Goal: Task Accomplishment & Management: Complete application form

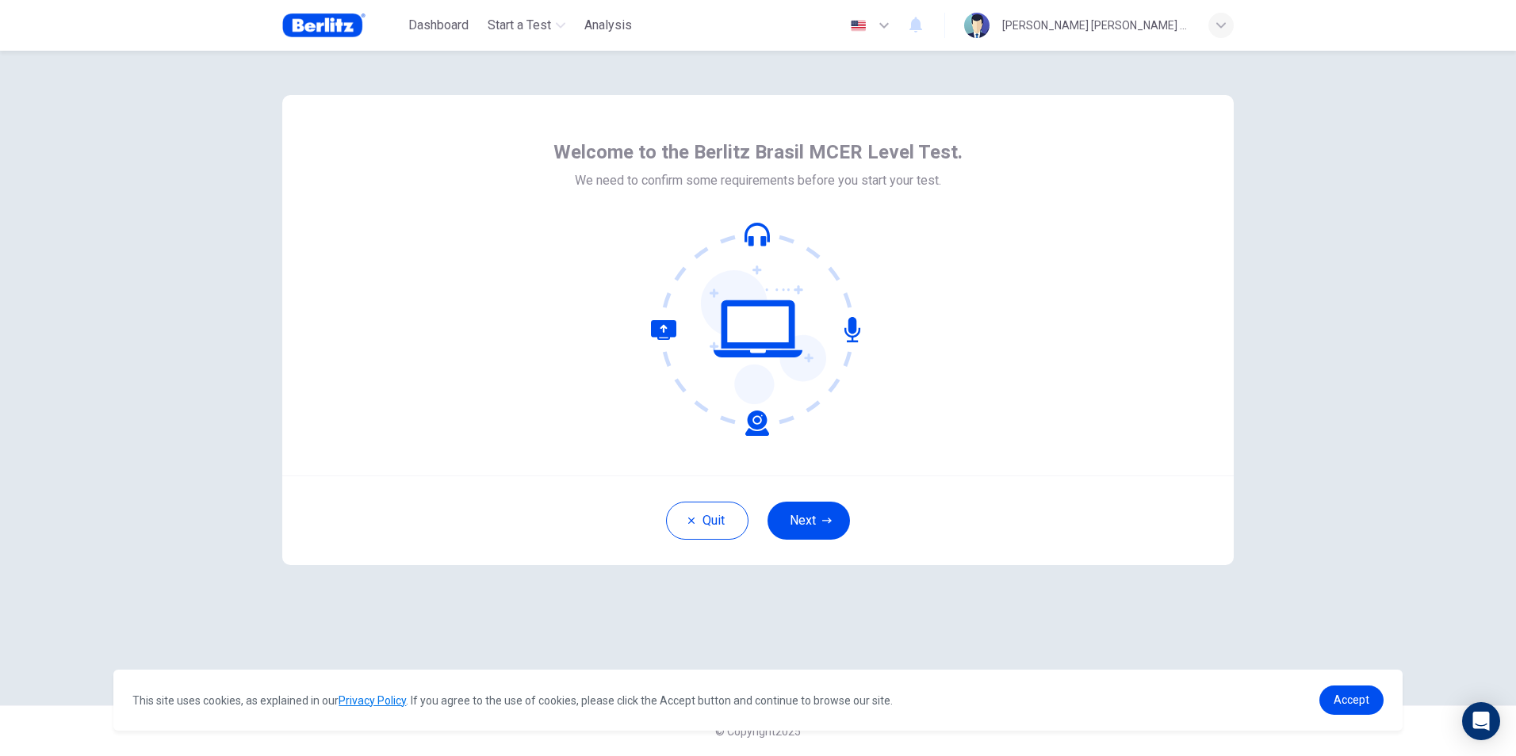
click at [894, 26] on icon "button" at bounding box center [884, 25] width 19 height 19
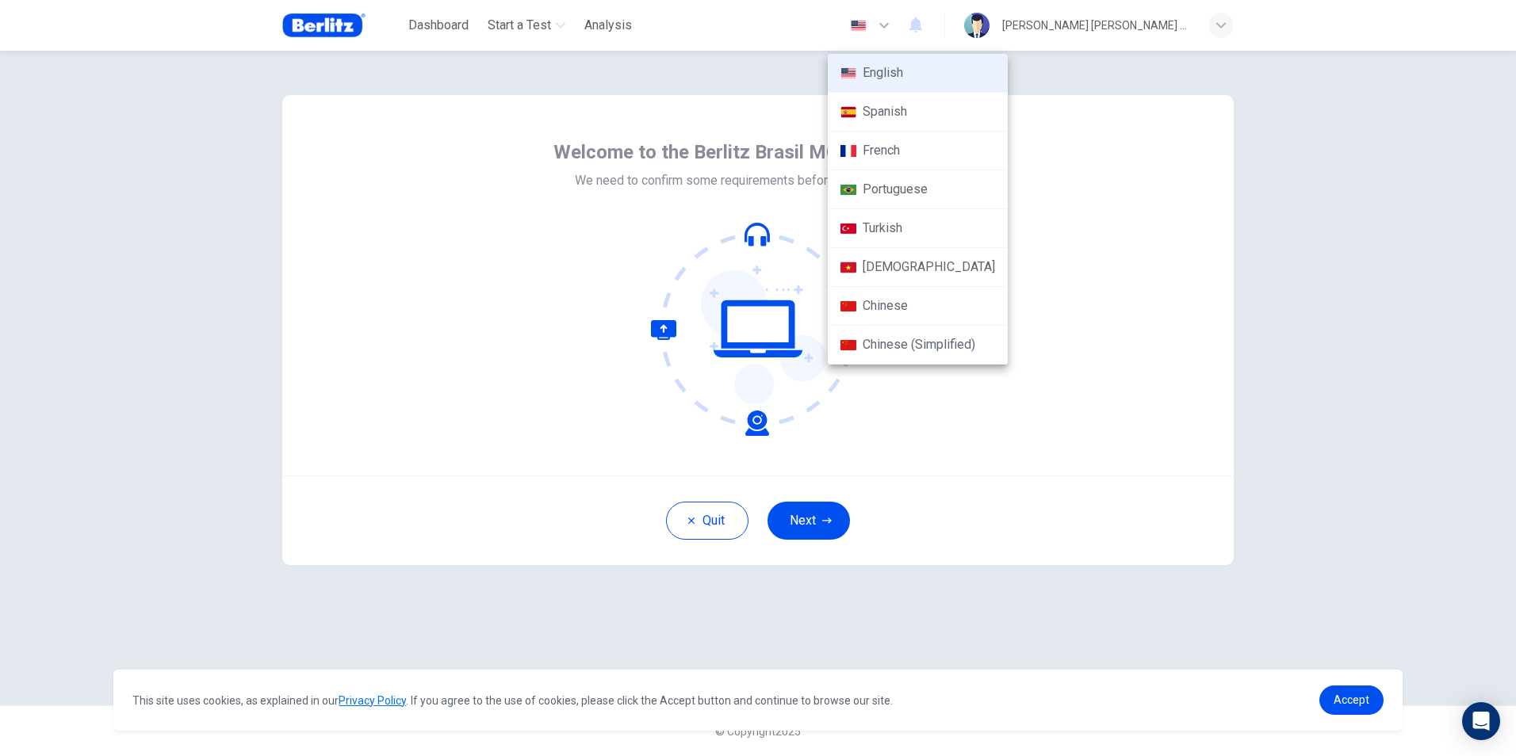
click at [894, 181] on li "Portuguese" at bounding box center [918, 189] width 180 height 39
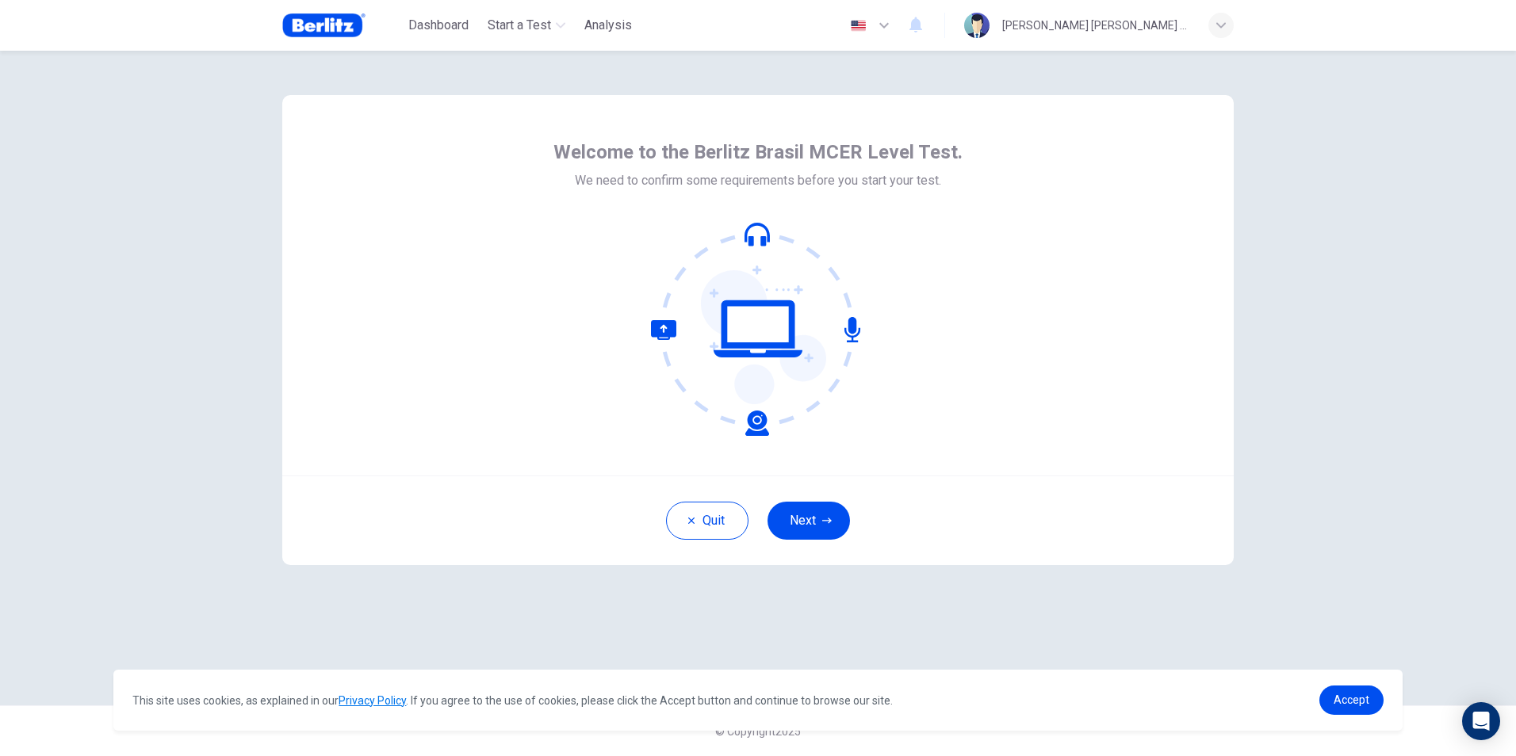
type input "**"
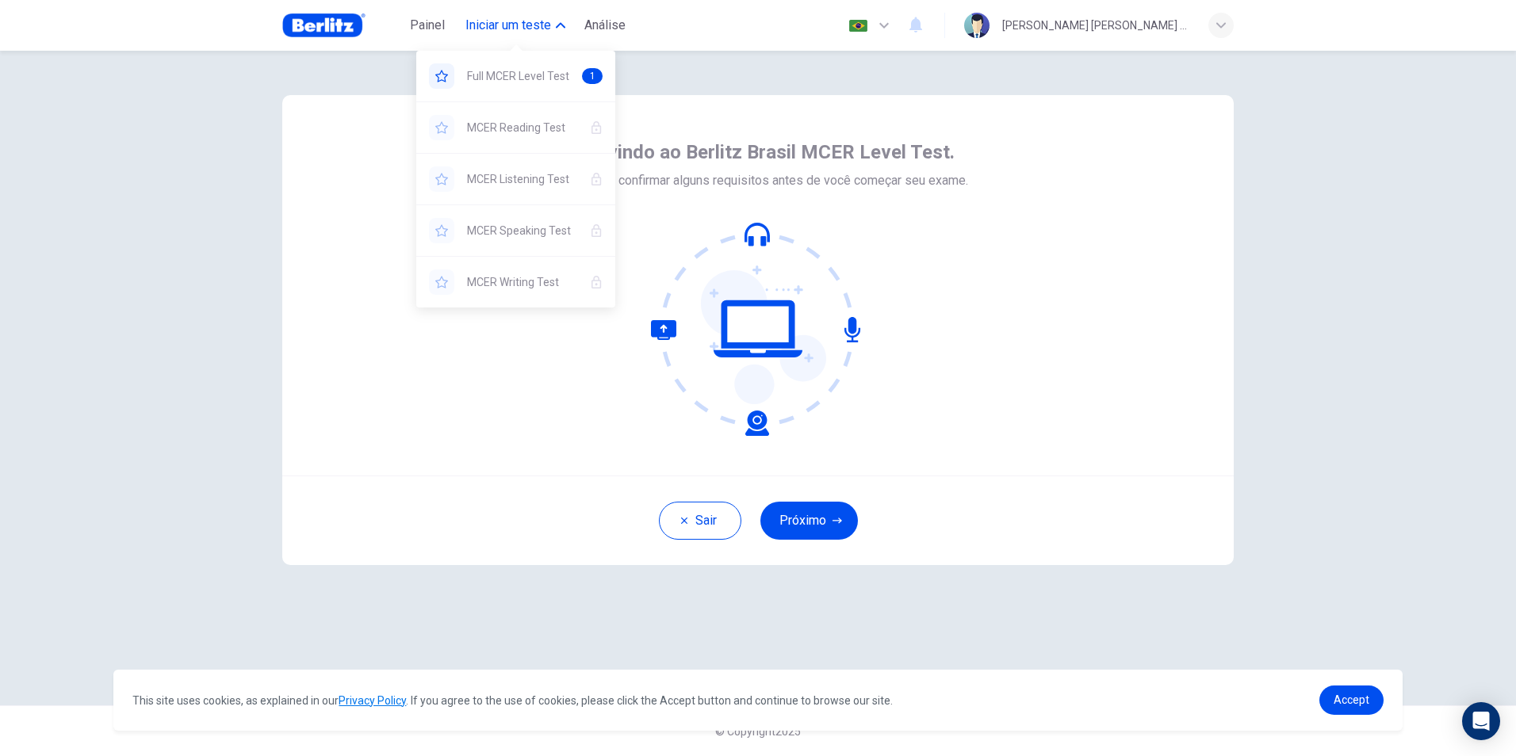
click at [521, 26] on span "Iniciar um teste" at bounding box center [508, 25] width 86 height 19
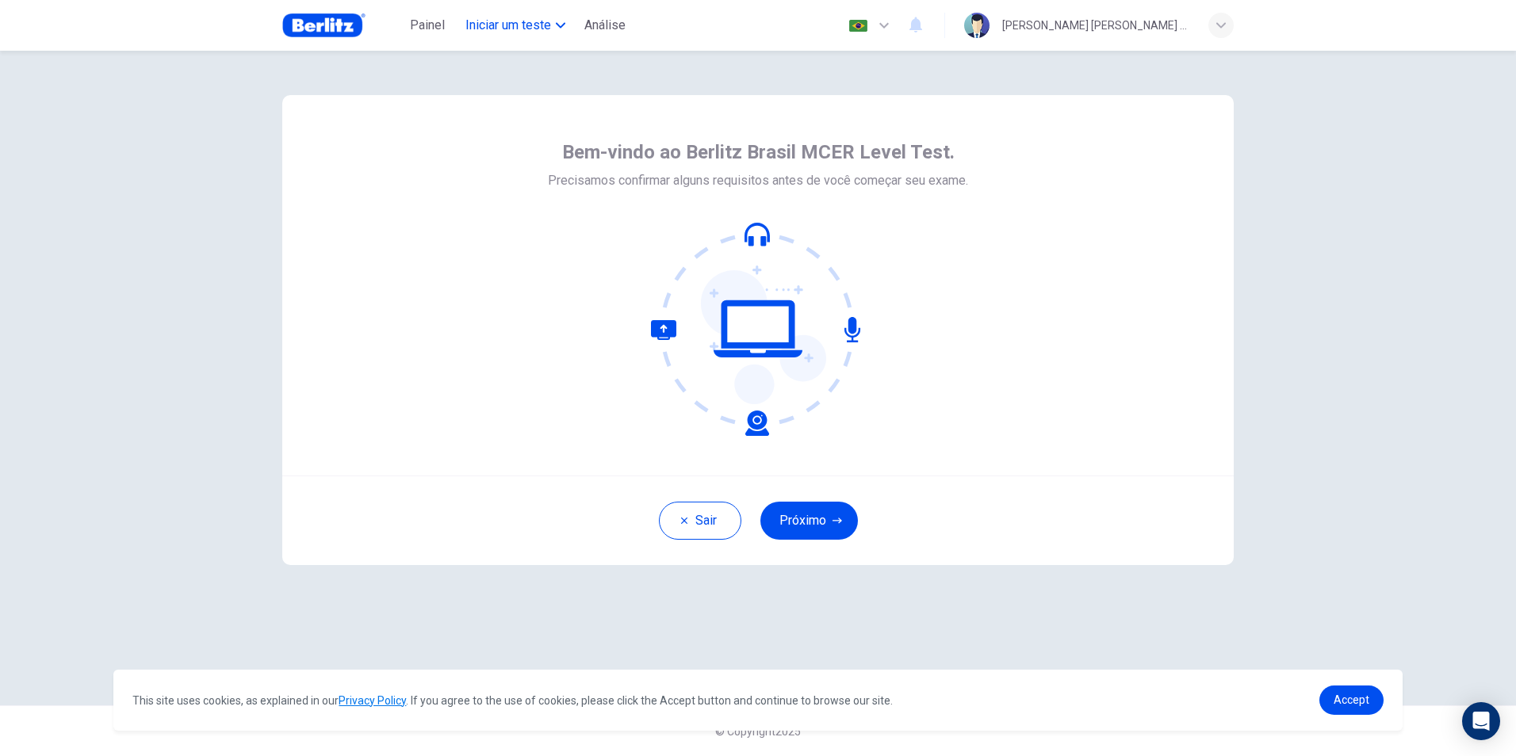
click at [521, 26] on span "Iniciar um teste" at bounding box center [508, 25] width 86 height 19
click at [316, 25] on img at bounding box center [323, 26] width 83 height 32
click at [808, 495] on div "Sair Próximo" at bounding box center [757, 521] width 951 height 90
click at [798, 504] on button "Próximo" at bounding box center [809, 521] width 98 height 38
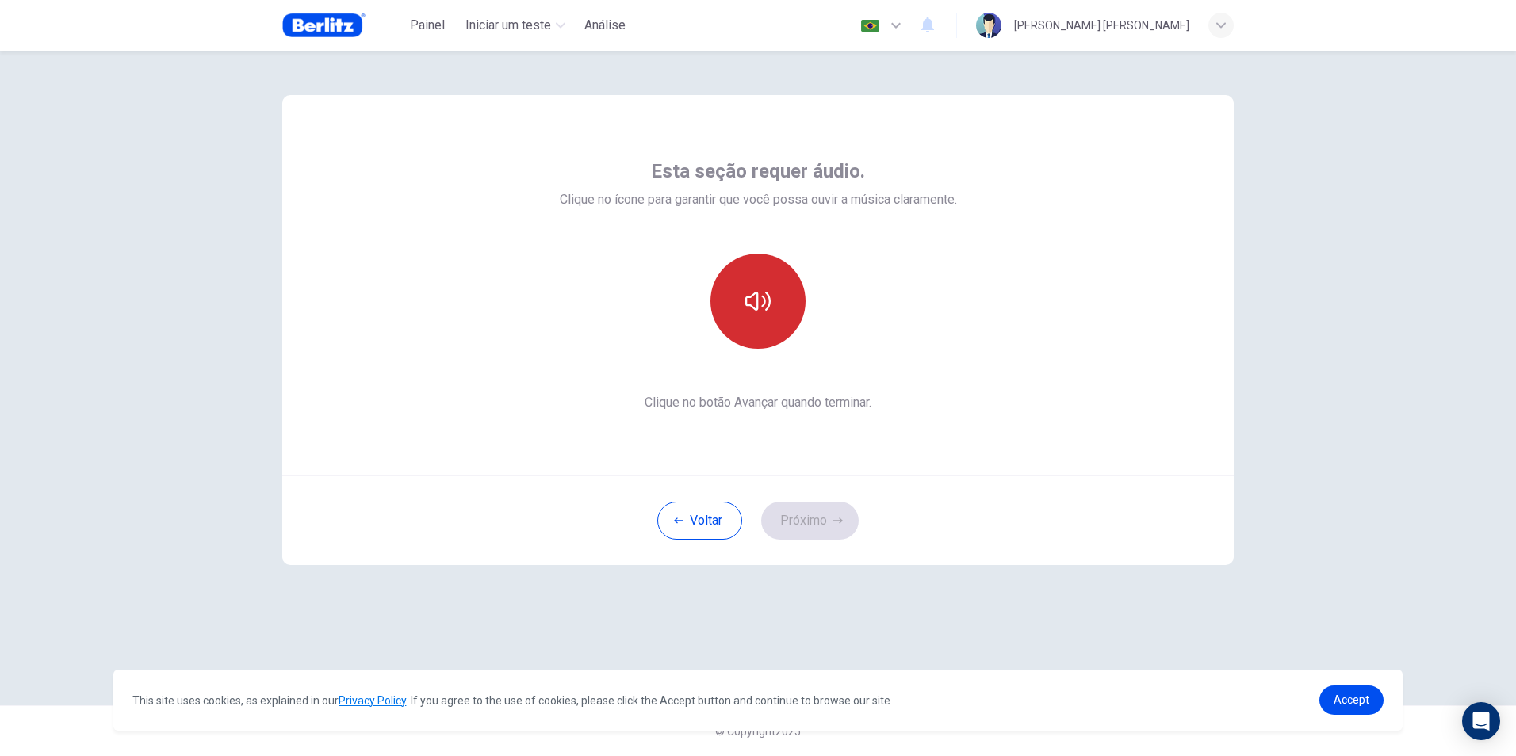
click at [756, 304] on icon "button" at bounding box center [757, 301] width 25 height 25
click at [805, 526] on button "Próximo" at bounding box center [810, 521] width 98 height 38
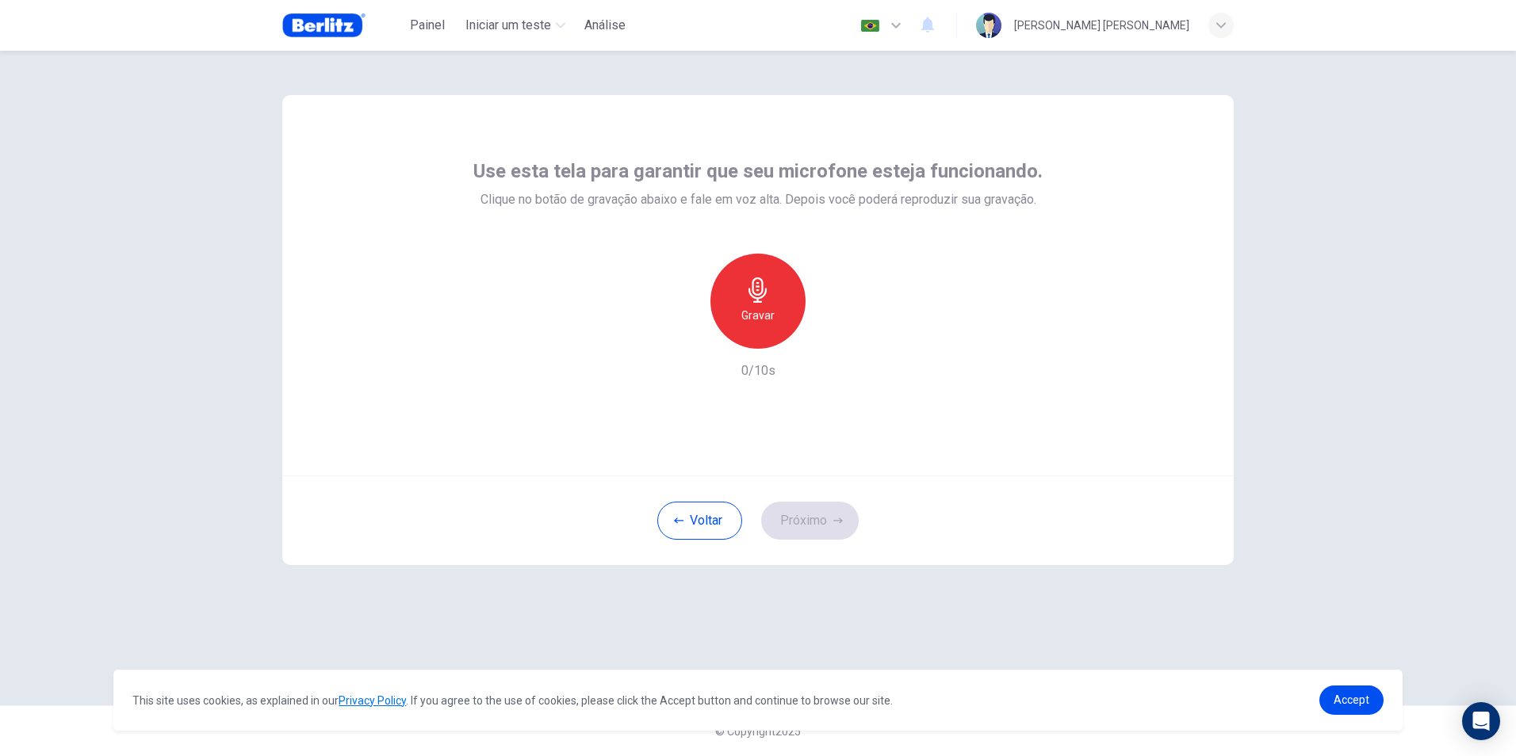
click at [781, 288] on div "Gravar" at bounding box center [757, 301] width 95 height 95
click at [829, 335] on icon "button" at bounding box center [832, 336] width 7 height 10
click at [831, 527] on button "Próximo" at bounding box center [810, 521] width 98 height 38
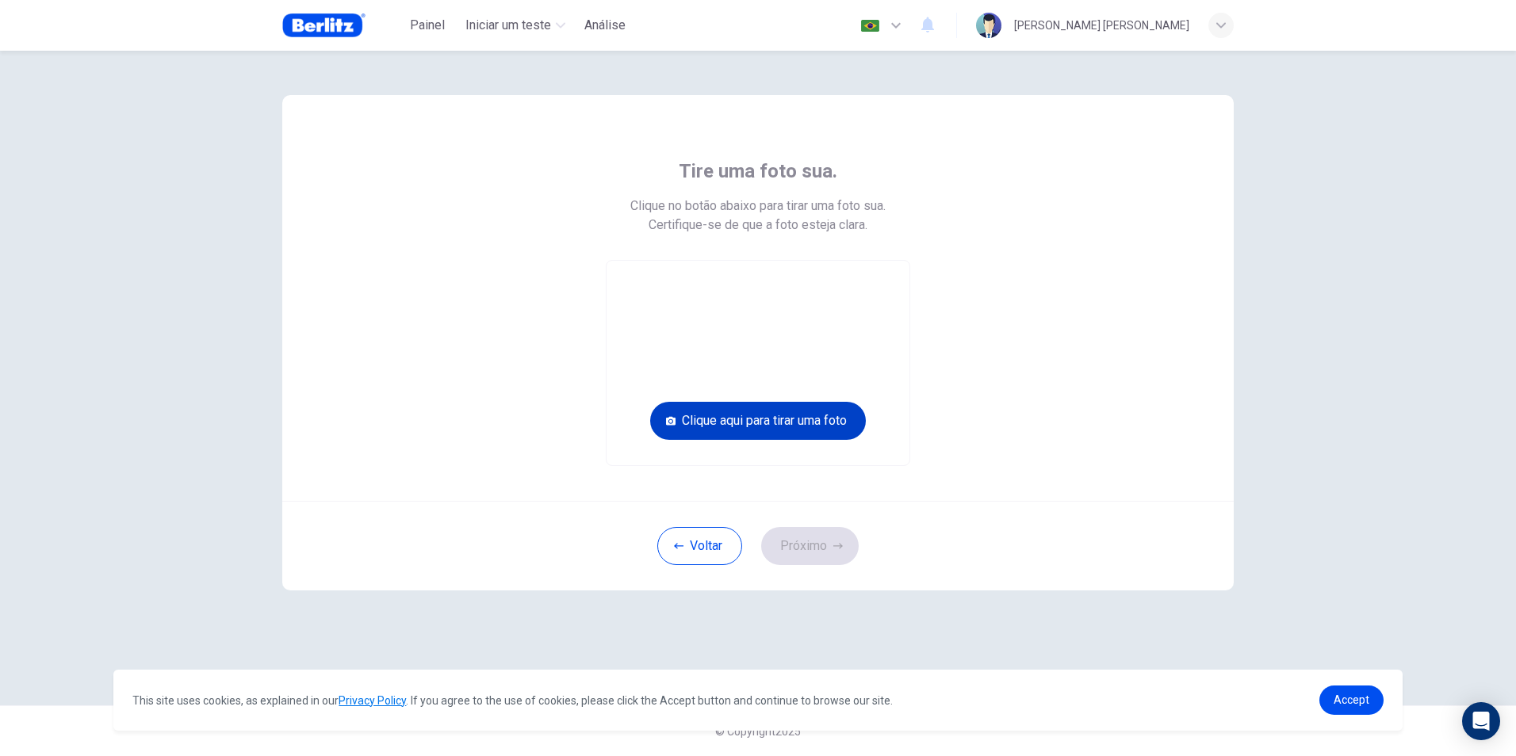
click at [775, 424] on button "Clique aqui para tirar uma foto" at bounding box center [758, 421] width 216 height 38
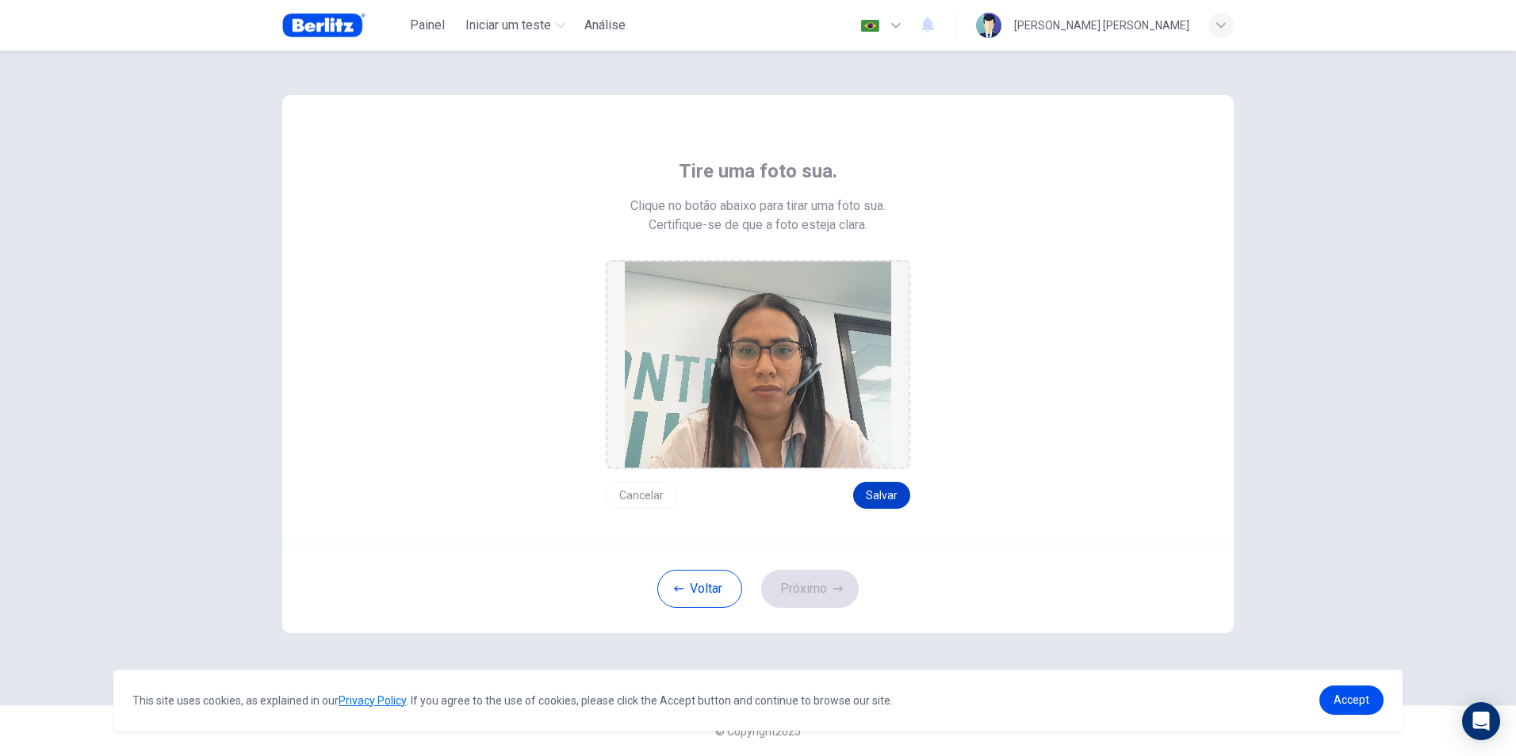
click at [882, 491] on button "Salvar" at bounding box center [881, 495] width 57 height 27
click at [819, 590] on button "Próximo" at bounding box center [810, 589] width 98 height 38
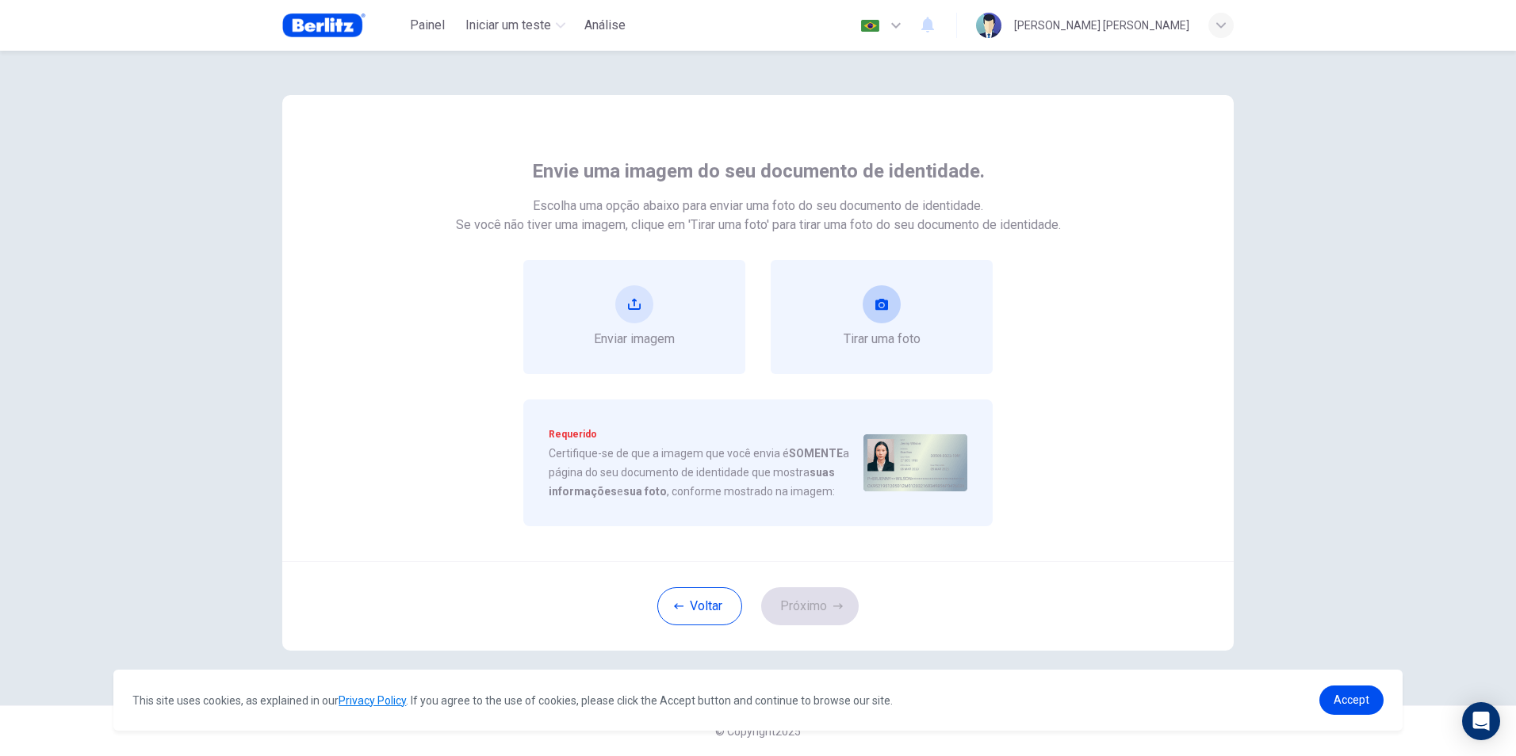
click at [894, 310] on button "take photo" at bounding box center [882, 304] width 38 height 38
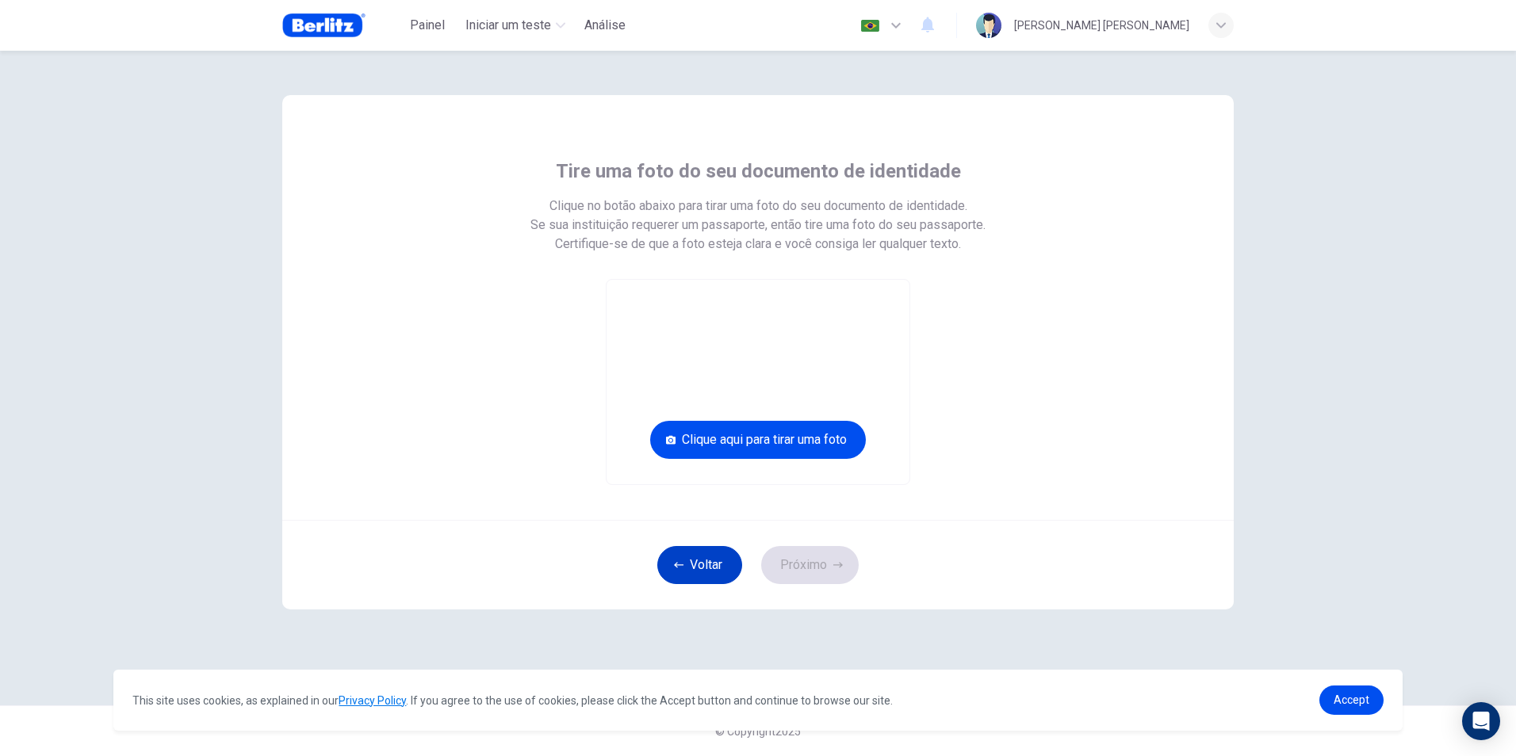
click at [690, 567] on button "Voltar" at bounding box center [699, 565] width 85 height 38
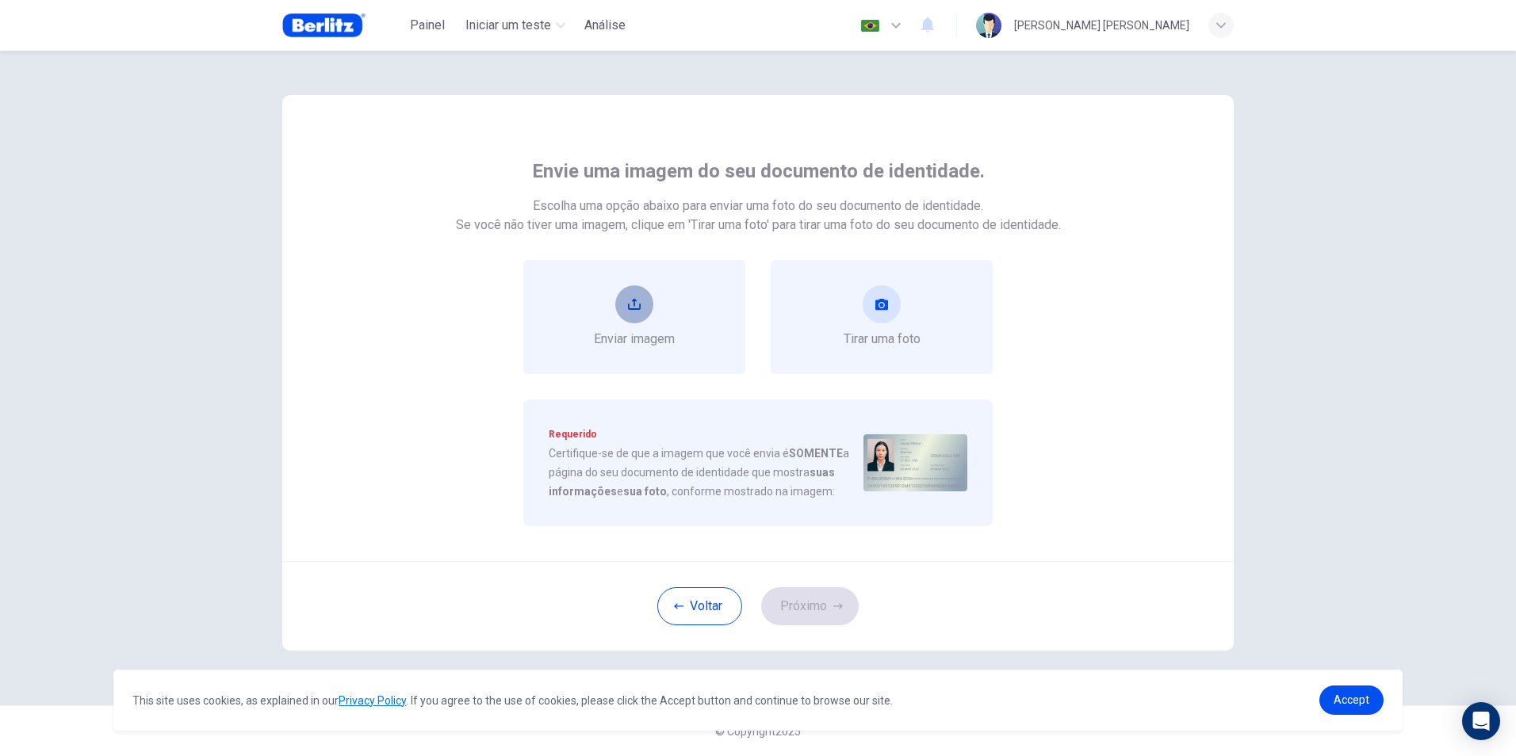
click at [632, 305] on icon "upload" at bounding box center [634, 304] width 13 height 13
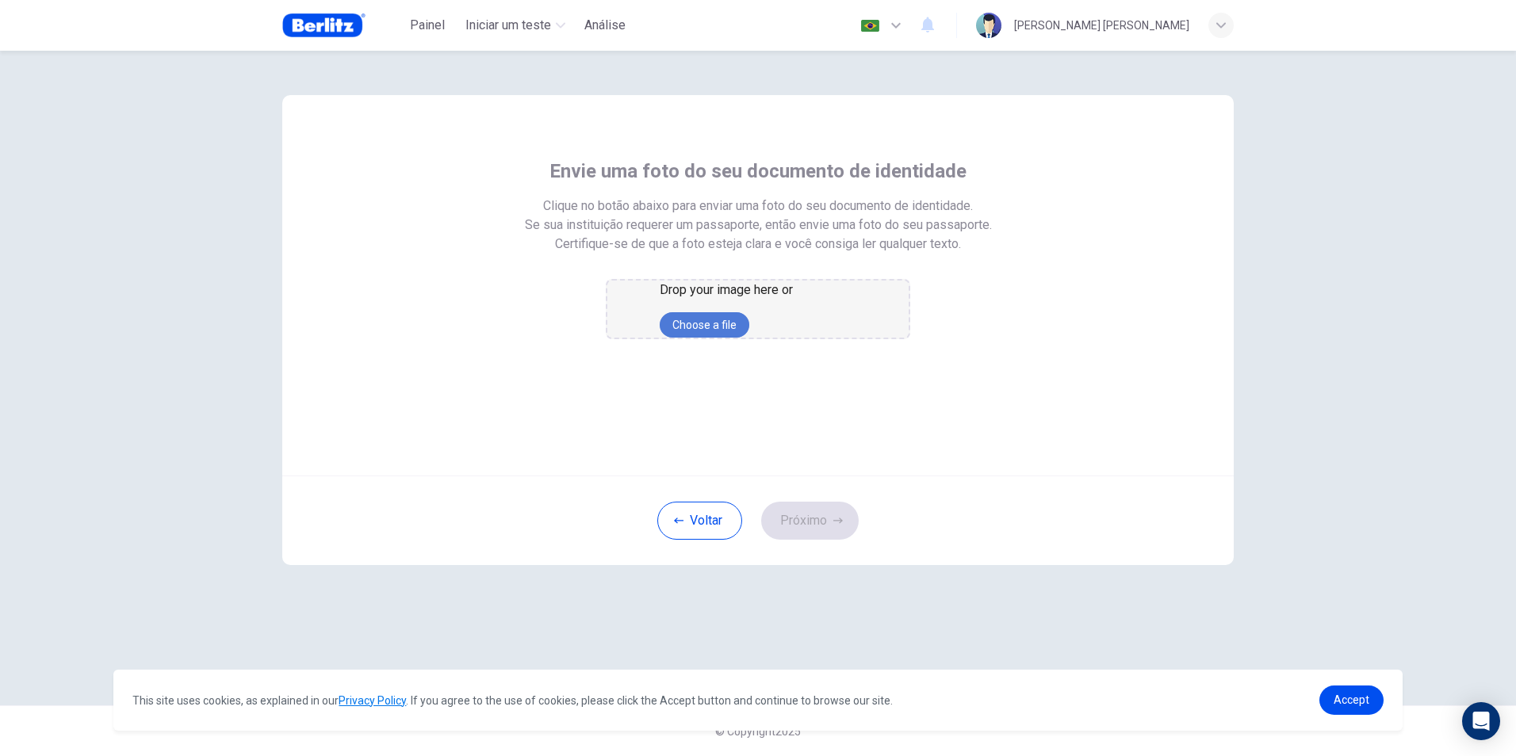
click at [745, 338] on button "Choose a file" at bounding box center [705, 324] width 90 height 25
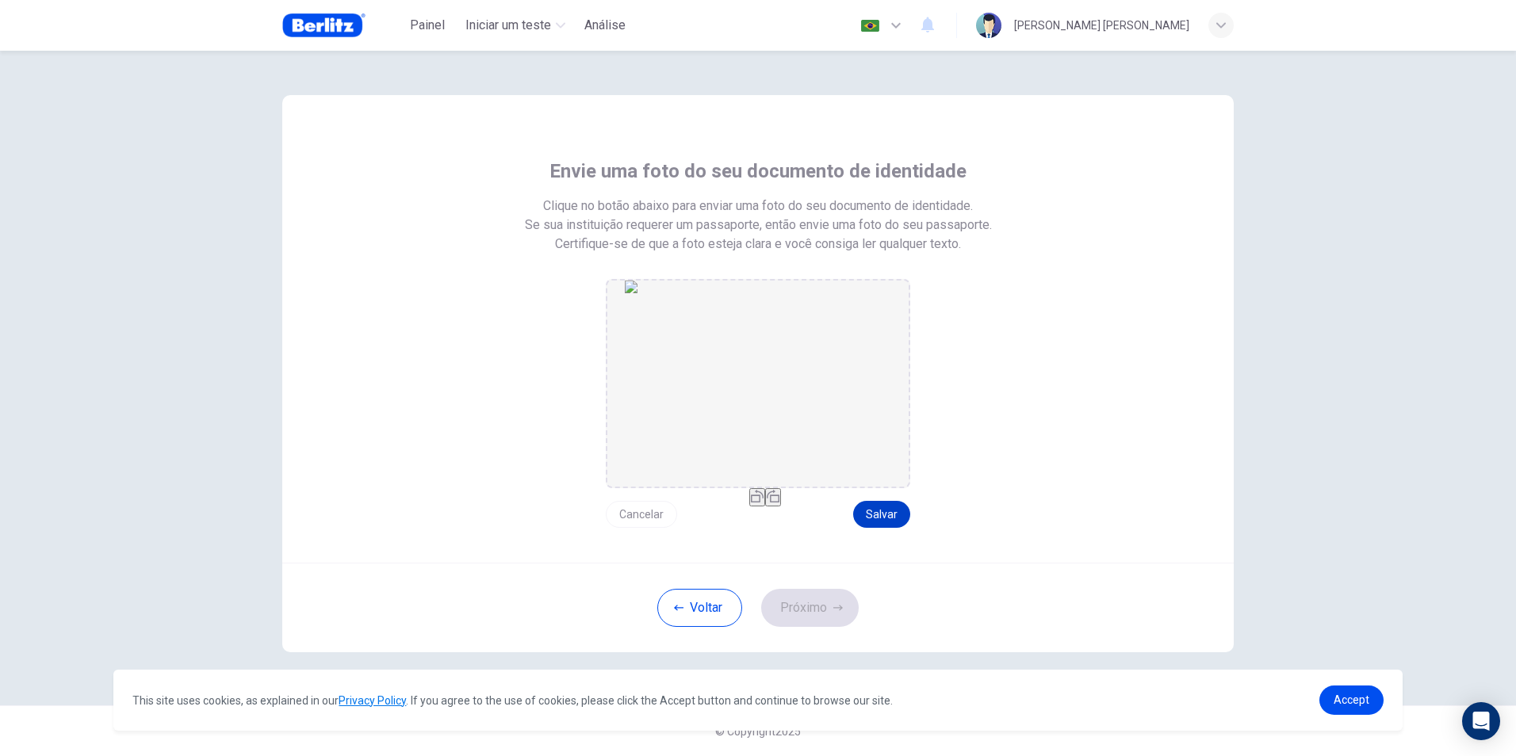
click at [890, 515] on button "Salvar" at bounding box center [881, 514] width 57 height 27
click at [820, 603] on button "Próximo" at bounding box center [810, 608] width 98 height 38
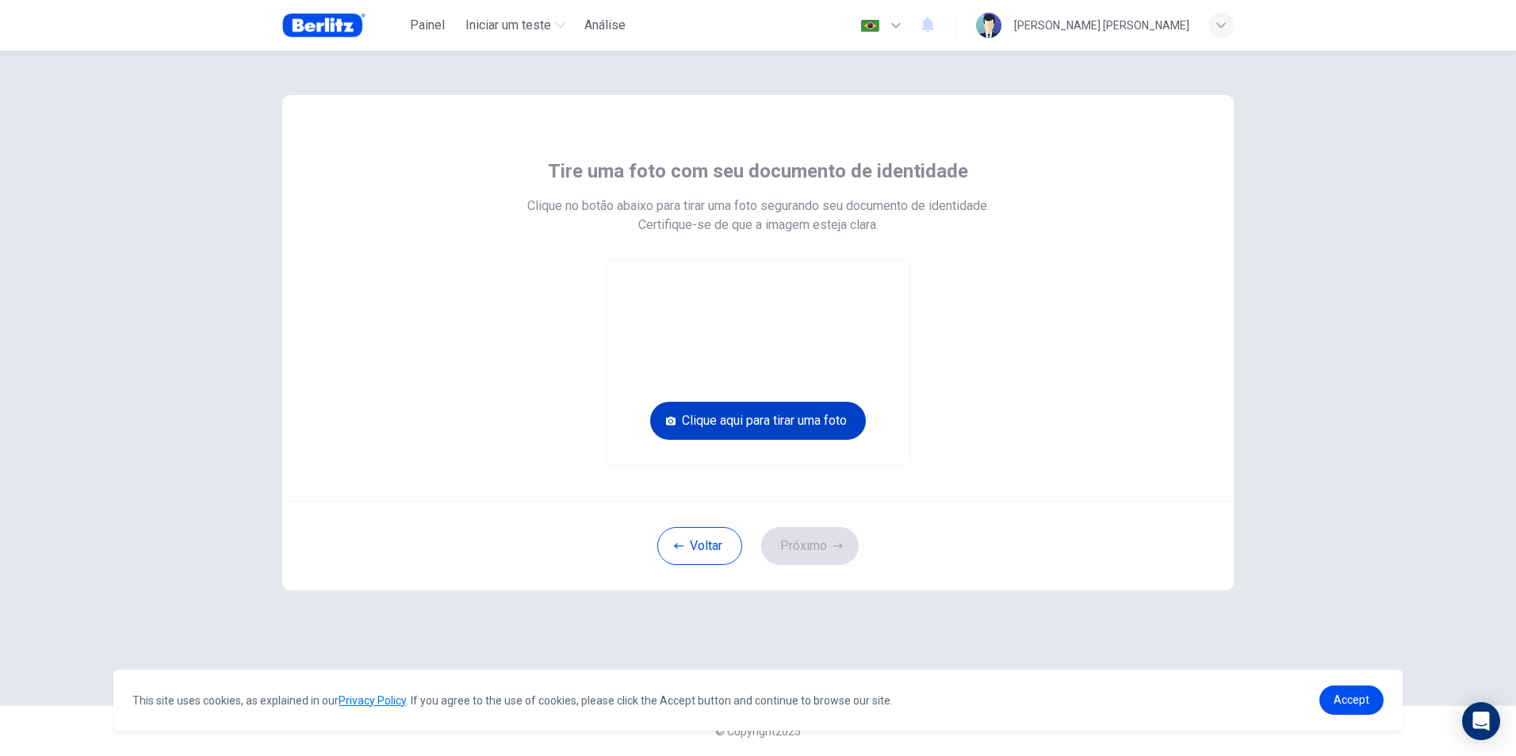
click at [796, 417] on button "Clique aqui para tirar uma foto" at bounding box center [758, 421] width 216 height 38
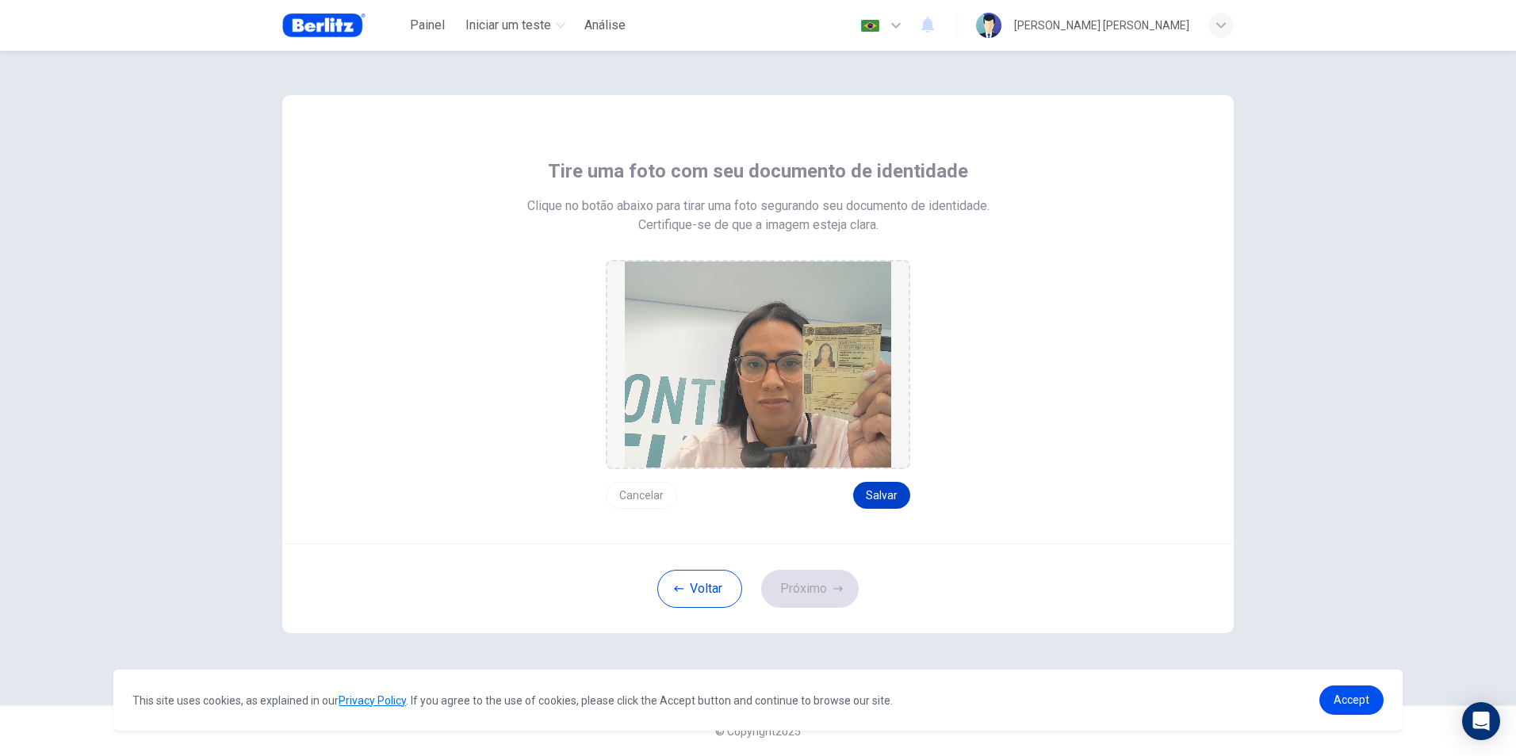
click at [892, 491] on button "Salvar" at bounding box center [881, 495] width 57 height 27
click at [806, 593] on button "Próximo" at bounding box center [810, 589] width 98 height 38
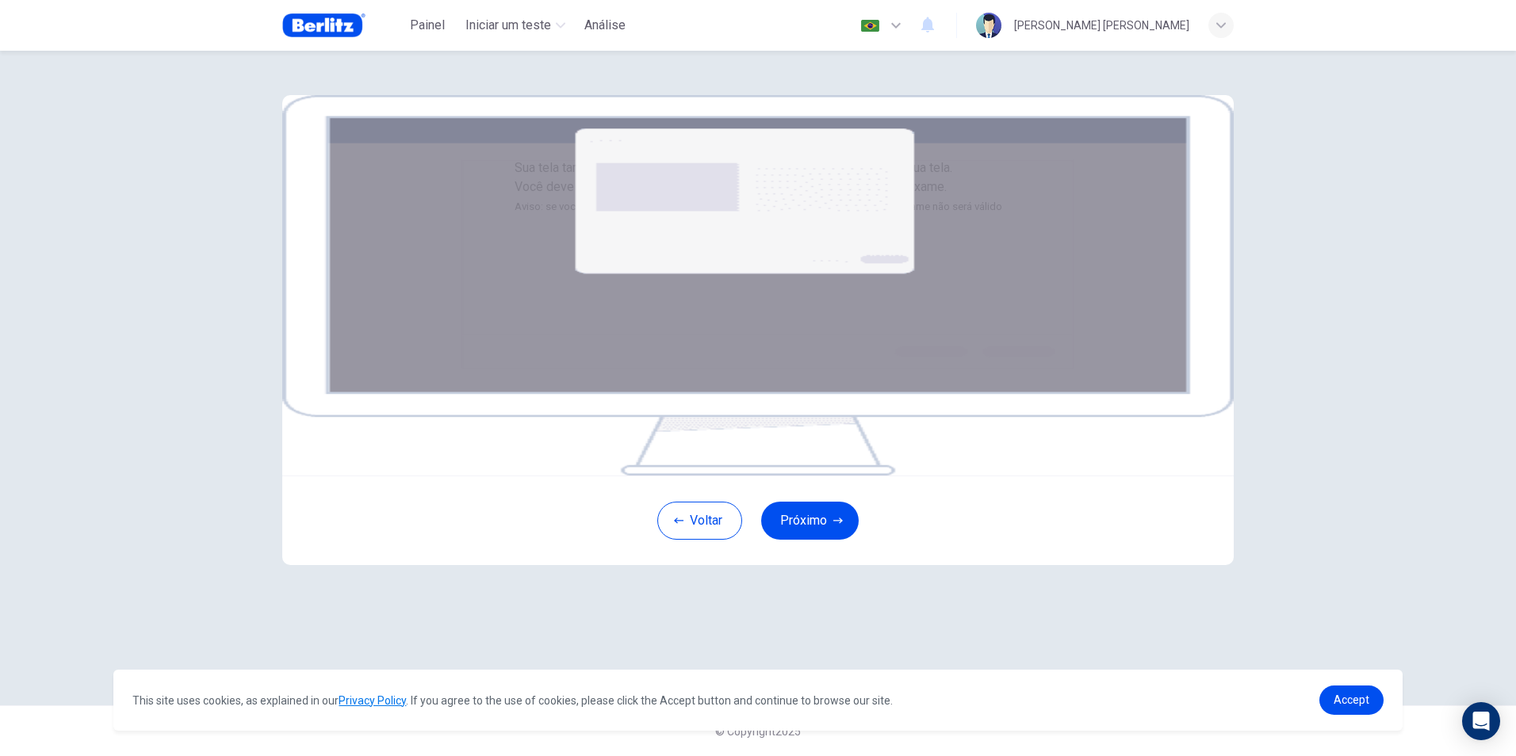
scroll to position [66, 0]
click at [833, 526] on icon "button" at bounding box center [838, 521] width 10 height 10
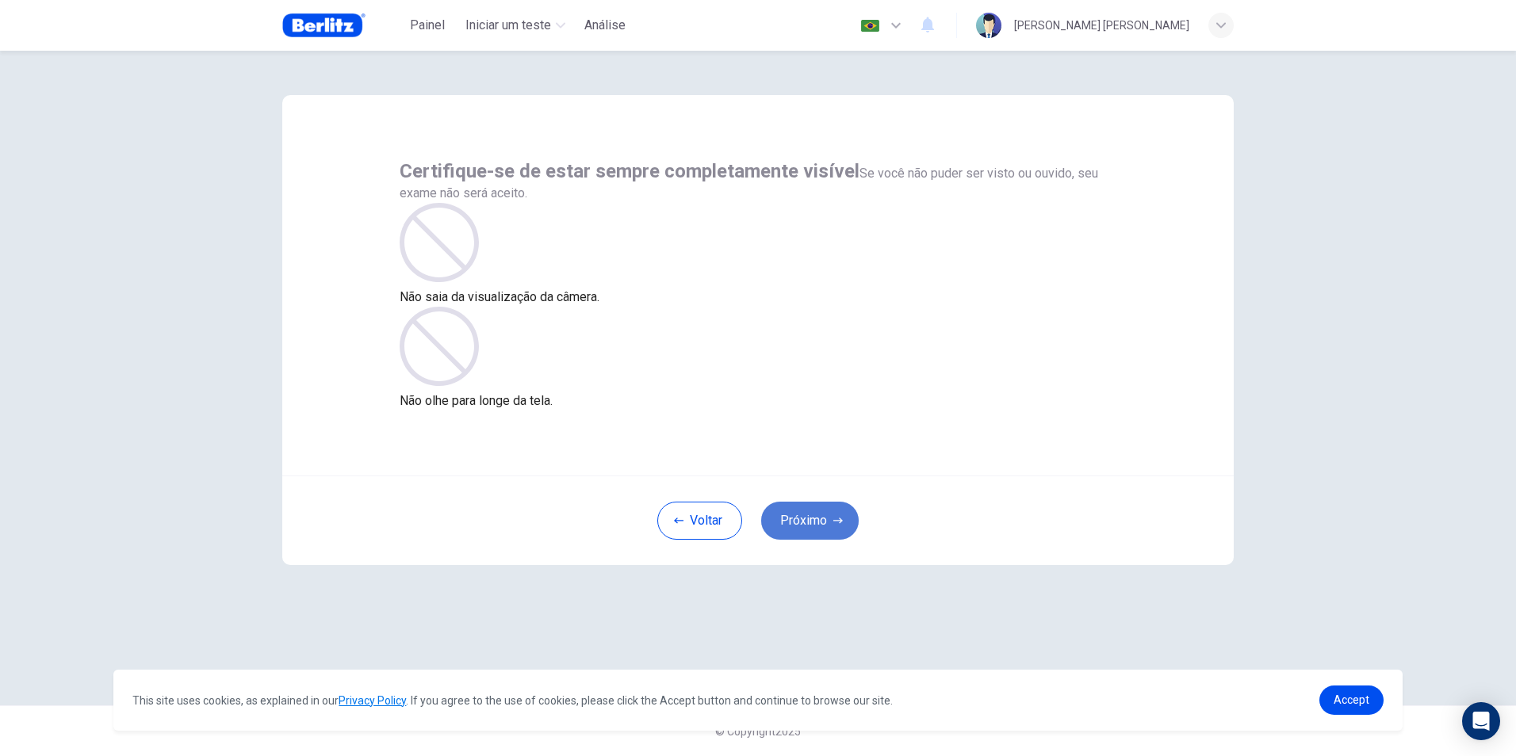
click at [818, 524] on button "Próximo" at bounding box center [810, 521] width 98 height 38
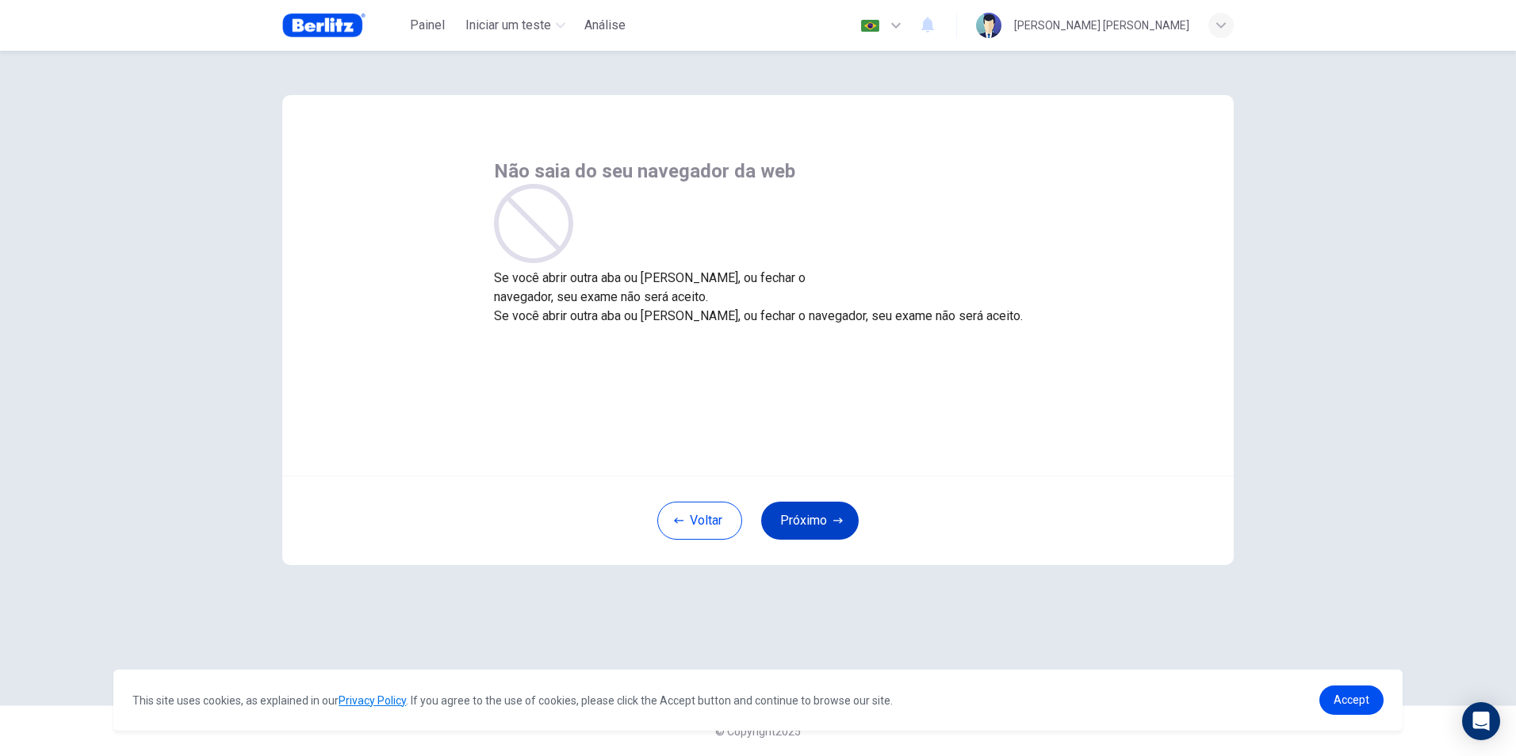
click at [820, 522] on button "Próximo" at bounding box center [810, 521] width 98 height 38
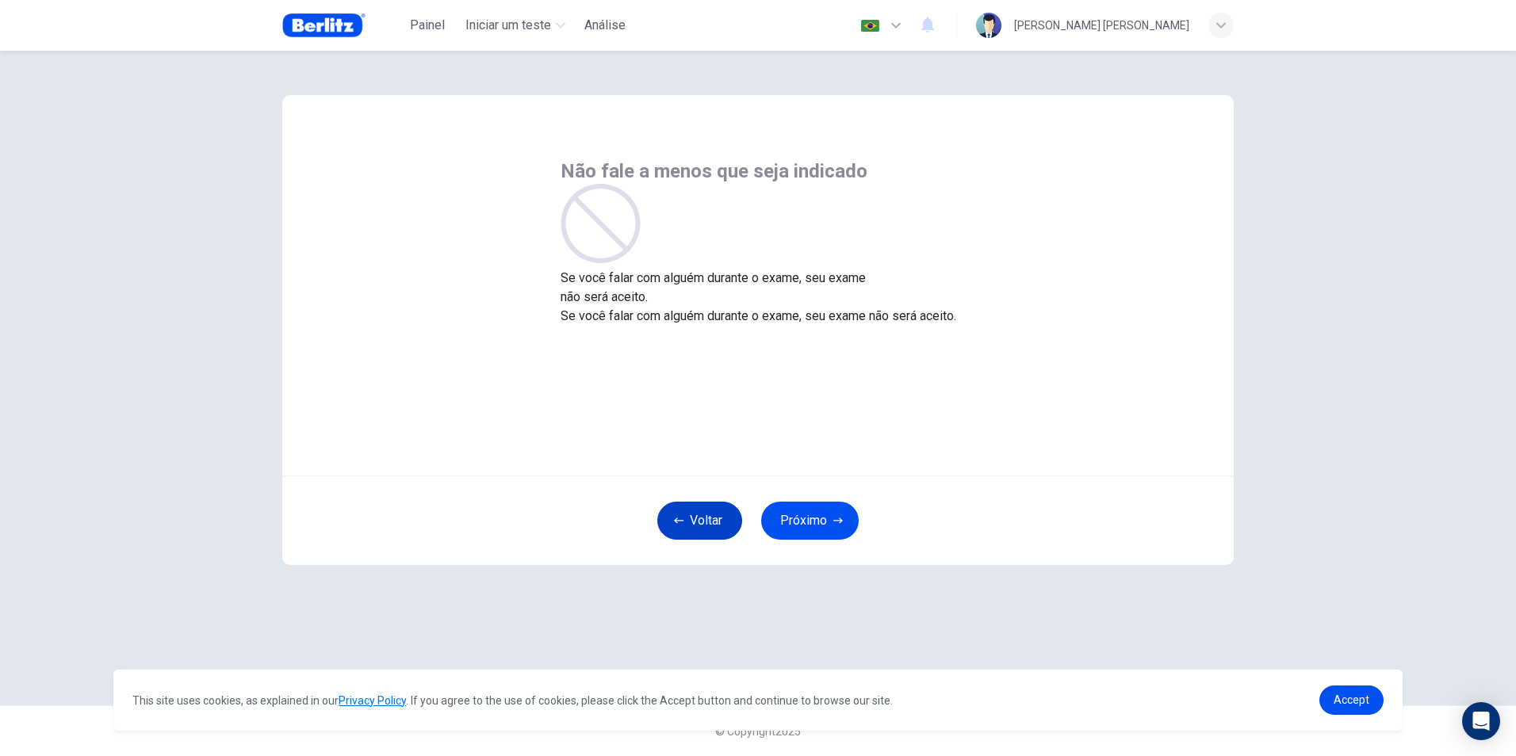
click at [695, 516] on button "Voltar" at bounding box center [699, 521] width 85 height 38
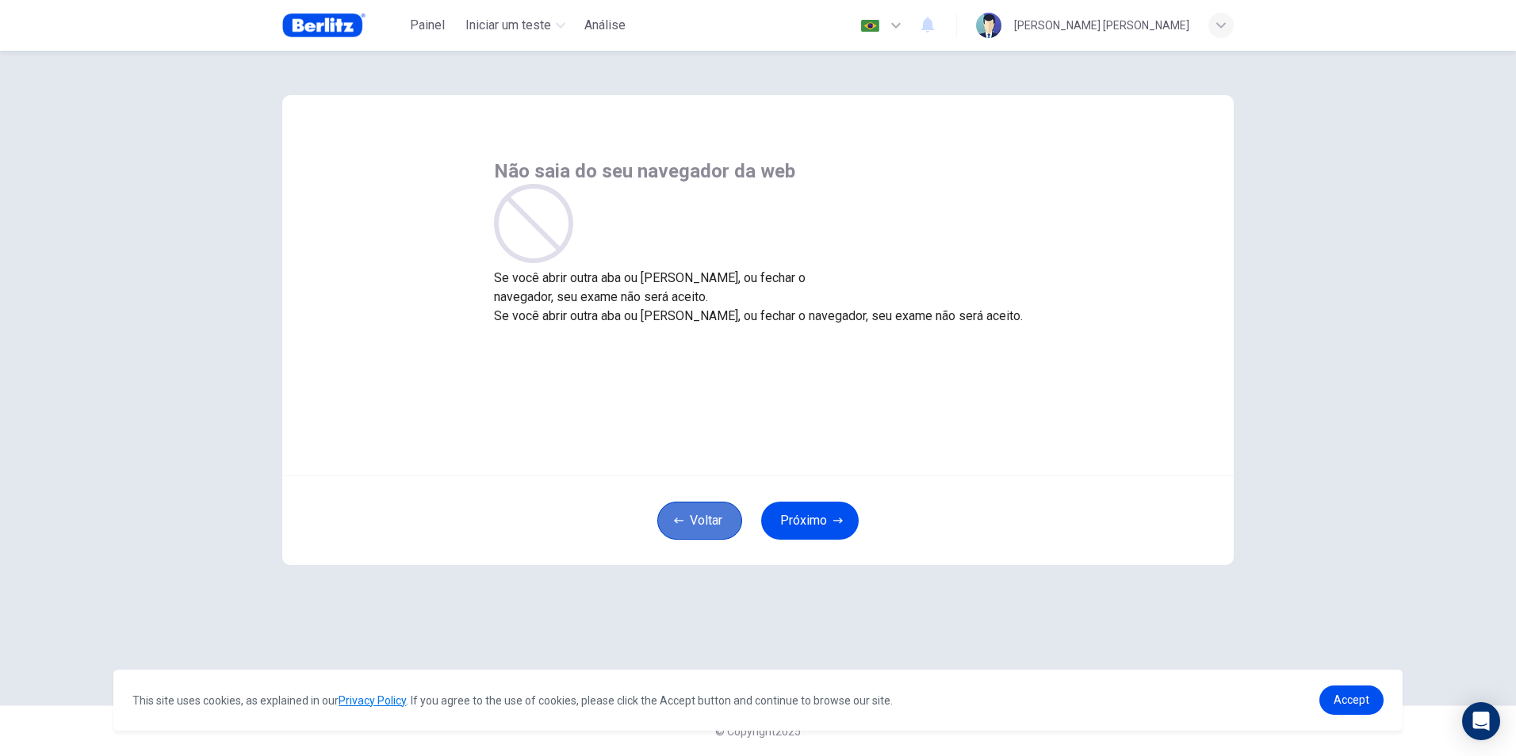
click at [693, 515] on button "Voltar" at bounding box center [699, 521] width 85 height 38
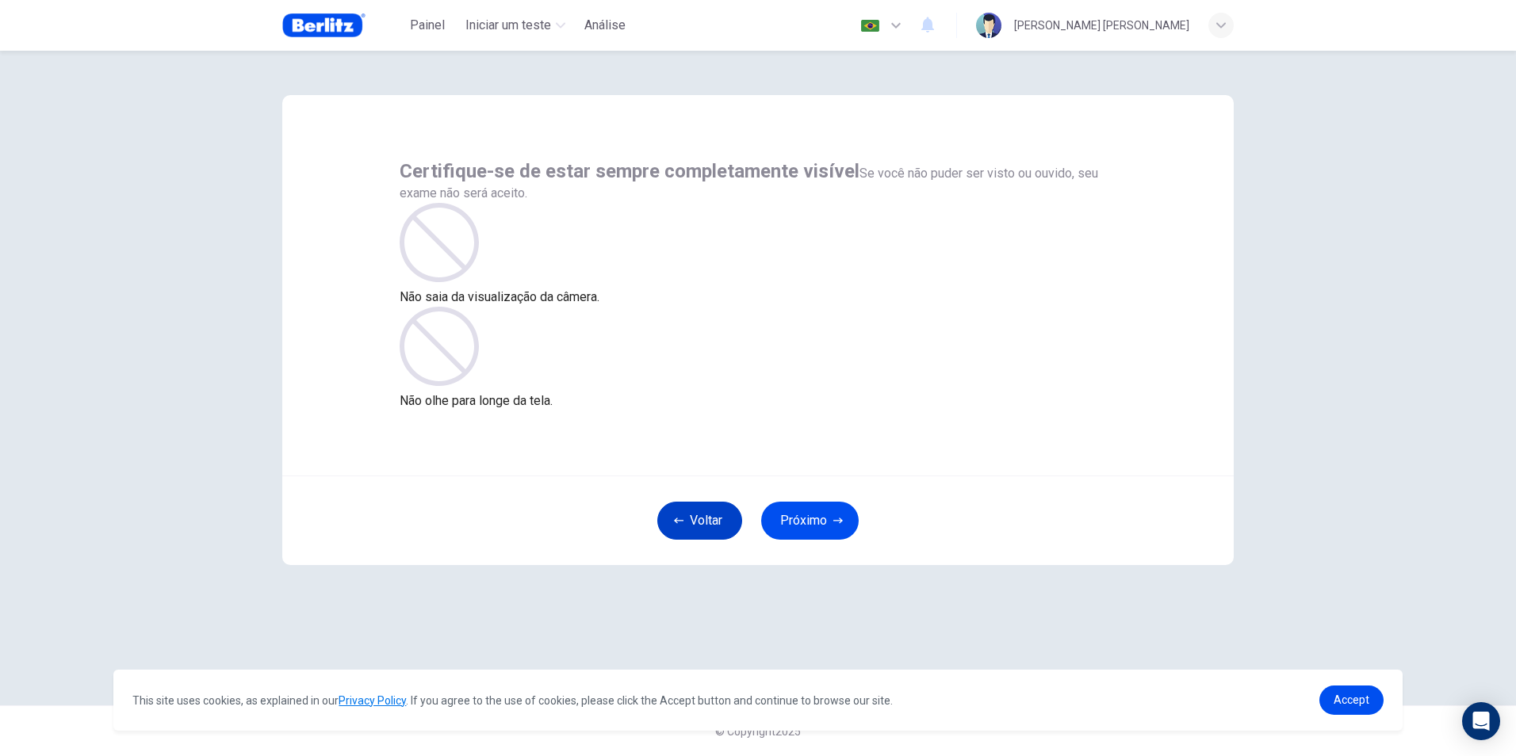
click at [692, 515] on button "Voltar" at bounding box center [699, 521] width 85 height 38
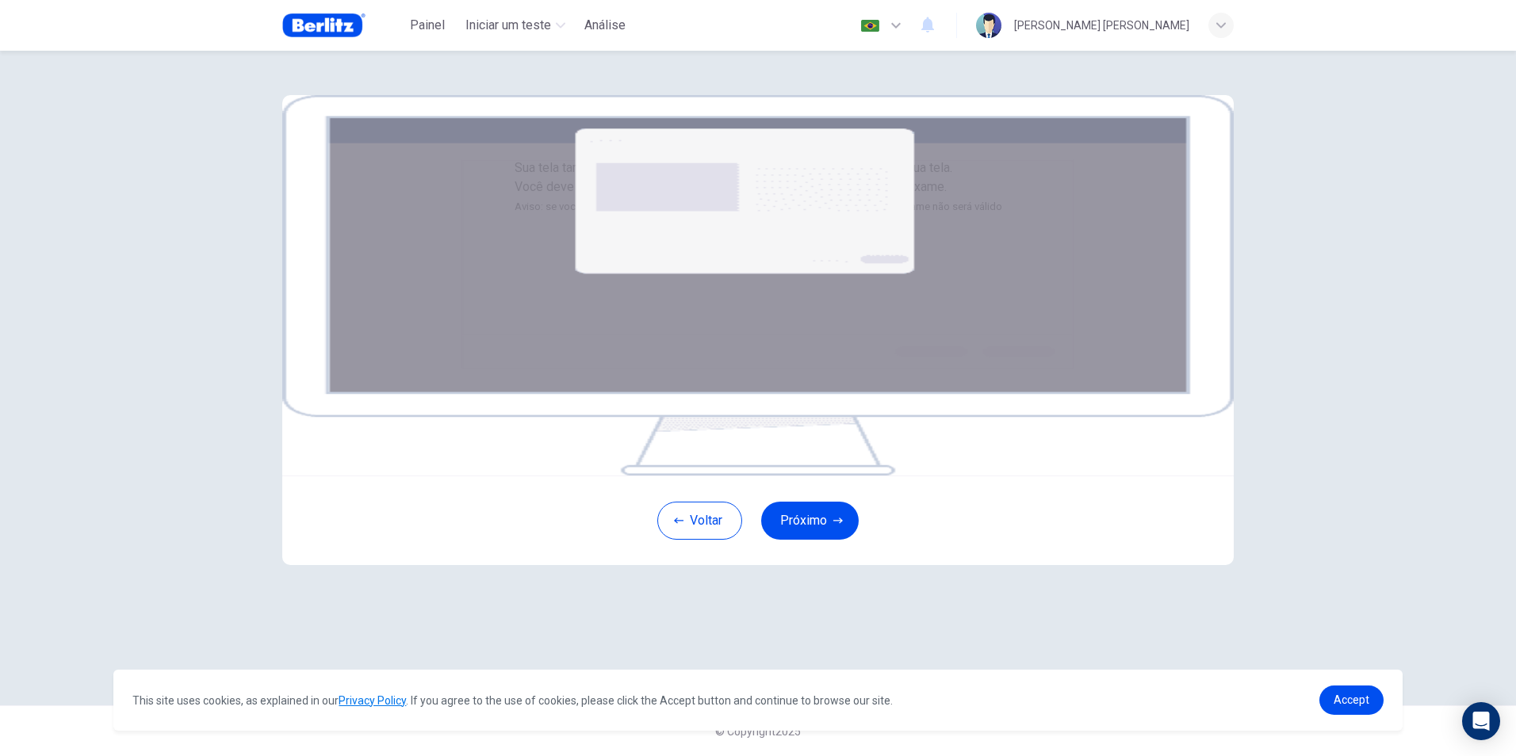
scroll to position [66, 0]
click at [686, 540] on button "Voltar" at bounding box center [699, 521] width 85 height 38
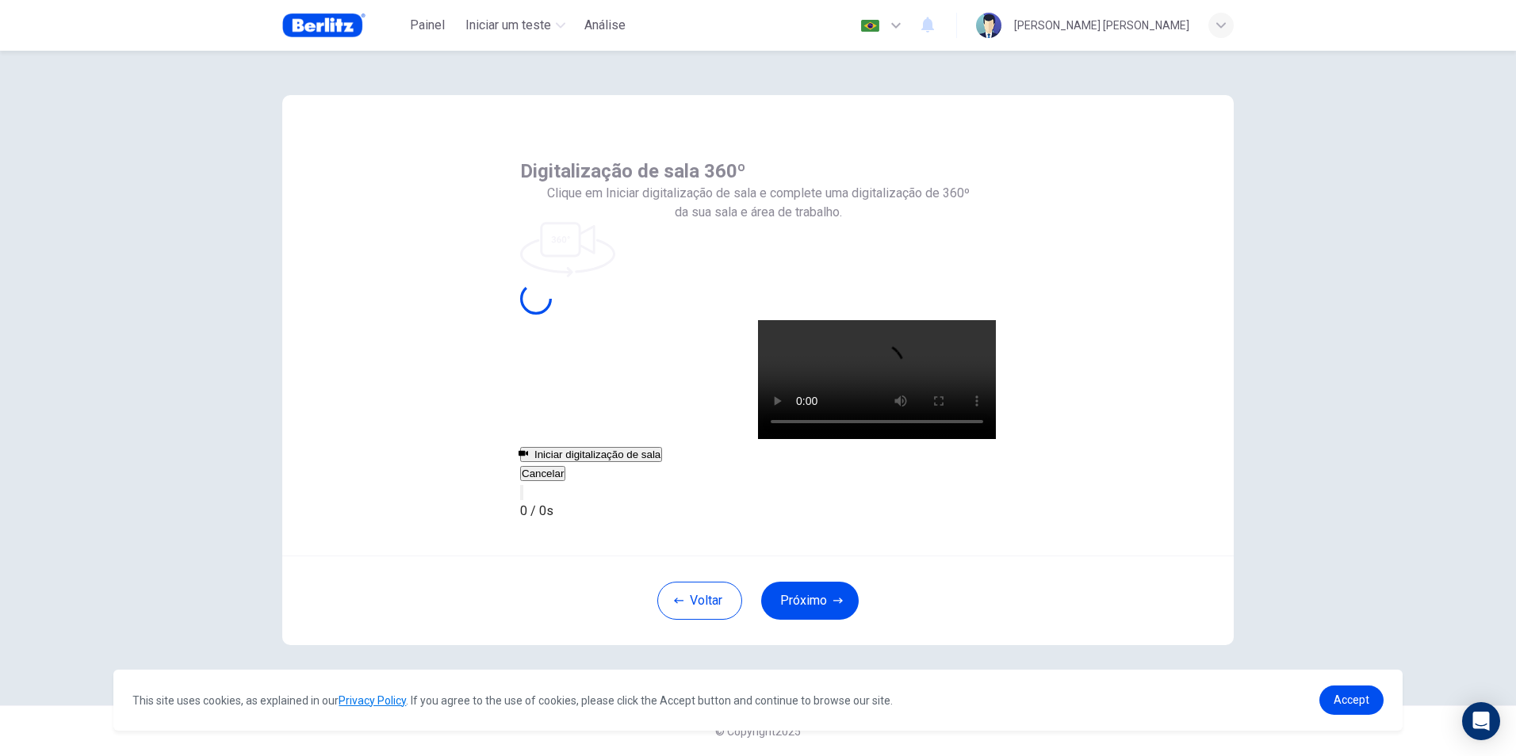
scroll to position [0, 0]
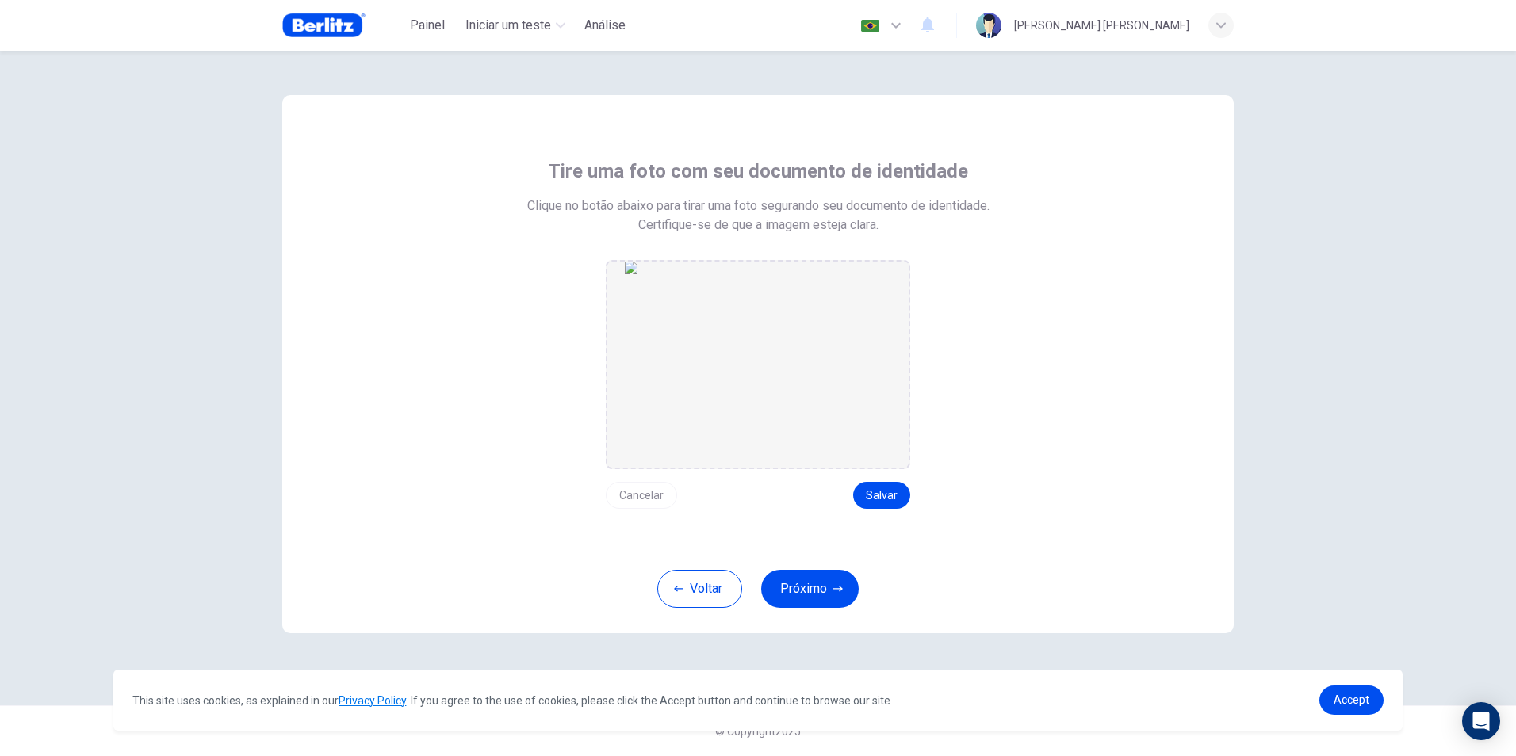
click at [810, 581] on button "Próximo" at bounding box center [810, 589] width 98 height 38
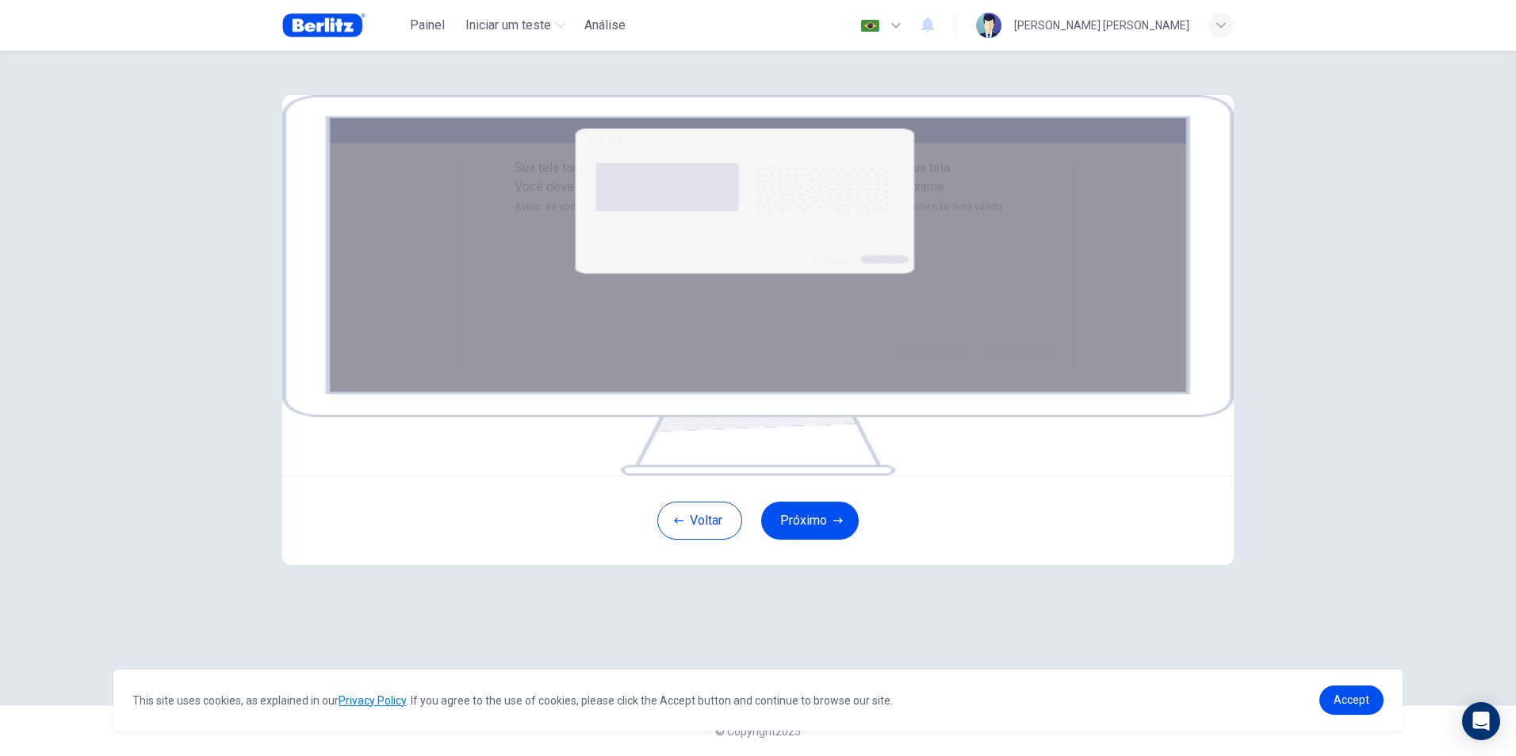
scroll to position [66, 0]
click at [802, 540] on button "Próximo" at bounding box center [810, 521] width 98 height 38
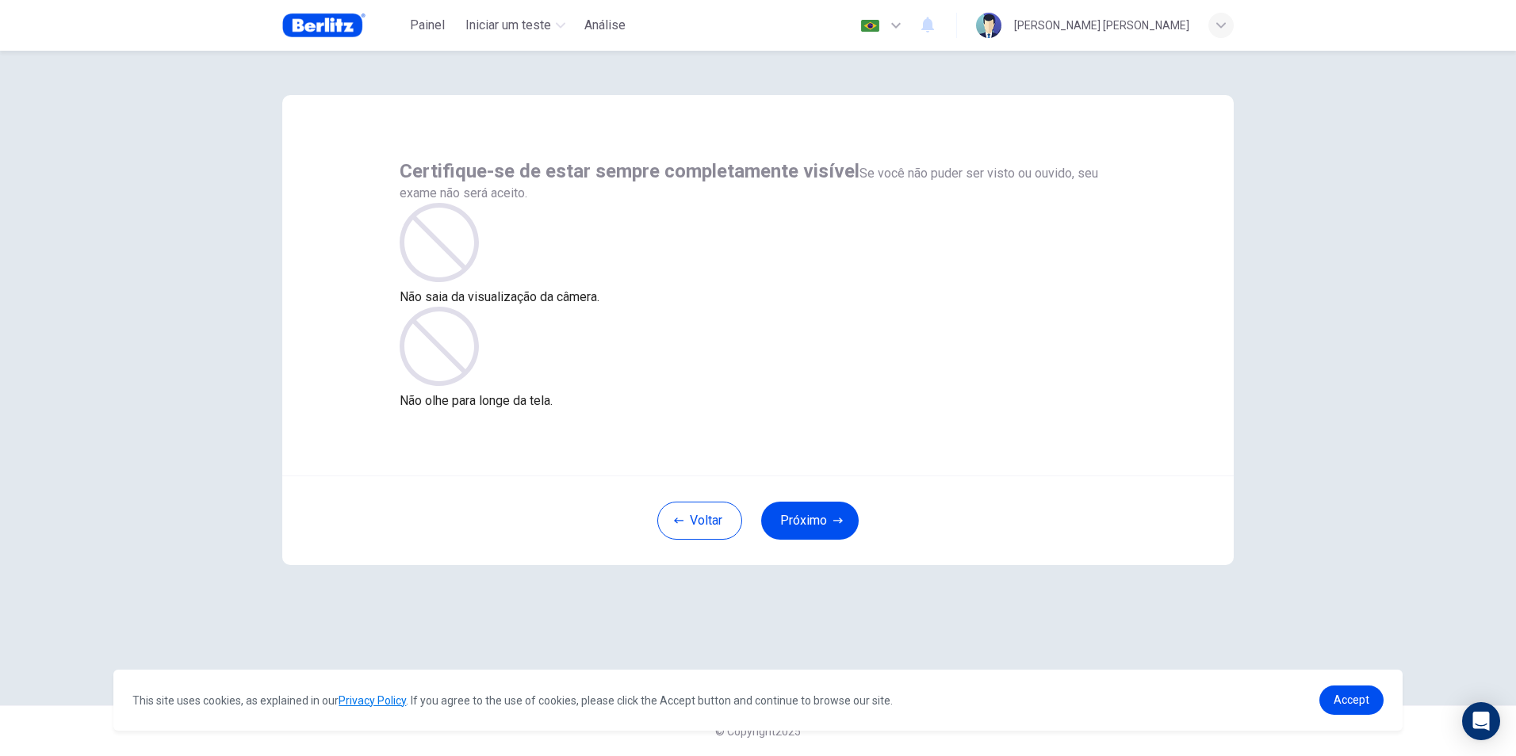
scroll to position [0, 0]
click at [815, 529] on button "Próximo" at bounding box center [810, 521] width 98 height 38
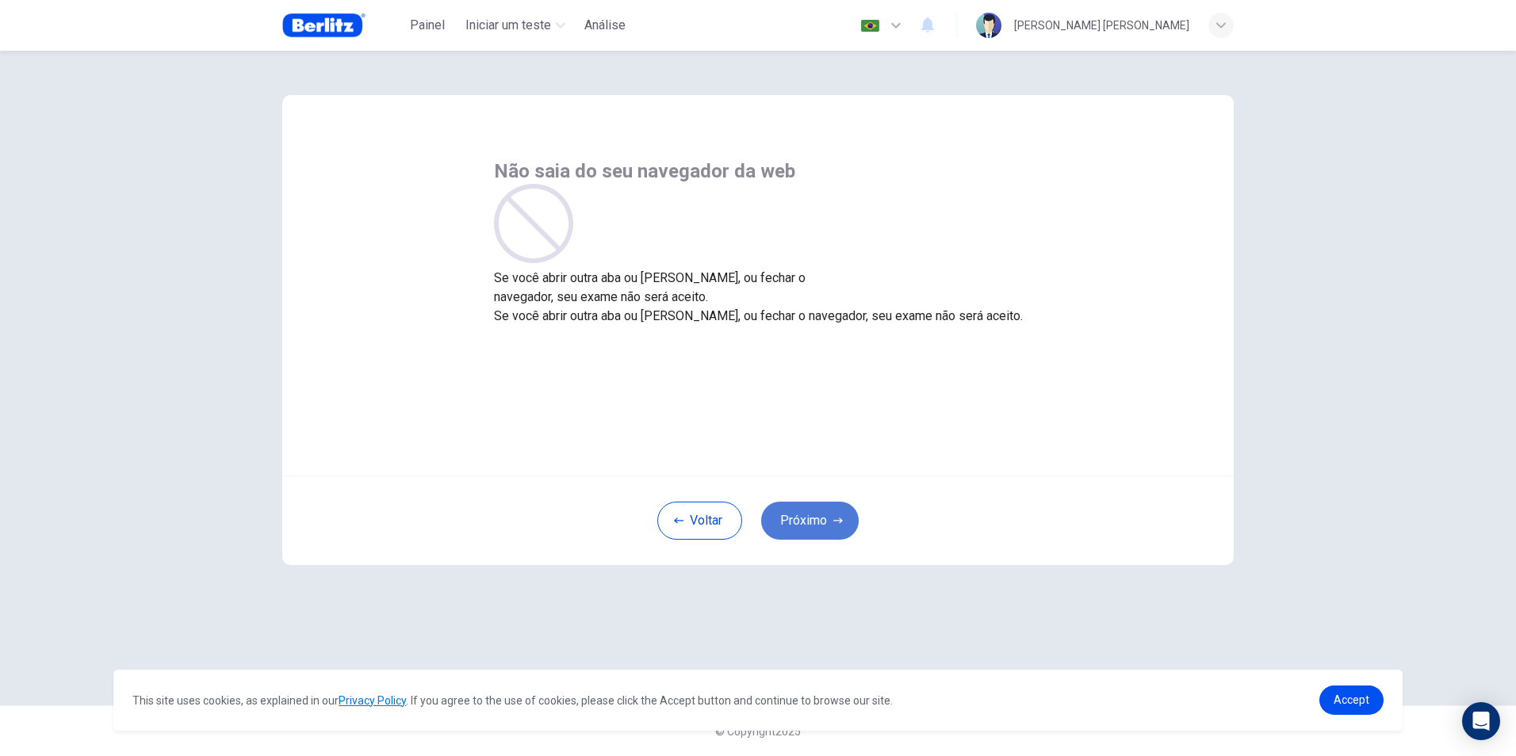
click at [815, 528] on button "Próximo" at bounding box center [810, 521] width 98 height 38
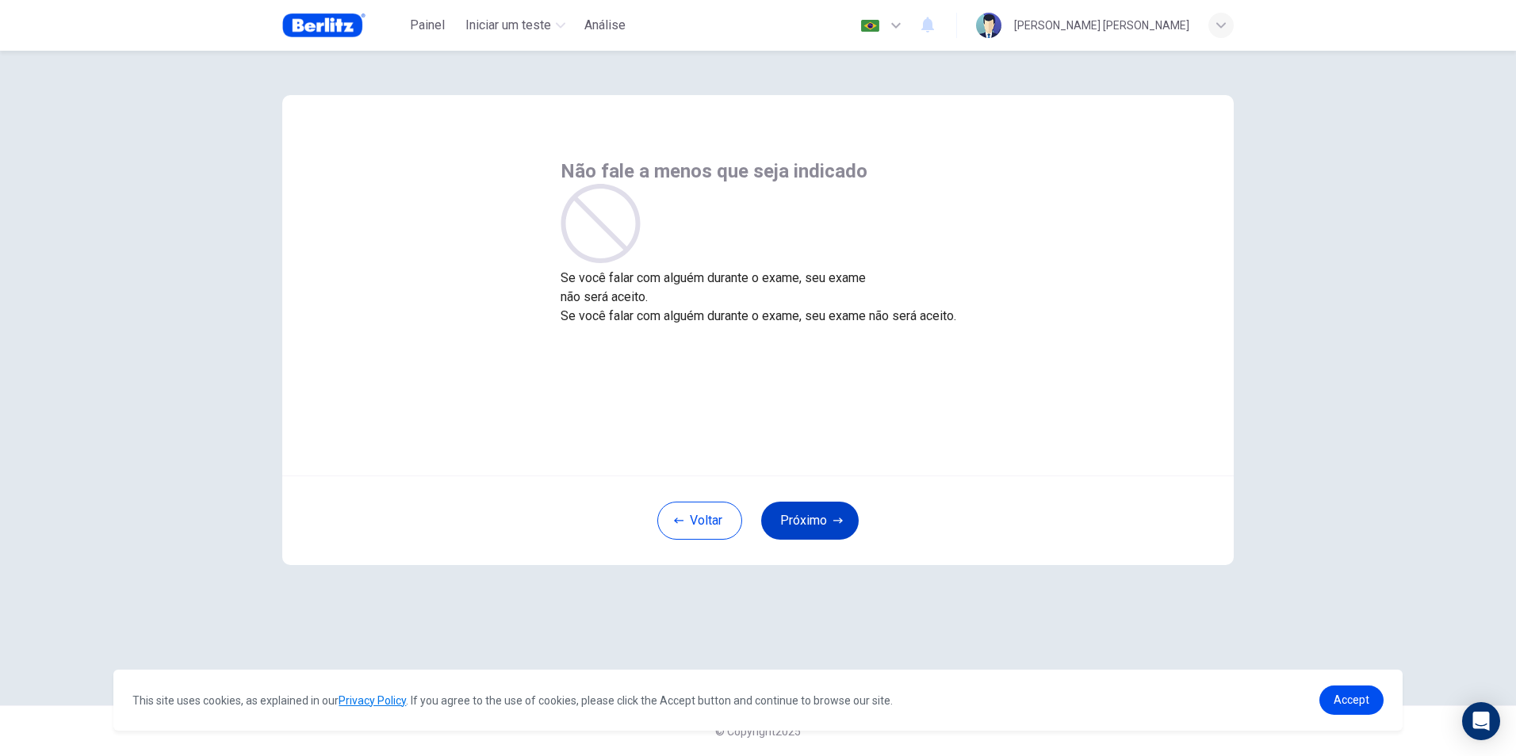
click at [813, 523] on button "Próximo" at bounding box center [810, 521] width 98 height 38
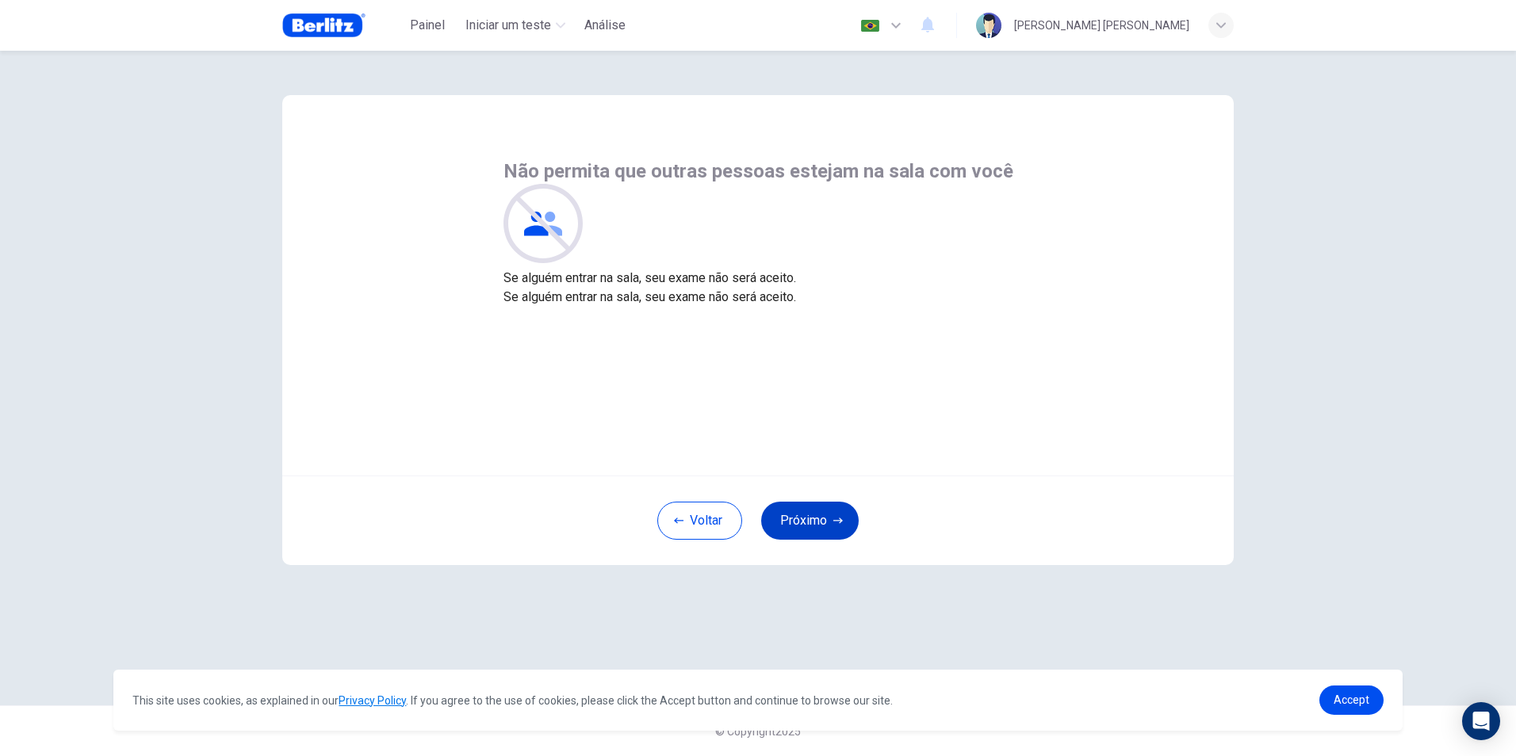
click at [810, 518] on button "Próximo" at bounding box center [810, 521] width 98 height 38
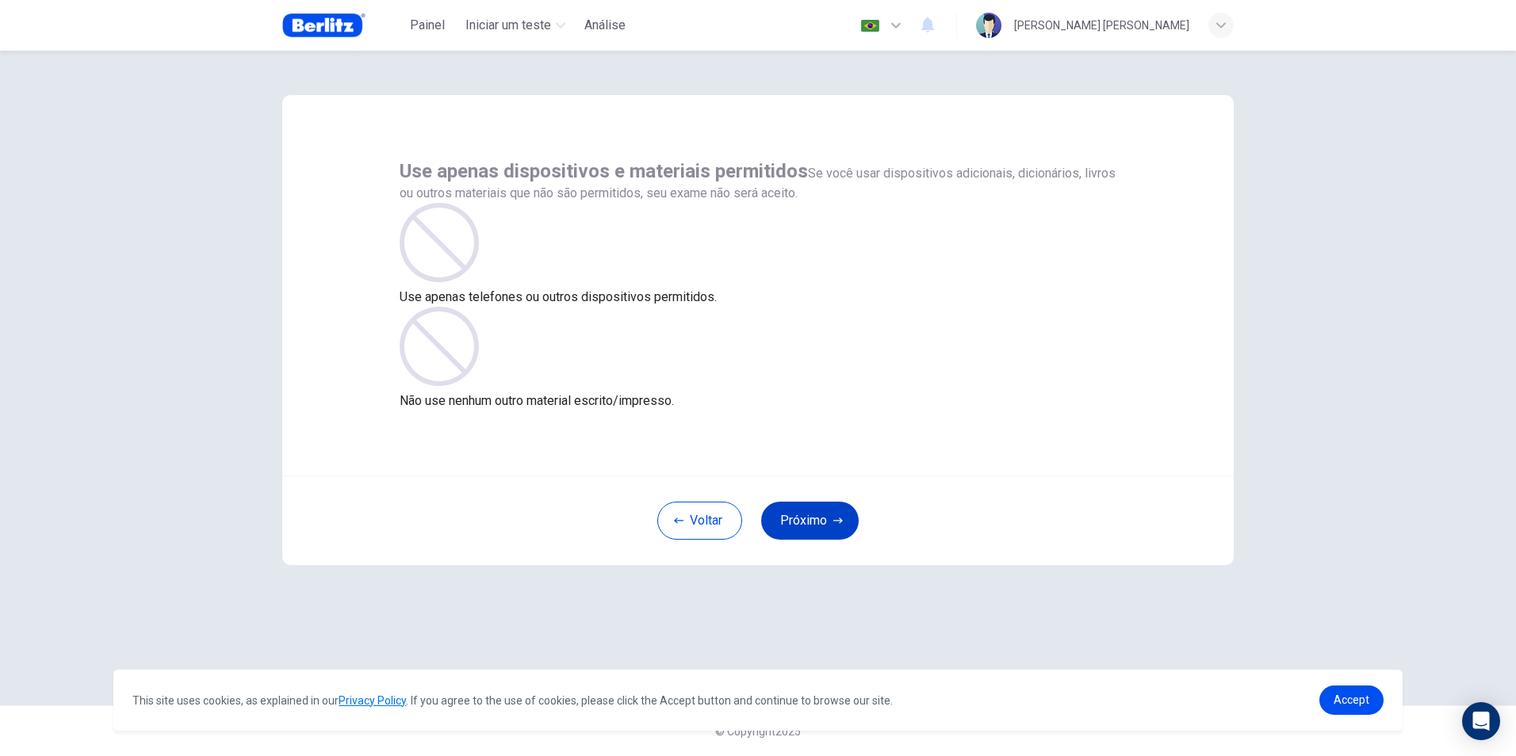
click at [806, 521] on button "Próximo" at bounding box center [810, 521] width 98 height 38
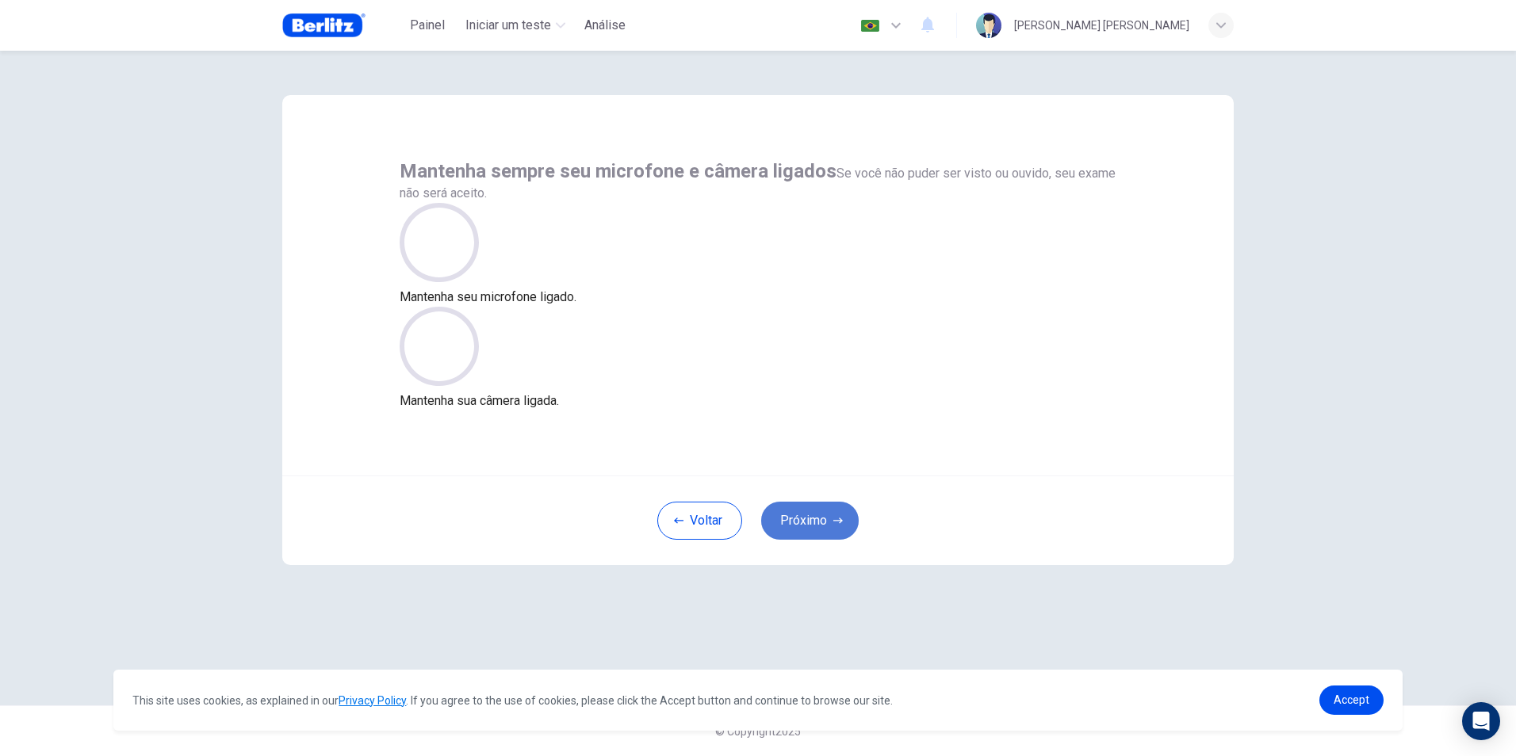
click at [806, 526] on button "Próximo" at bounding box center [810, 521] width 98 height 38
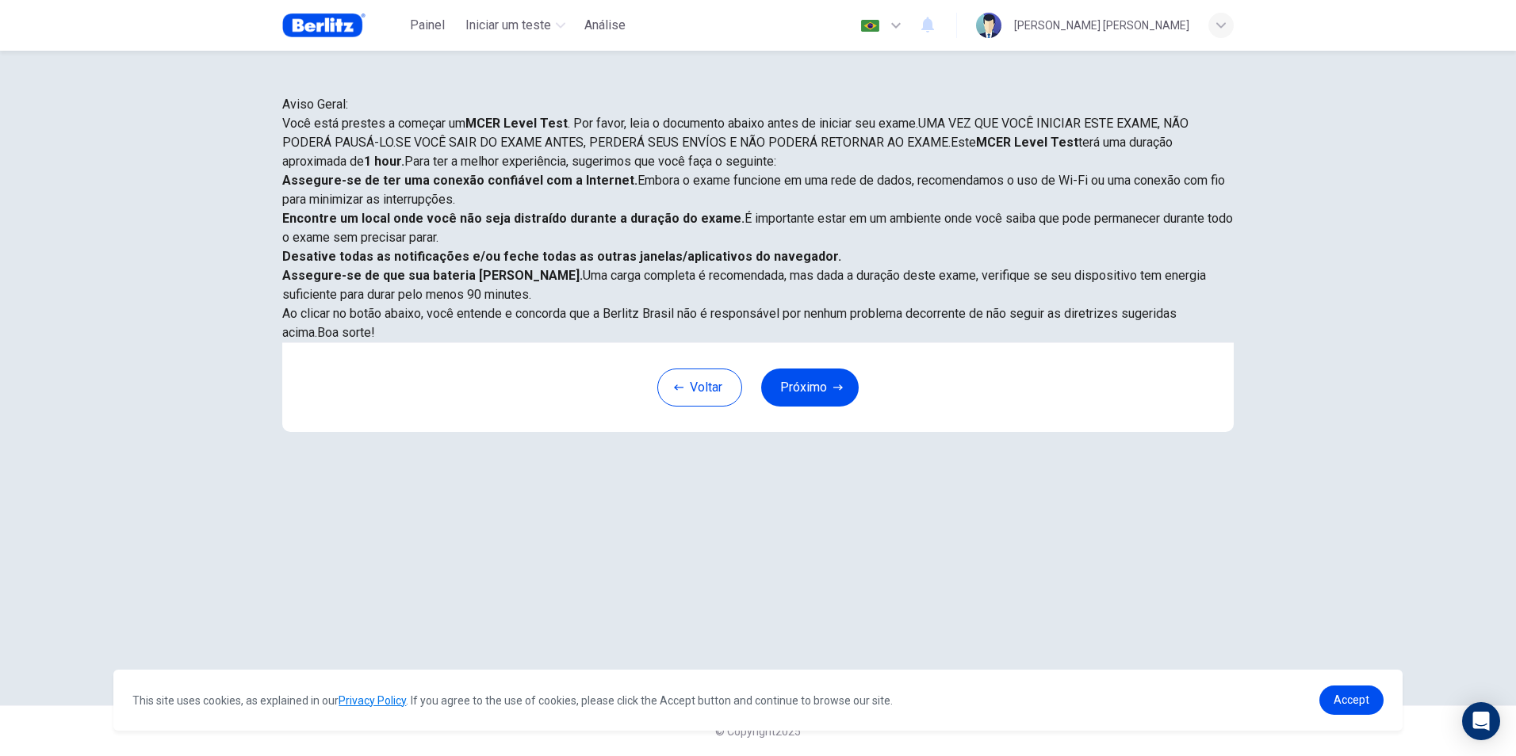
scroll to position [125, 0]
click at [808, 407] on button "Próximo" at bounding box center [810, 388] width 98 height 38
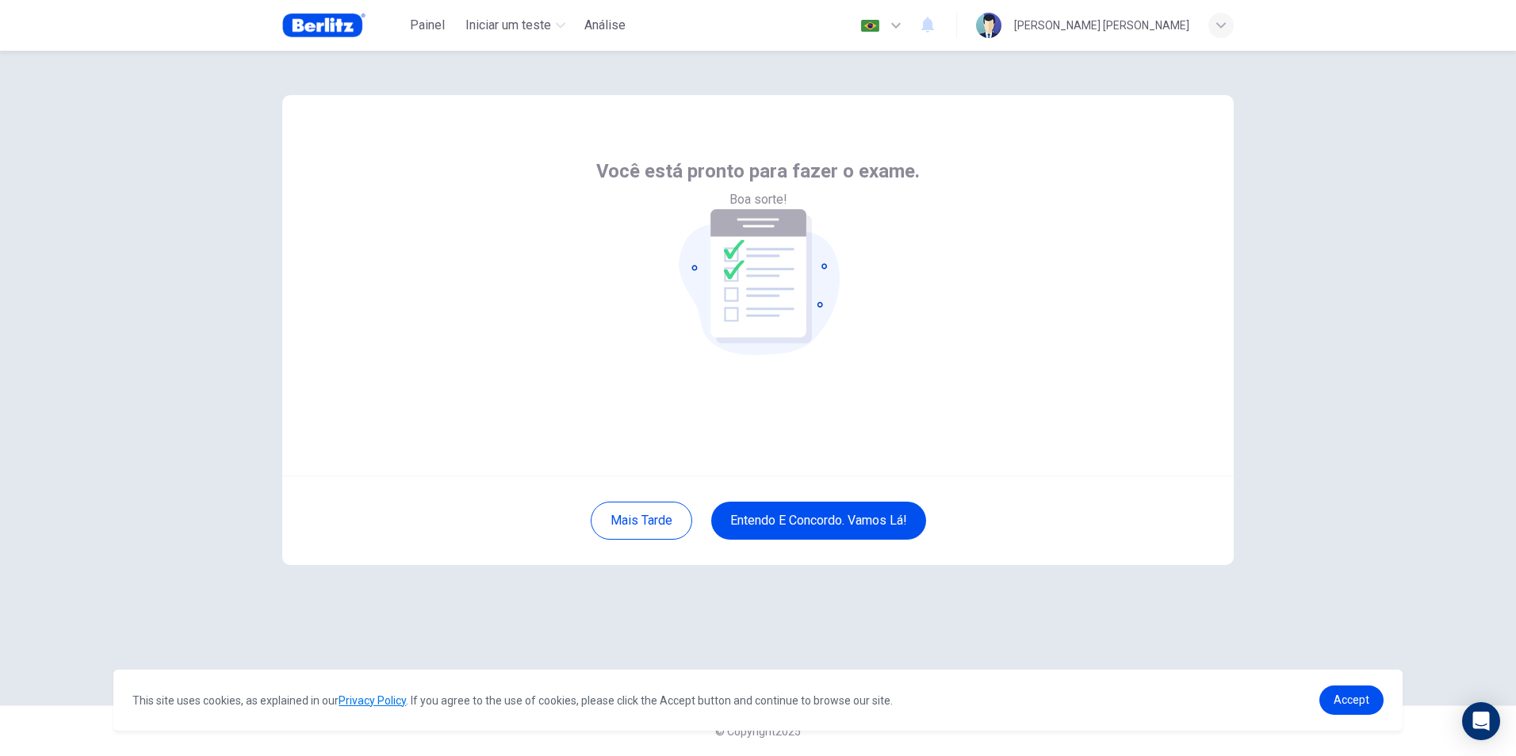
scroll to position [0, 0]
click at [805, 523] on button "Entendo e concordo. Vamos lá!" at bounding box center [818, 521] width 215 height 38
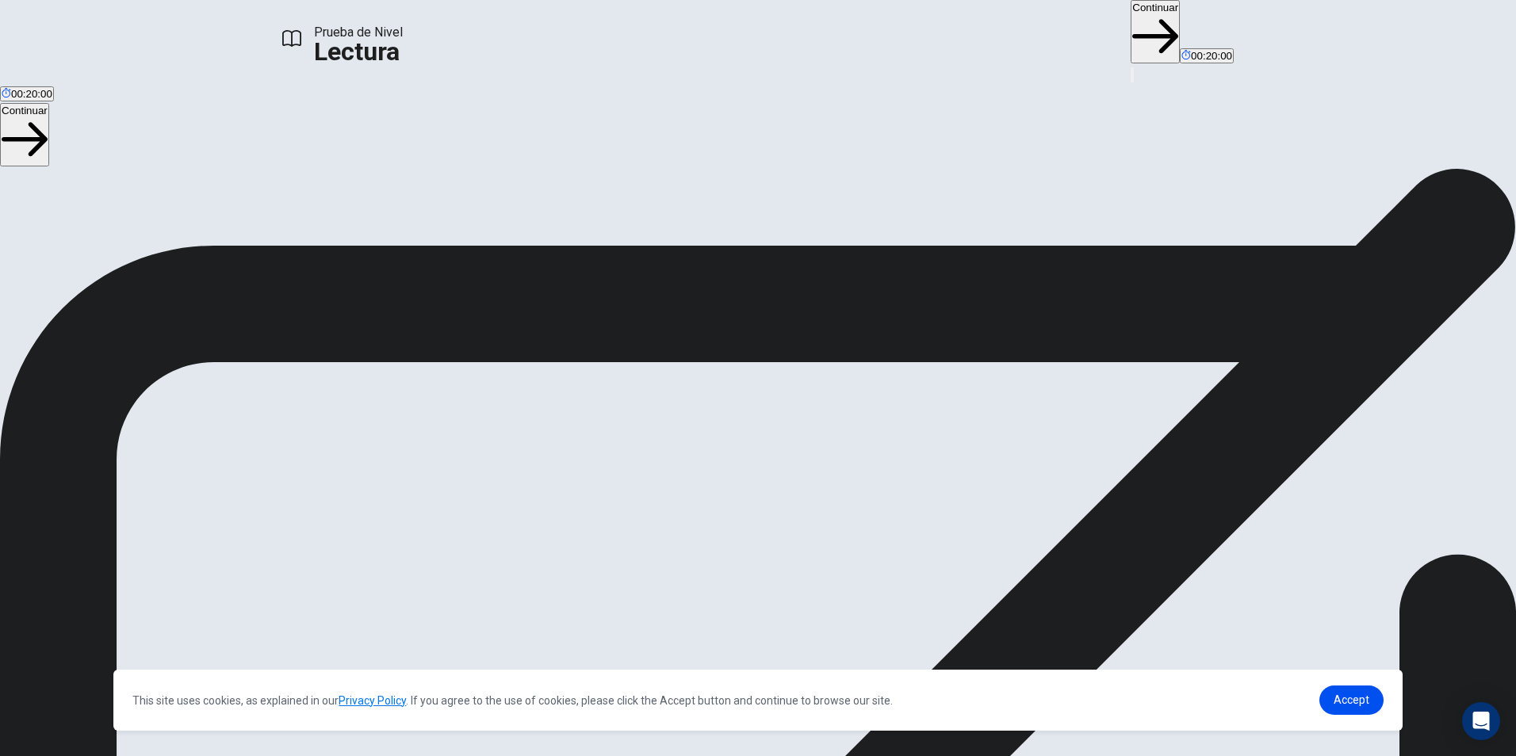
click at [1014, 46] on div "Prueba de Nivel Lectura Continuar 00:20:00" at bounding box center [758, 42] width 1516 height 84
click at [1131, 26] on button "Continuar" at bounding box center [1155, 31] width 49 height 63
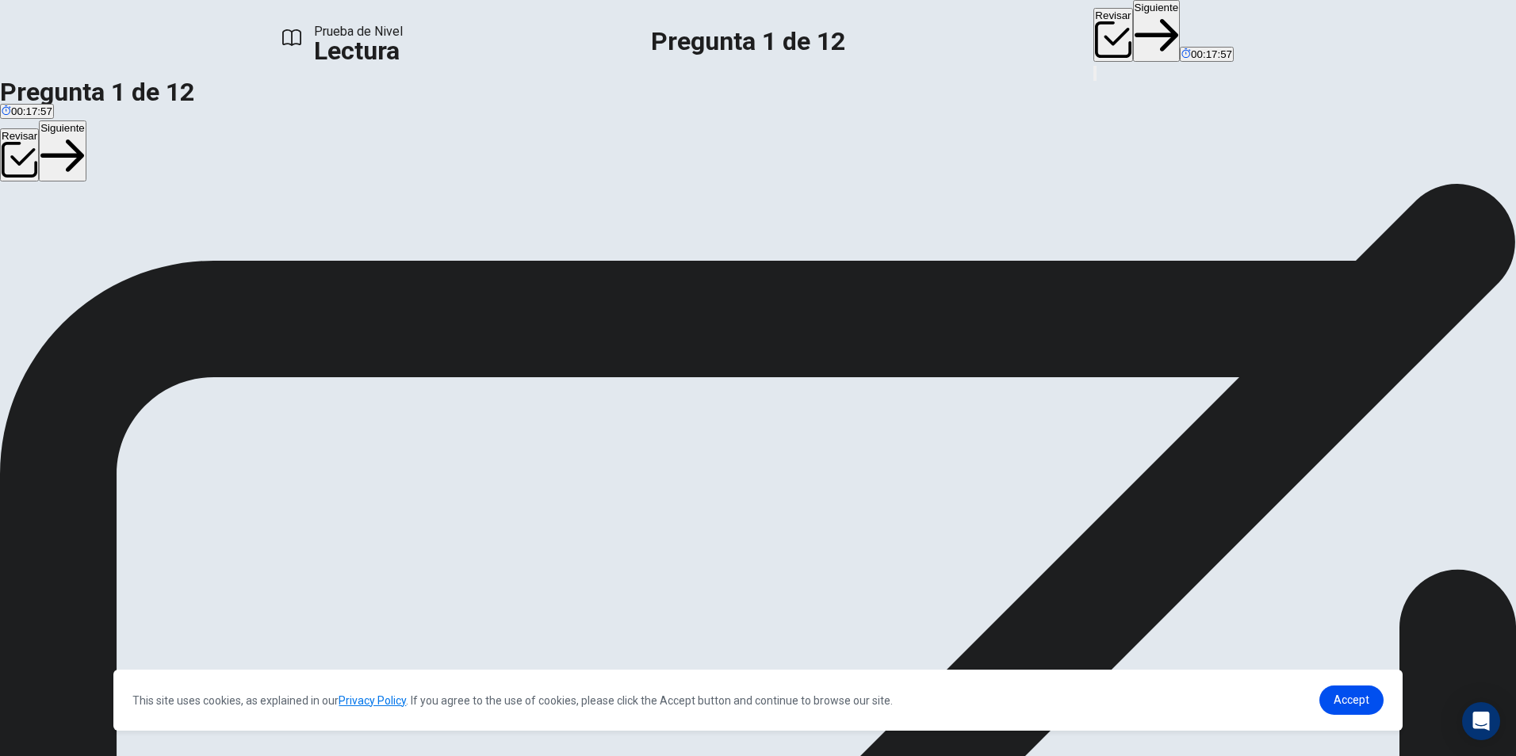
drag, startPoint x: 1233, startPoint y: 383, endPoint x: 1227, endPoint y: 459, distance: 76.4
click at [1133, 29] on button "Siguiente" at bounding box center [1157, 31] width 48 height 62
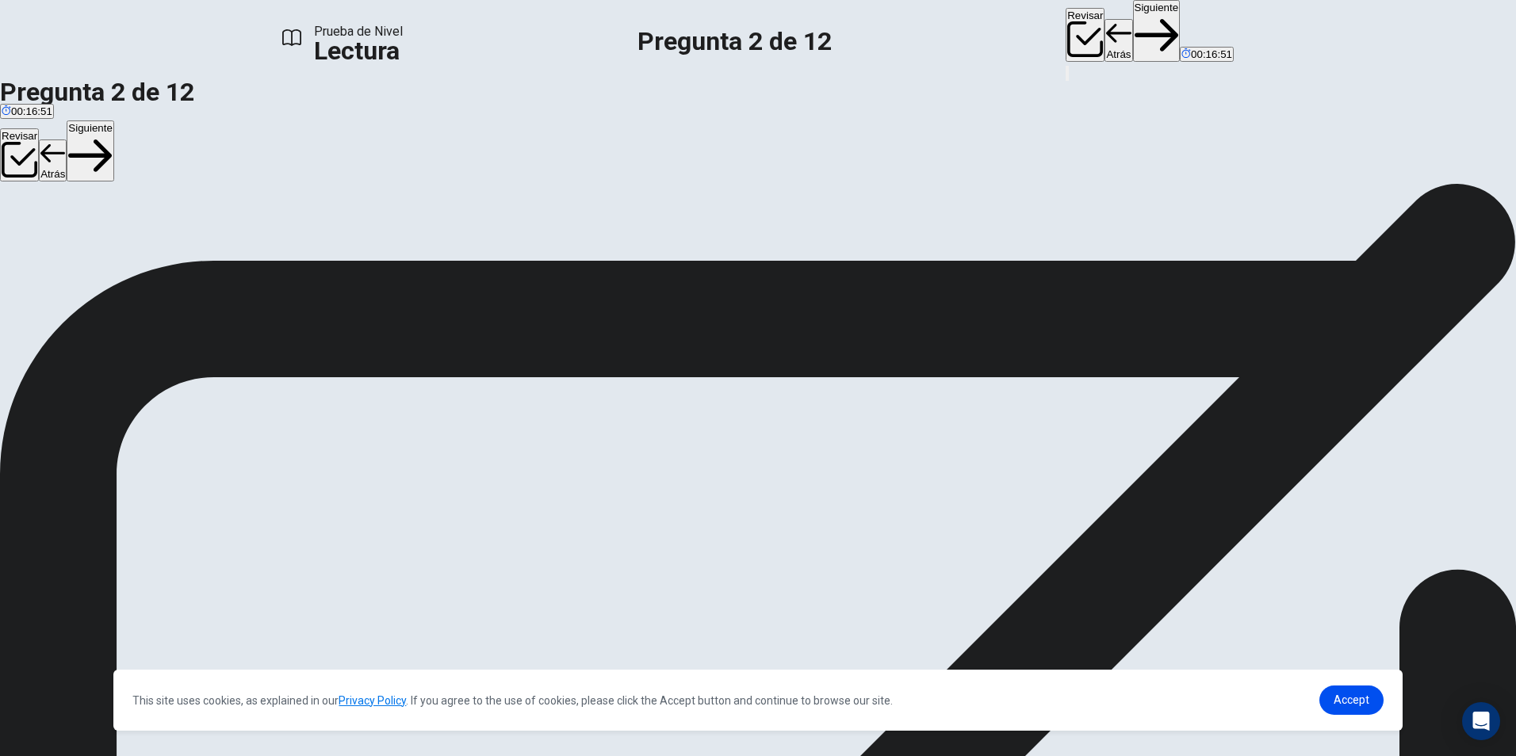
click at [1133, 28] on button "Siguiente" at bounding box center [1157, 31] width 48 height 62
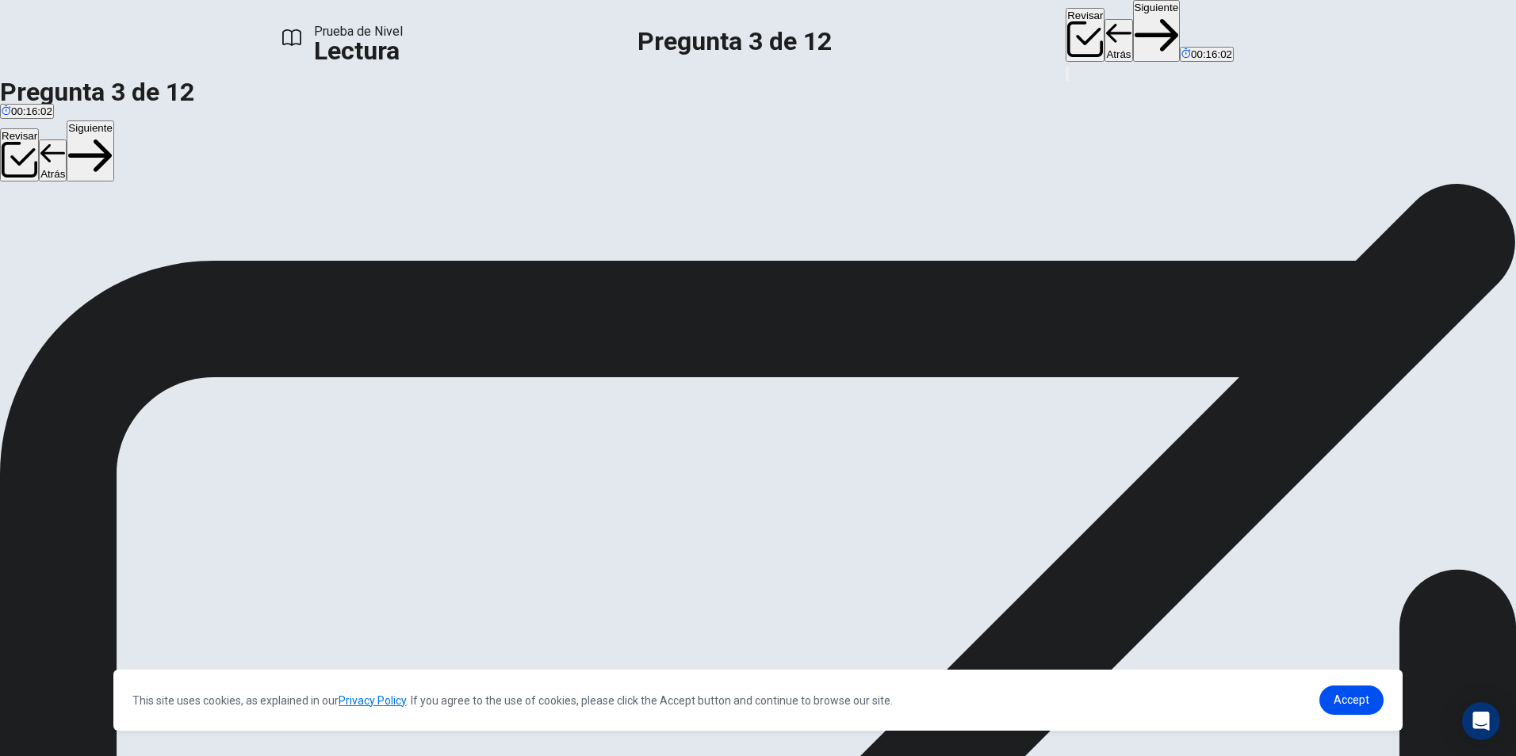
click at [1133, 28] on button "Siguiente" at bounding box center [1157, 31] width 48 height 62
click at [1133, 29] on button "Siguiente" at bounding box center [1157, 31] width 48 height 62
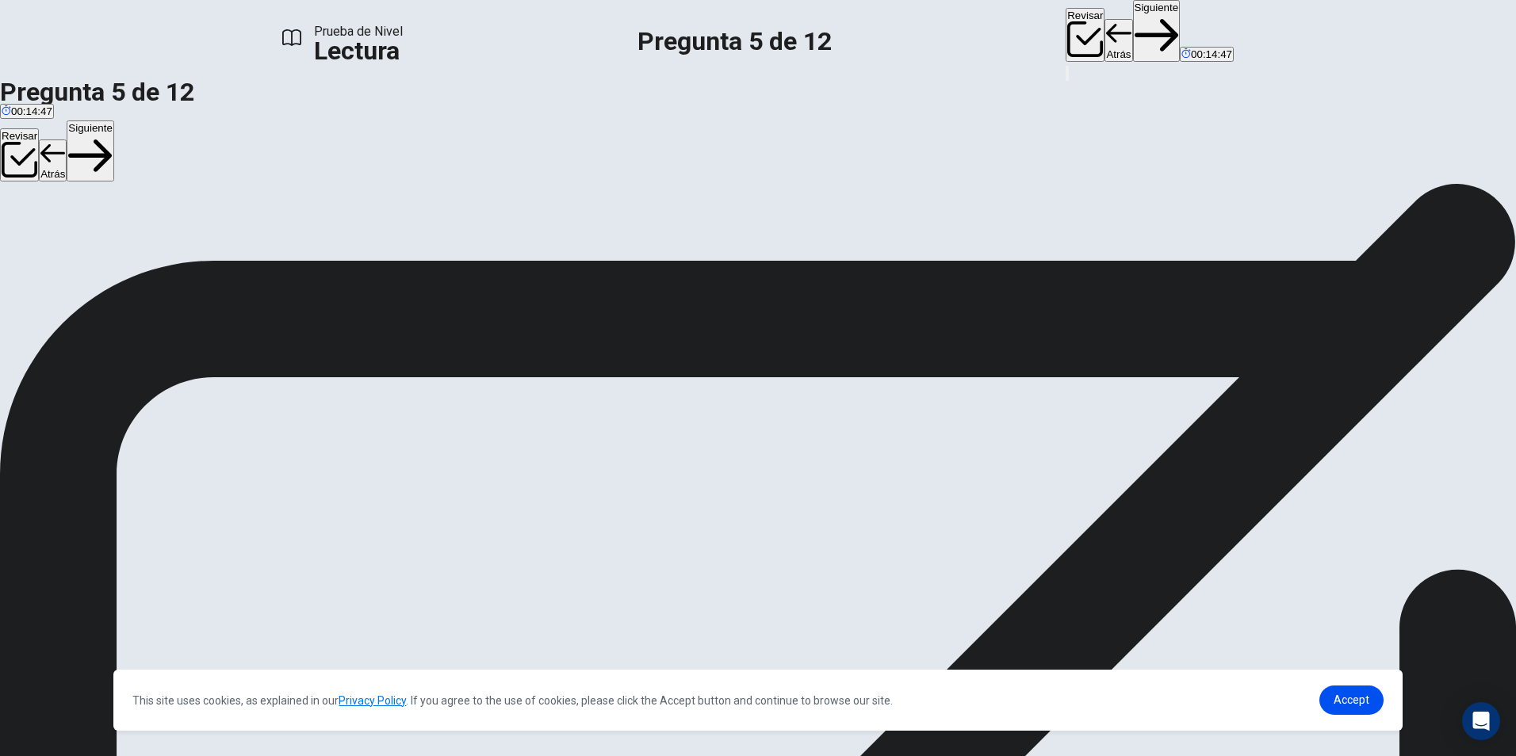
click at [1133, 19] on button "Siguiente" at bounding box center [1157, 31] width 48 height 62
click at [1133, 25] on button "Siguiente" at bounding box center [1157, 31] width 48 height 62
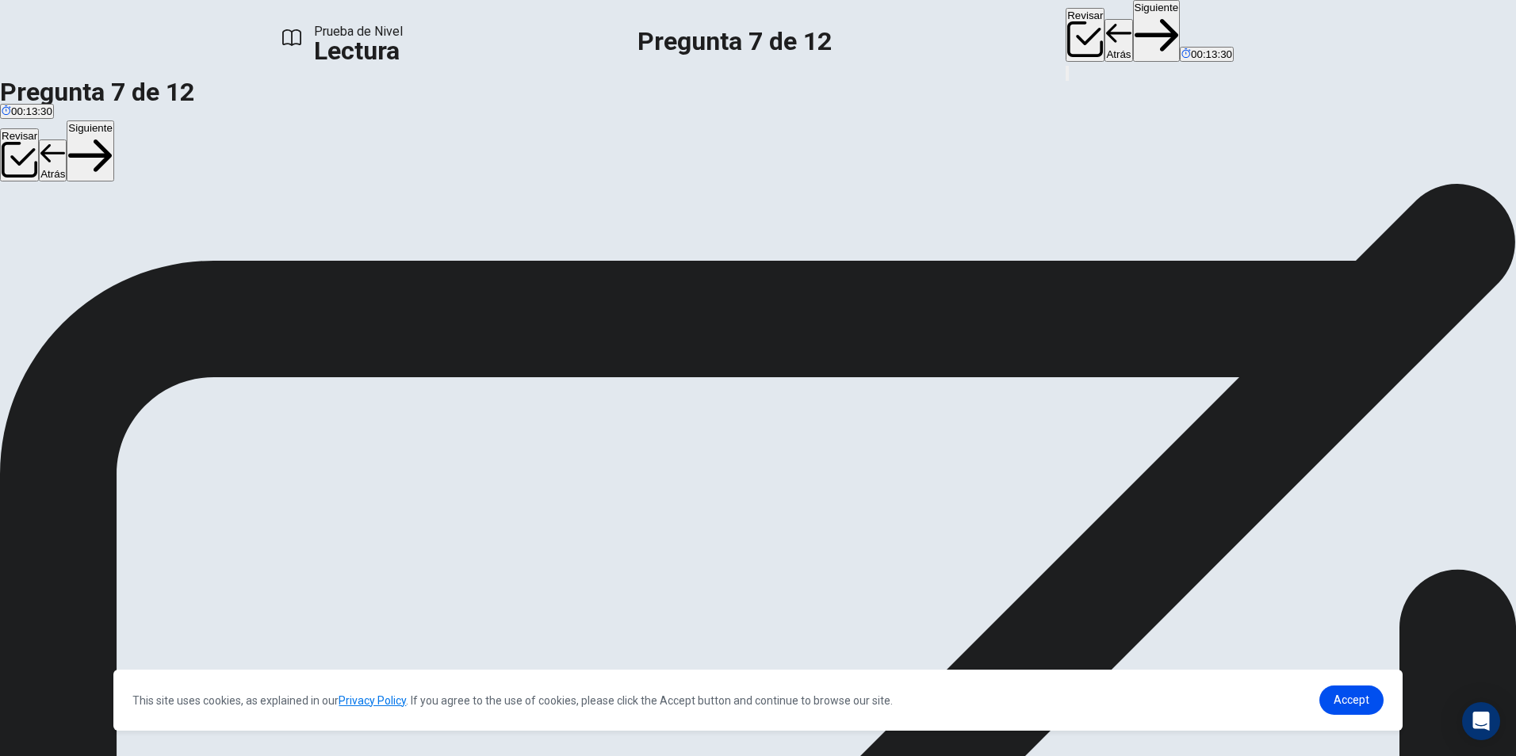
click at [1133, 24] on button "Siguiente" at bounding box center [1157, 31] width 48 height 62
click at [1133, 25] on button "Siguiente" at bounding box center [1157, 31] width 48 height 62
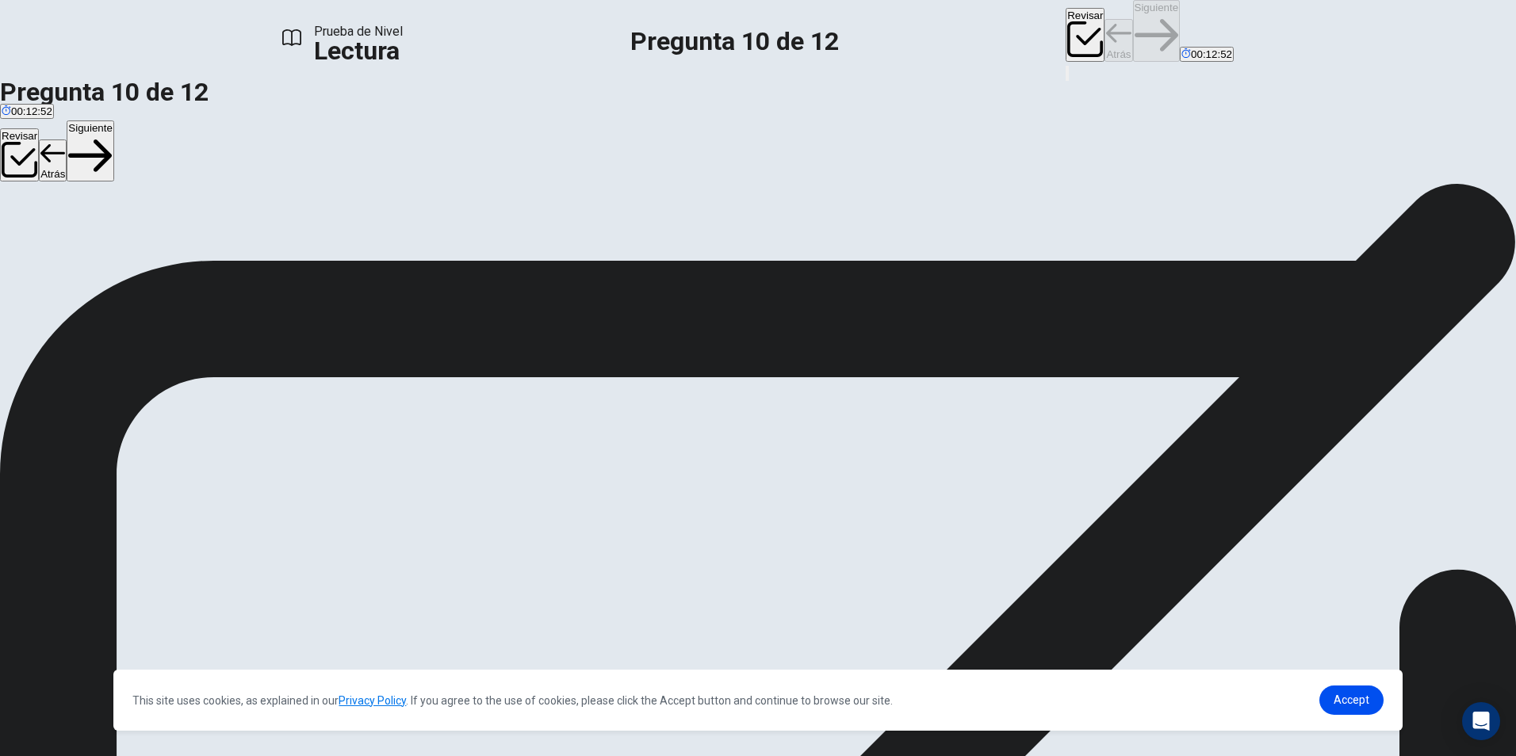
scroll to position [74, 0]
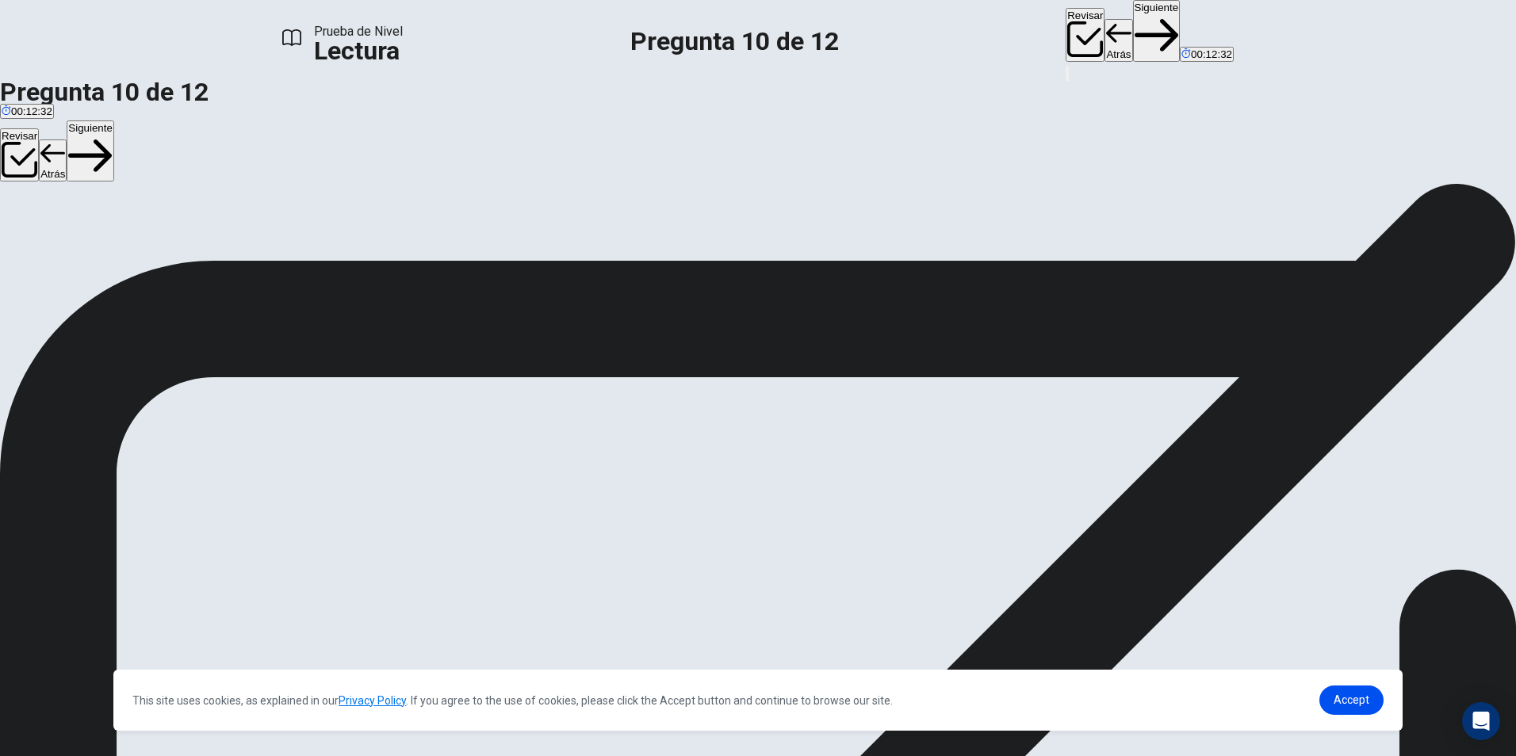
click at [1133, 25] on button "Siguiente" at bounding box center [1157, 31] width 48 height 62
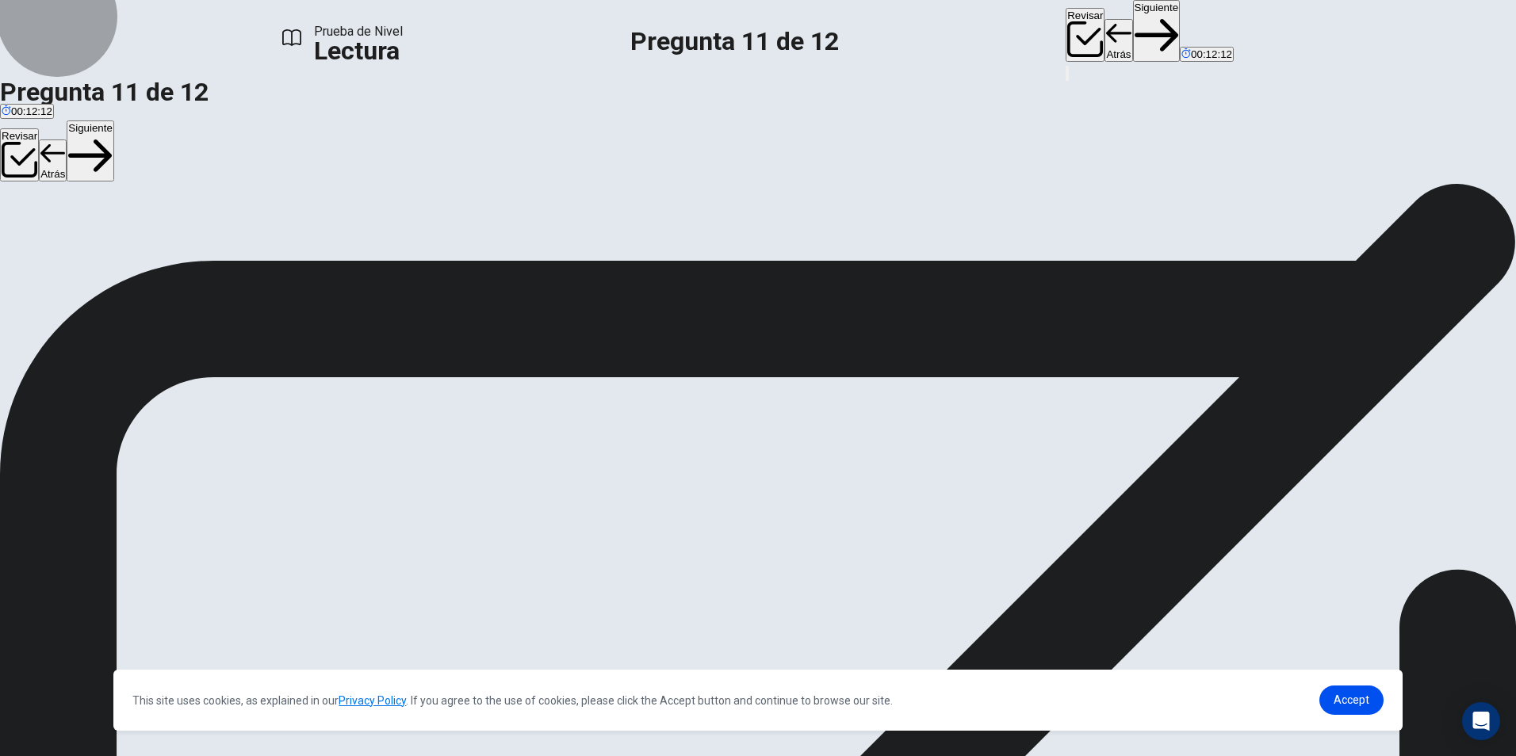
click at [1133, 27] on button "Siguiente" at bounding box center [1157, 31] width 48 height 62
drag, startPoint x: 415, startPoint y: 502, endPoint x: 670, endPoint y: 381, distance: 282.3
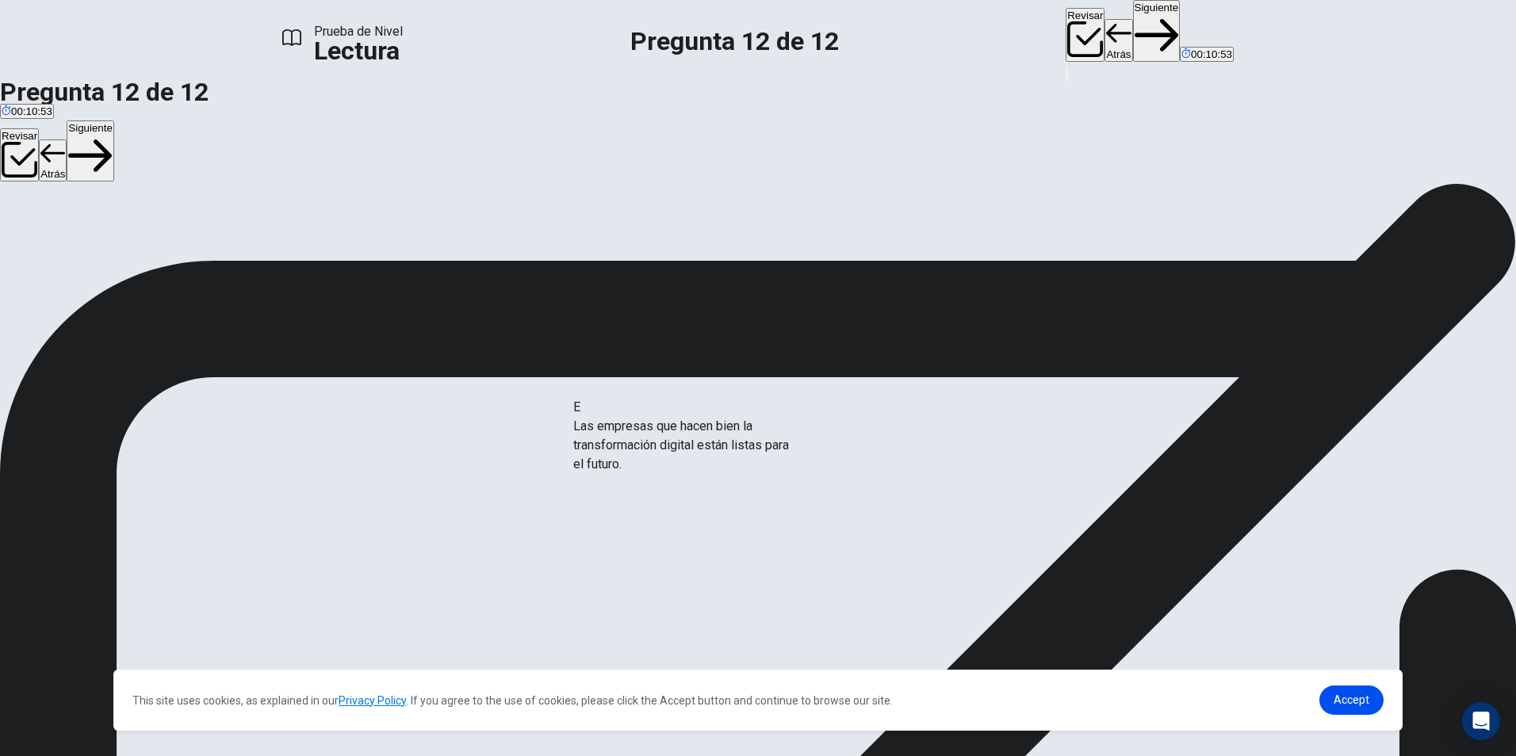
drag, startPoint x: 499, startPoint y: 469, endPoint x: 716, endPoint y: 440, distance: 219.2
drag, startPoint x: 450, startPoint y: 556, endPoint x: 729, endPoint y: 521, distance: 281.3
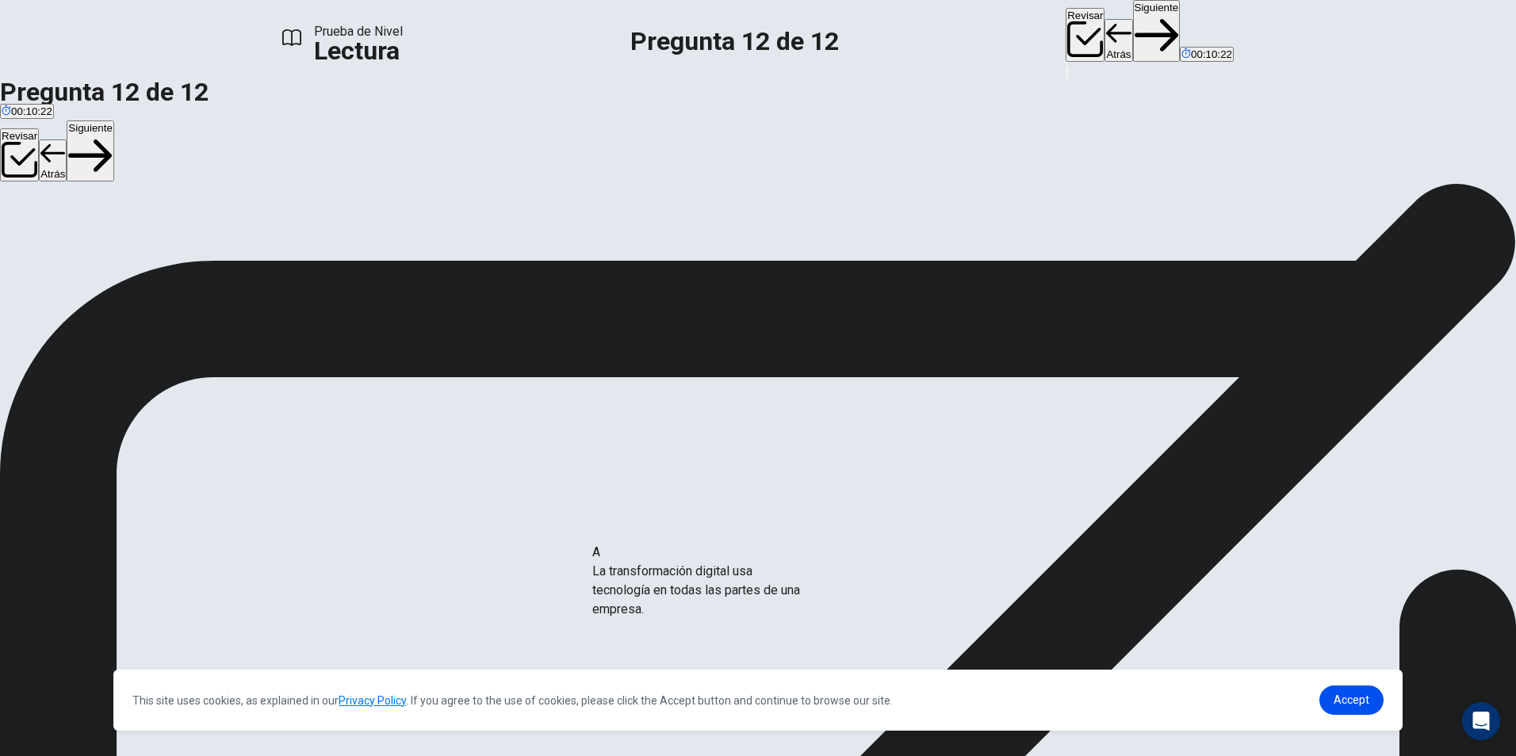
drag, startPoint x: 418, startPoint y: 389, endPoint x: 702, endPoint y: 576, distance: 340.0
drag, startPoint x: 453, startPoint y: 392, endPoint x: 766, endPoint y: 572, distance: 361.6
drag, startPoint x: 500, startPoint y: 414, endPoint x: 714, endPoint y: 557, distance: 257.1
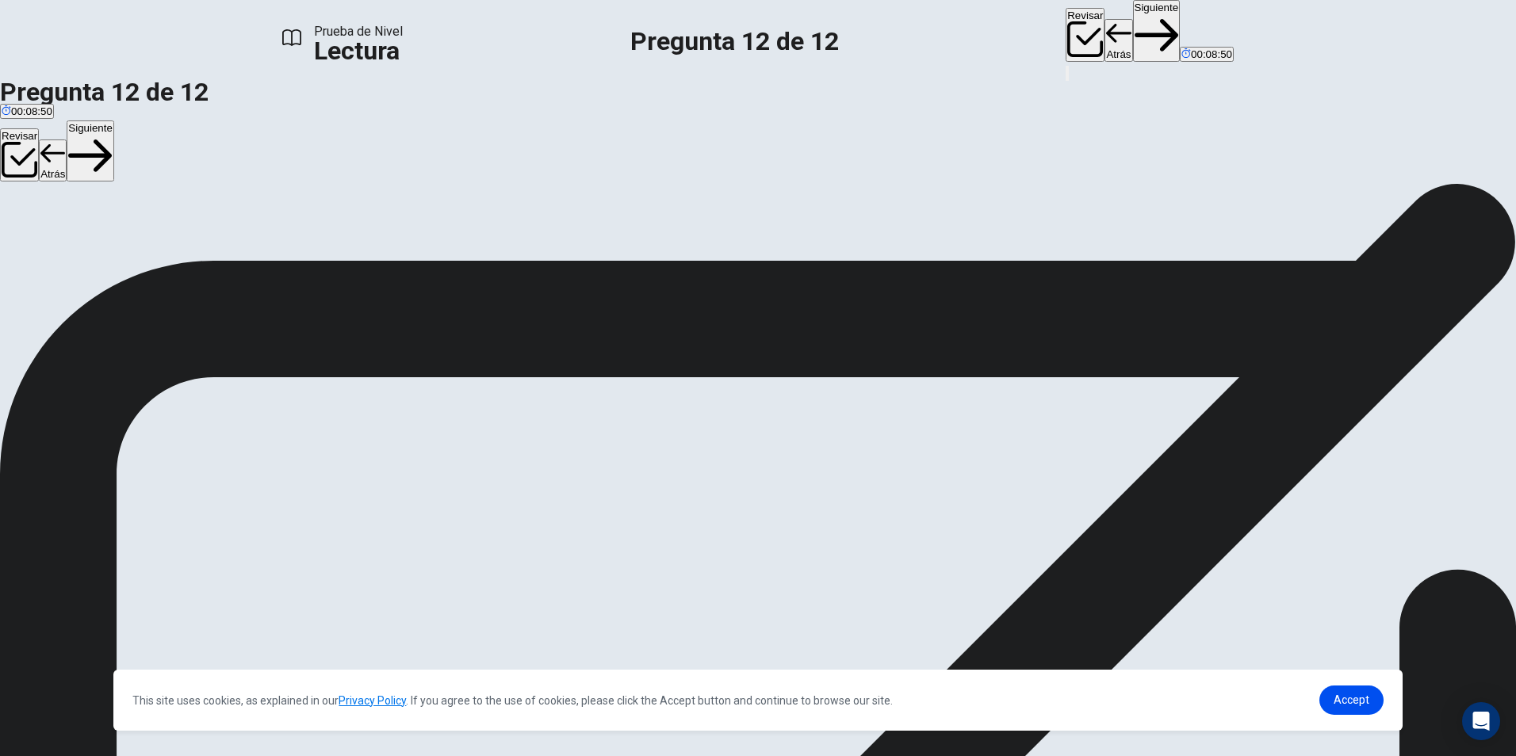
click at [1133, 25] on button "Siguiente" at bounding box center [1157, 31] width 48 height 62
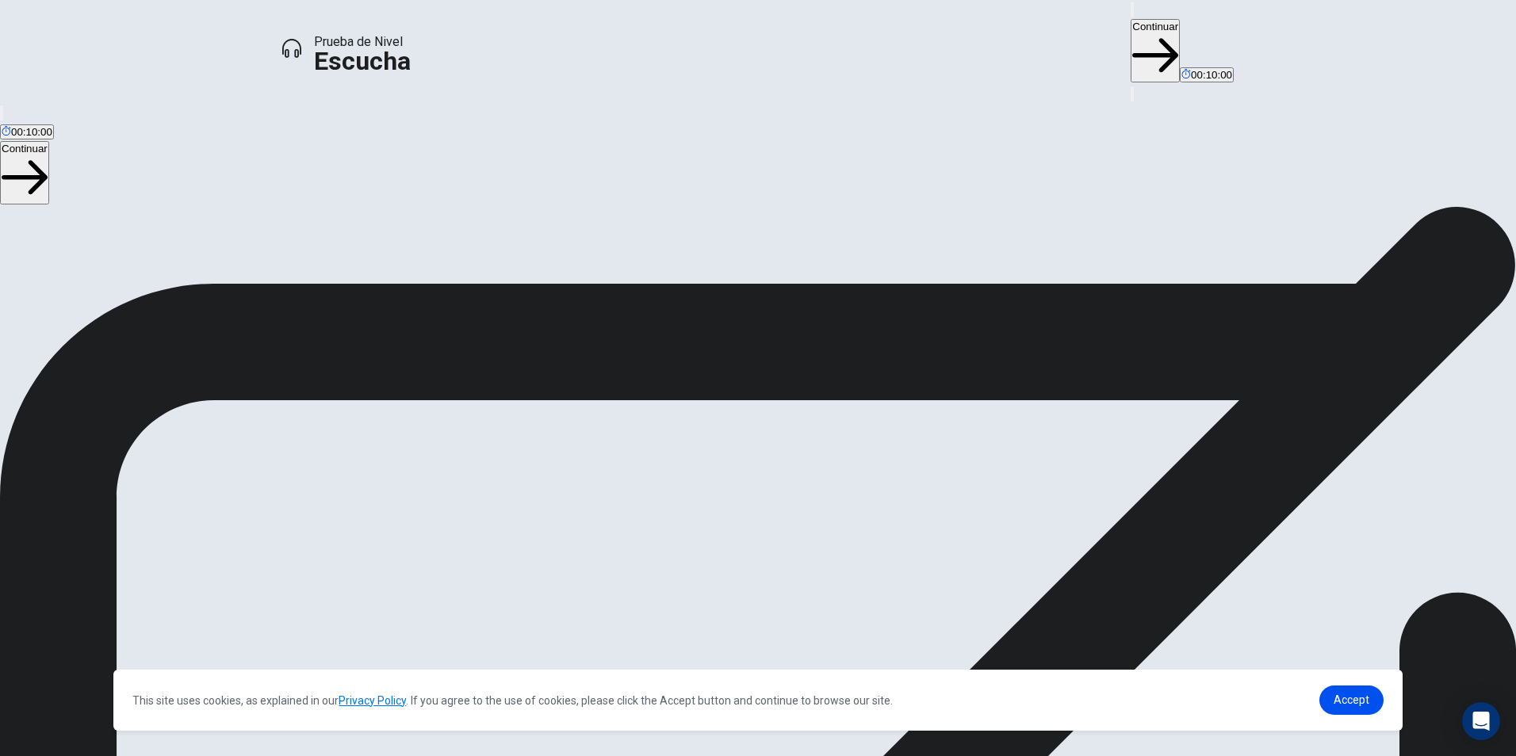
scroll to position [42, 0]
click at [1131, 21] on button "Continuar" at bounding box center [1155, 50] width 49 height 63
click at [1132, 29] on icon "button" at bounding box center [1141, 23] width 19 height 14
click at [1131, 23] on button "Continuar" at bounding box center [1155, 50] width 49 height 63
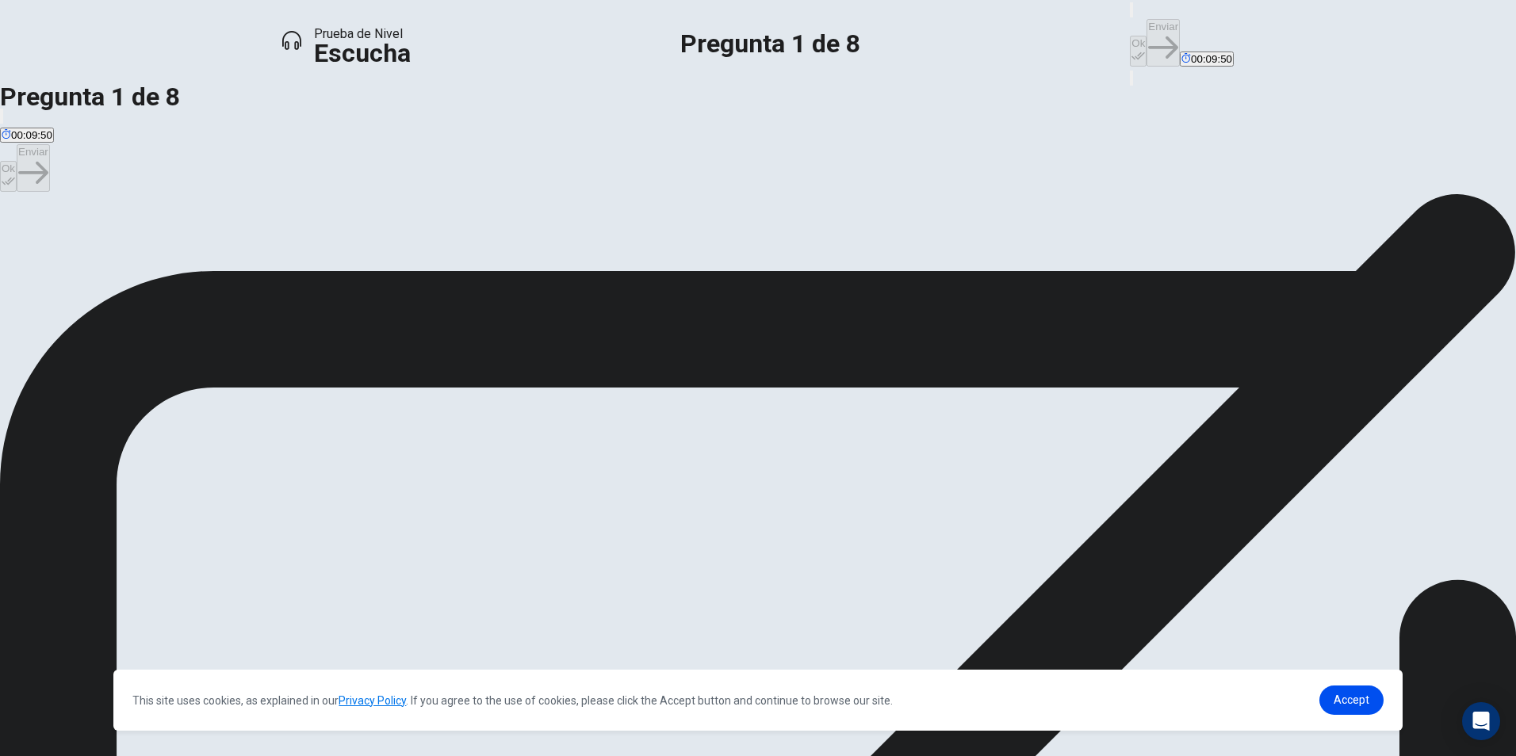
click at [1130, 36] on button "Ok" at bounding box center [1138, 51] width 17 height 31
click at [1146, 31] on button "Enviar" at bounding box center [1162, 43] width 33 height 48
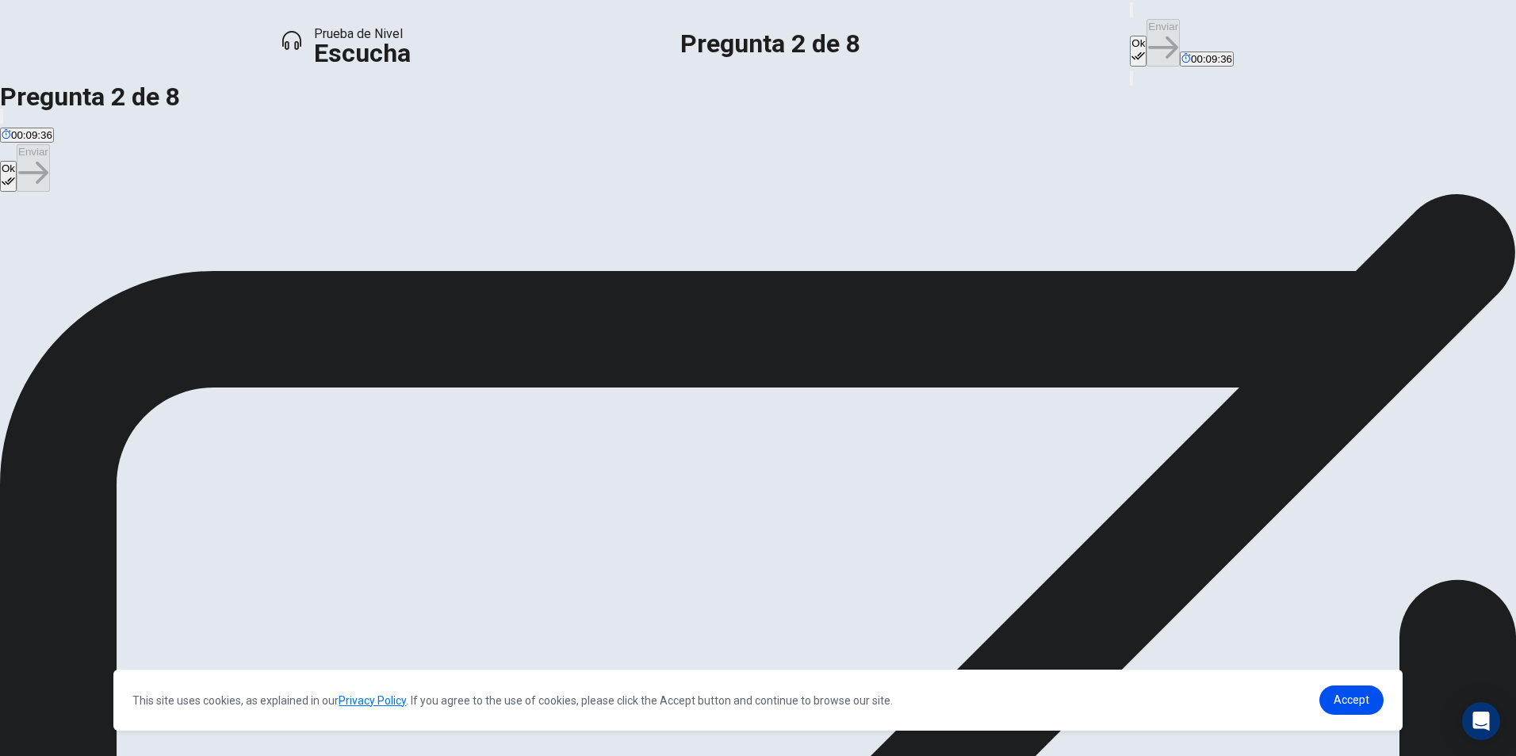
click at [1130, 36] on button "Ok" at bounding box center [1138, 51] width 17 height 31
click at [1146, 25] on button "Enviar" at bounding box center [1162, 43] width 33 height 48
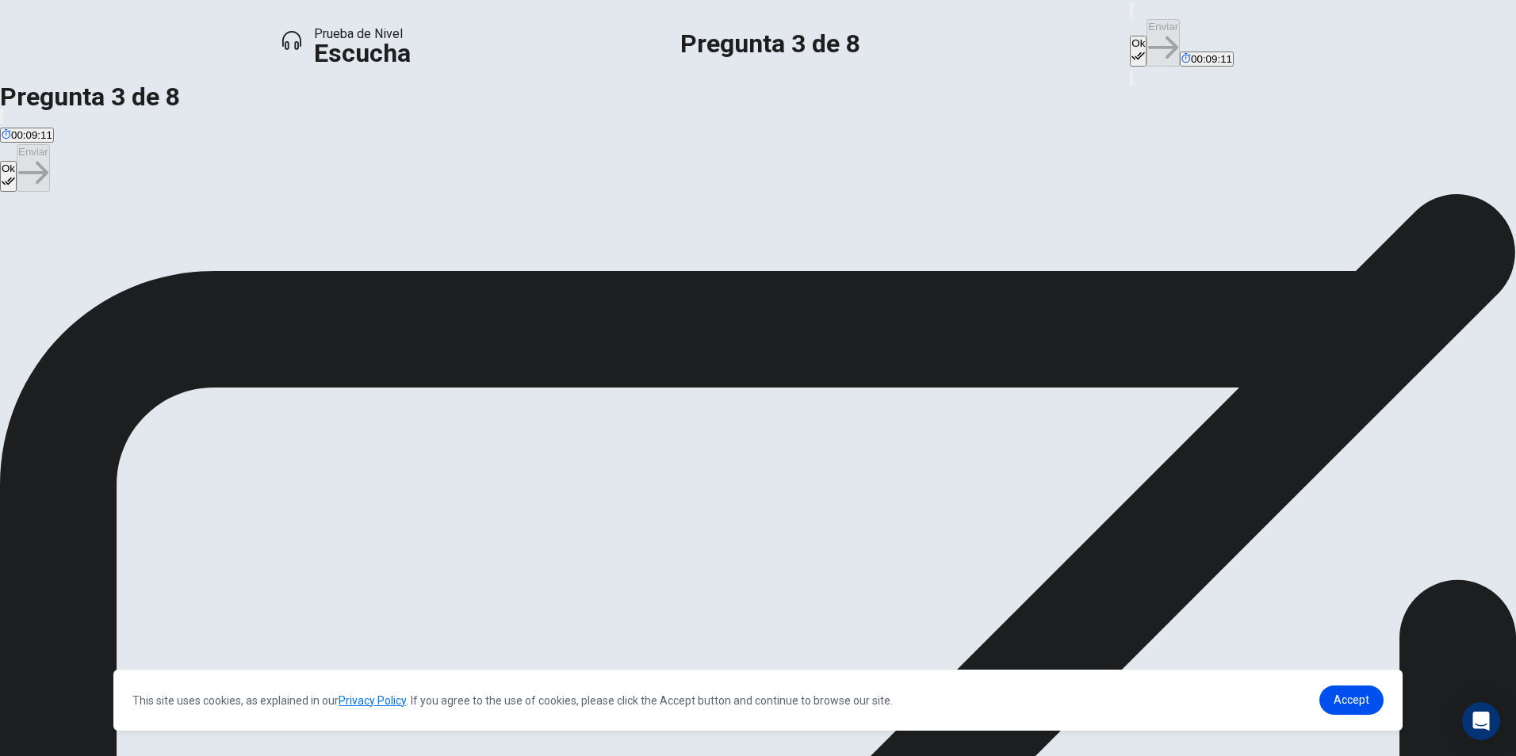
click at [1130, 36] on button "Ok" at bounding box center [1138, 51] width 17 height 31
click at [1146, 21] on button "Enviar" at bounding box center [1162, 43] width 33 height 48
click at [1130, 36] on button "Ok" at bounding box center [1138, 51] width 17 height 31
click at [1146, 25] on button "Enviar" at bounding box center [1162, 43] width 33 height 48
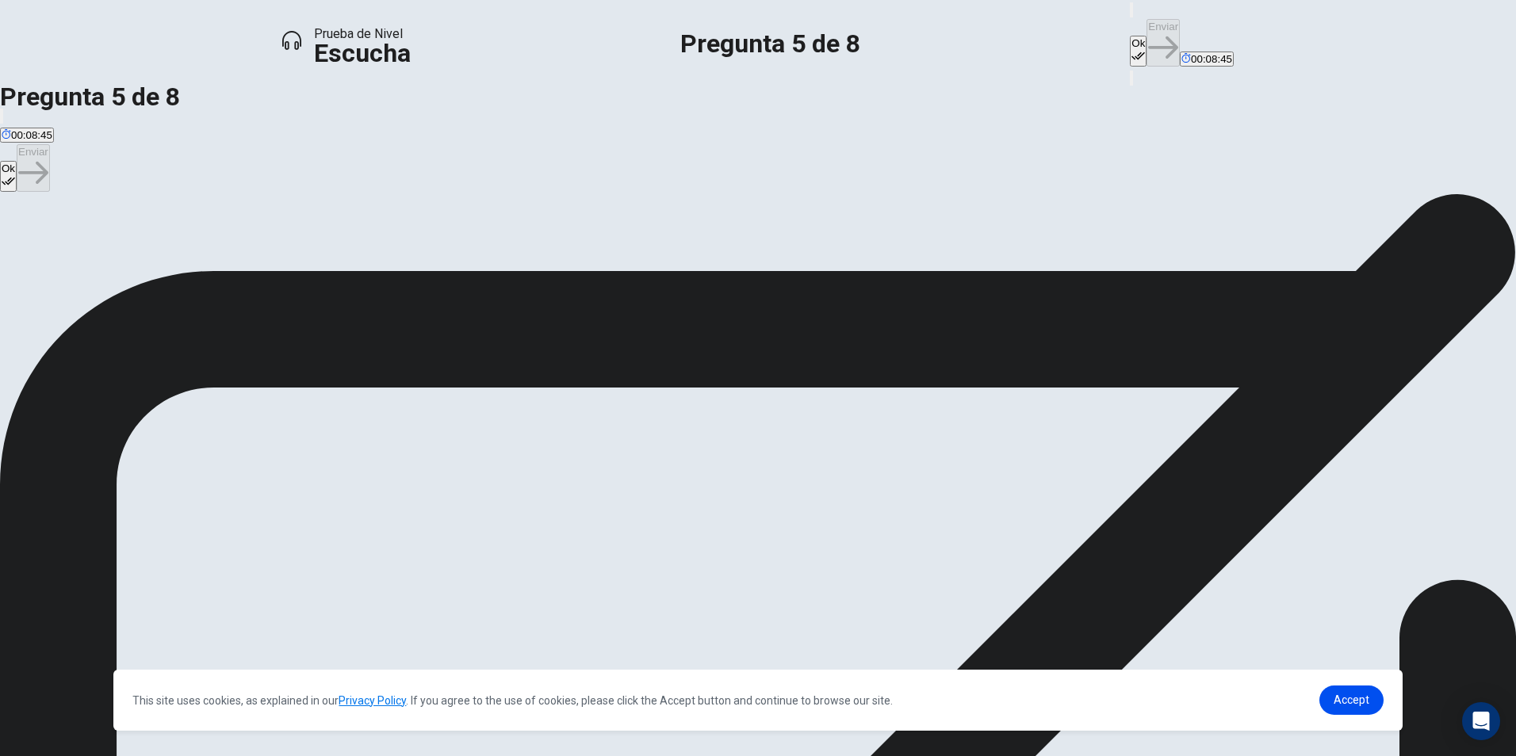
click at [1130, 36] on button "Ok" at bounding box center [1138, 51] width 17 height 31
click at [1146, 29] on button "Enviar" at bounding box center [1162, 43] width 33 height 48
click at [1130, 36] on button "Ok" at bounding box center [1138, 51] width 17 height 31
click at [1146, 25] on button "Enviar" at bounding box center [1162, 43] width 33 height 48
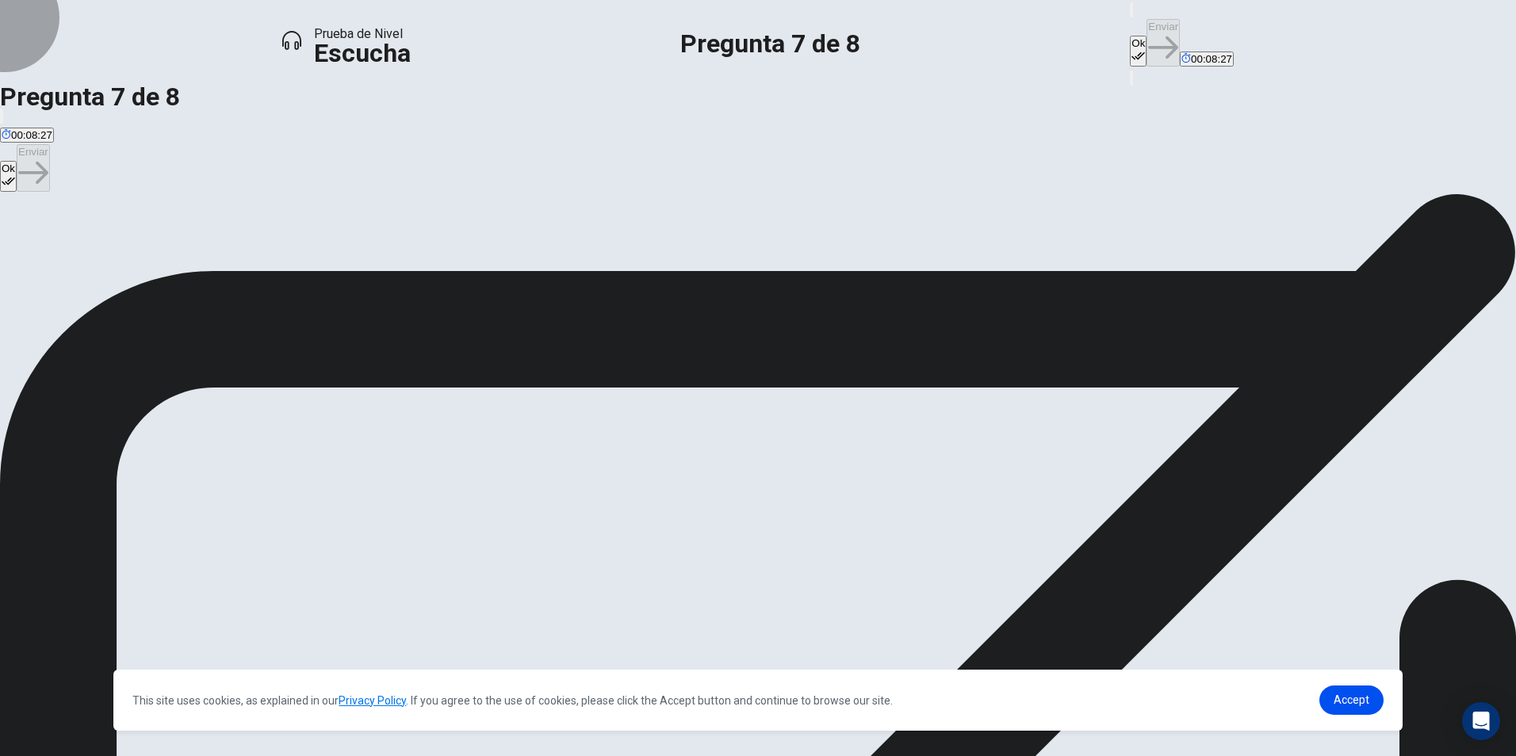
click at [1130, 36] on button "Ok" at bounding box center [1138, 51] width 17 height 31
click at [1146, 29] on button "Enviar" at bounding box center [1162, 43] width 33 height 48
drag, startPoint x: 924, startPoint y: 22, endPoint x: 961, endPoint y: 30, distance: 38.1
click at [1130, 36] on button "Ok" at bounding box center [1138, 51] width 17 height 31
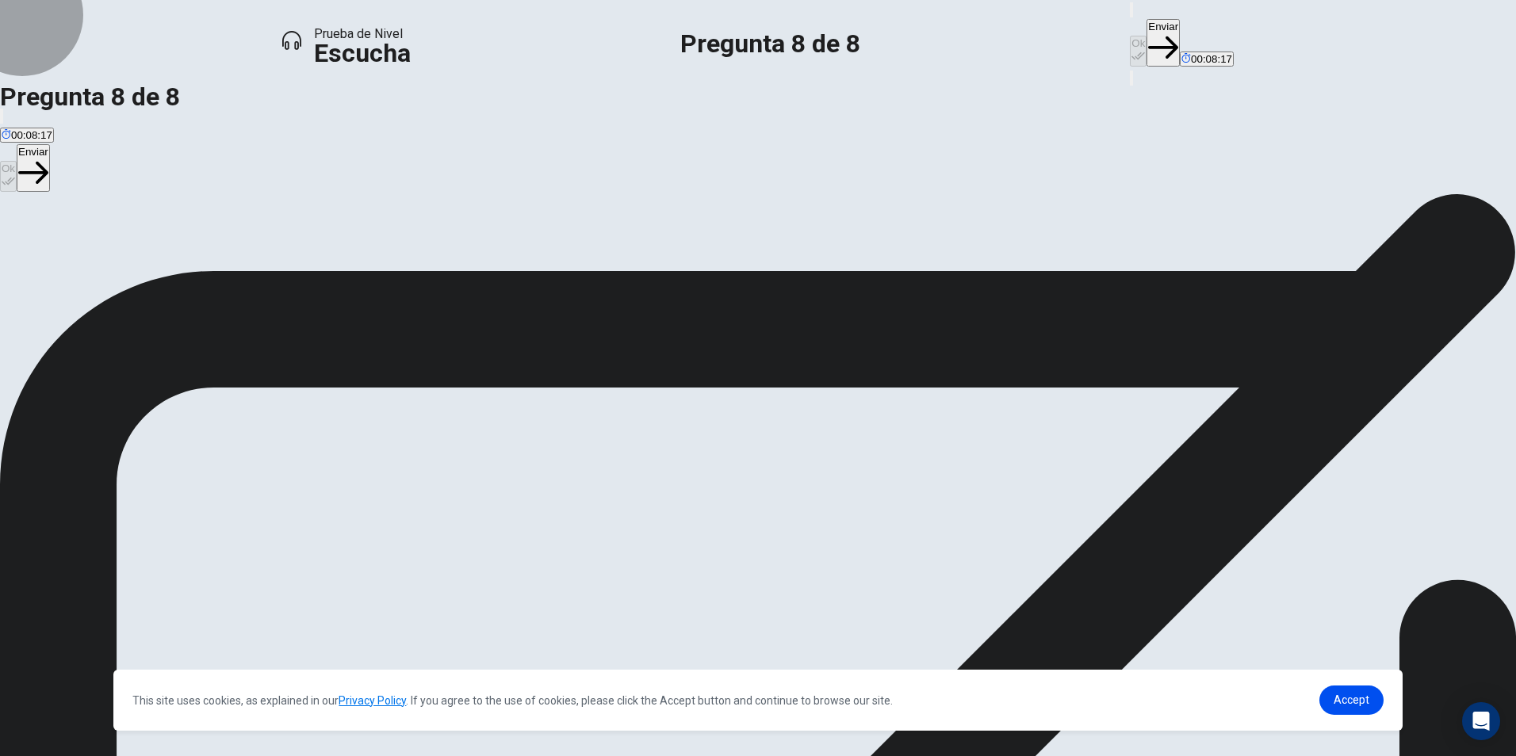
click at [1146, 26] on button "Enviar" at bounding box center [1162, 43] width 33 height 48
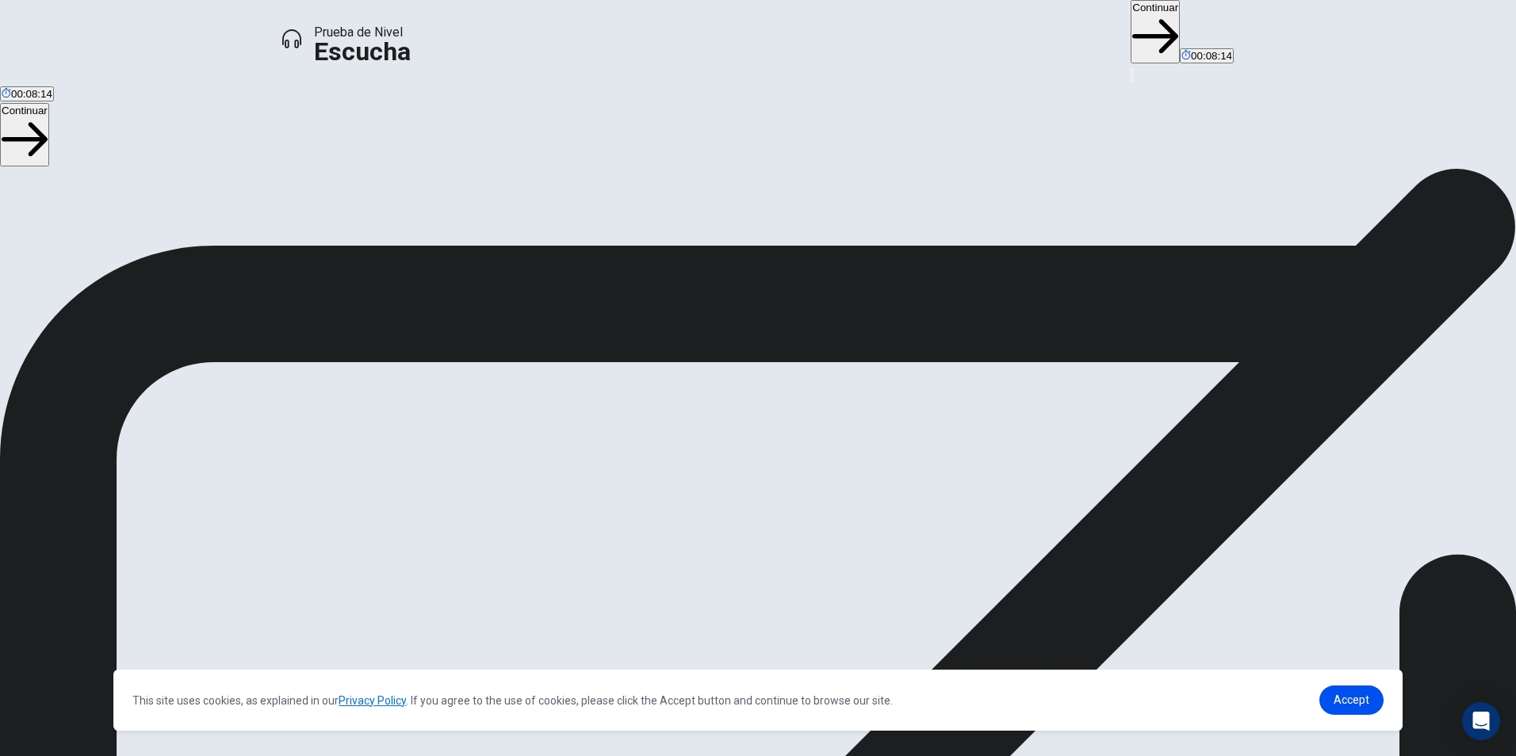
click at [1131, 28] on button "Continuar" at bounding box center [1155, 31] width 49 height 63
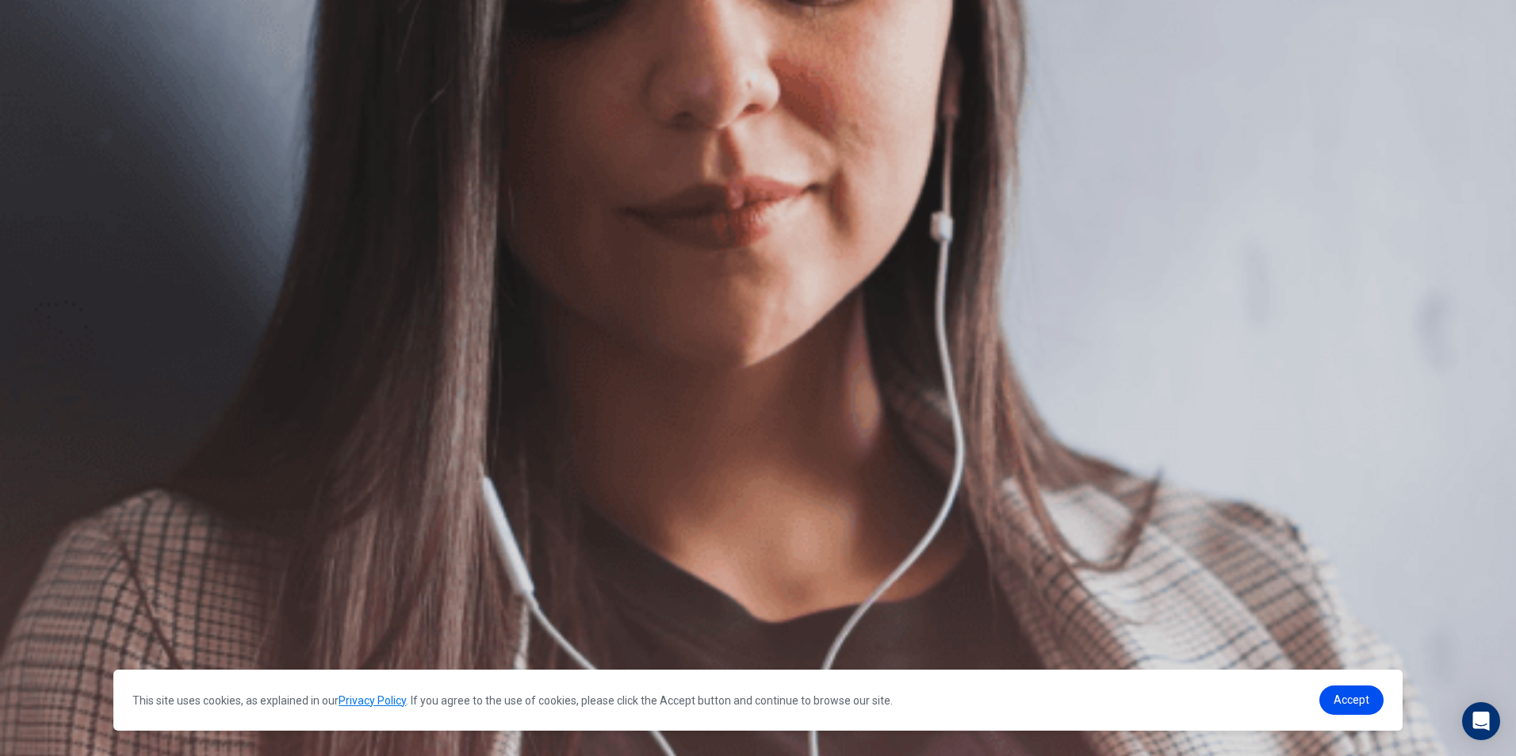
scroll to position [21, 0]
click at [1185, 27] on button "Continuar" at bounding box center [1209, 50] width 49 height 63
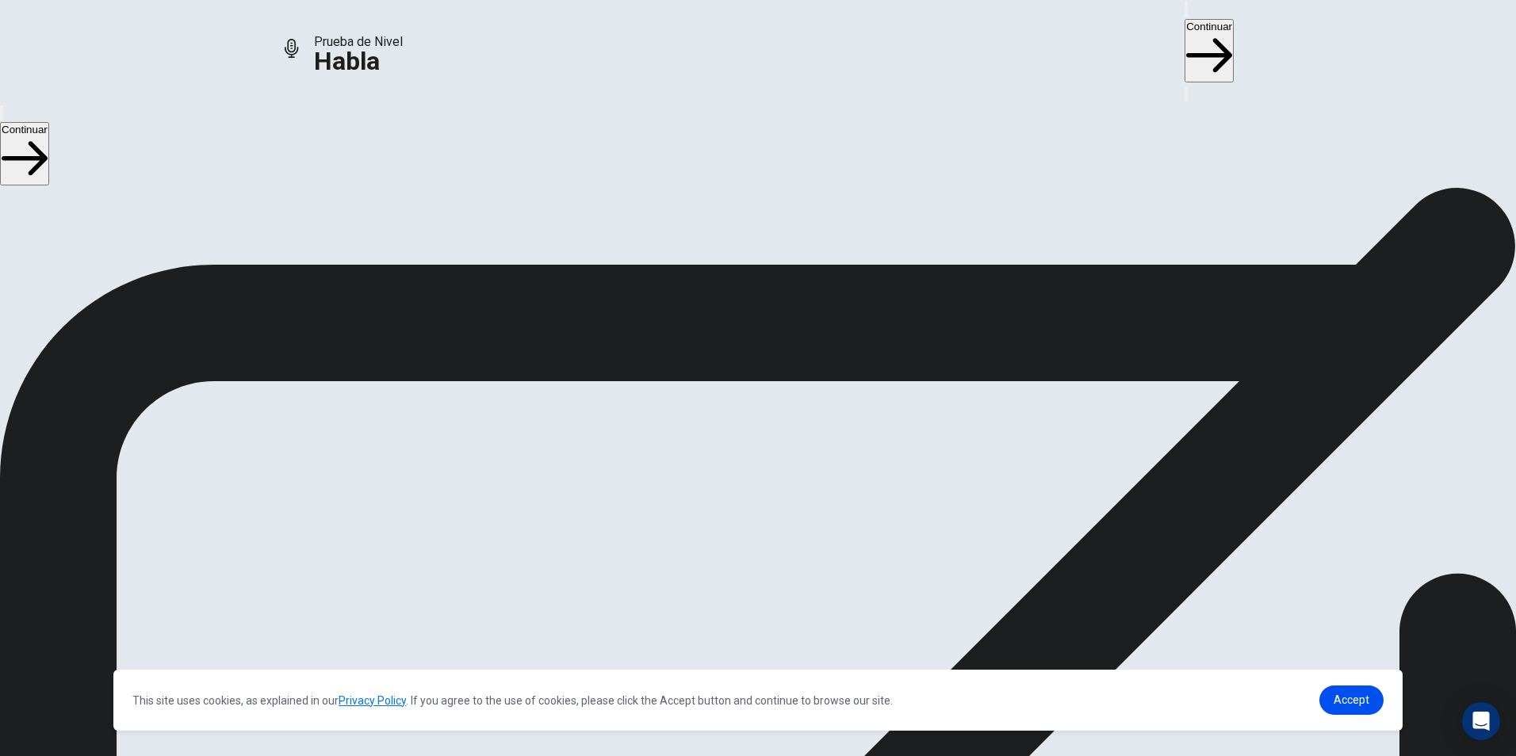
click at [1185, 33] on button "Continuar" at bounding box center [1209, 50] width 49 height 63
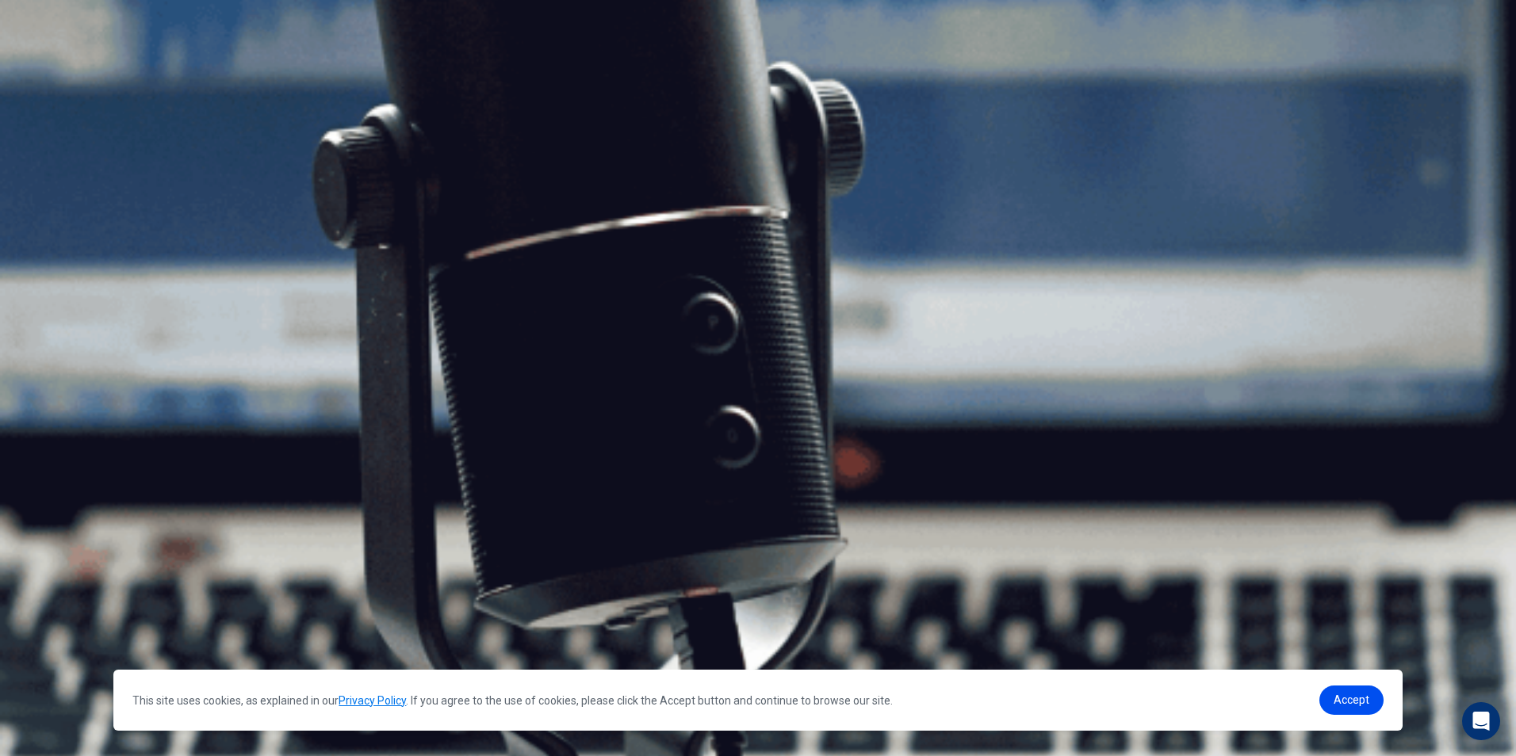
click at [1185, 25] on button "Continuar" at bounding box center [1209, 50] width 49 height 63
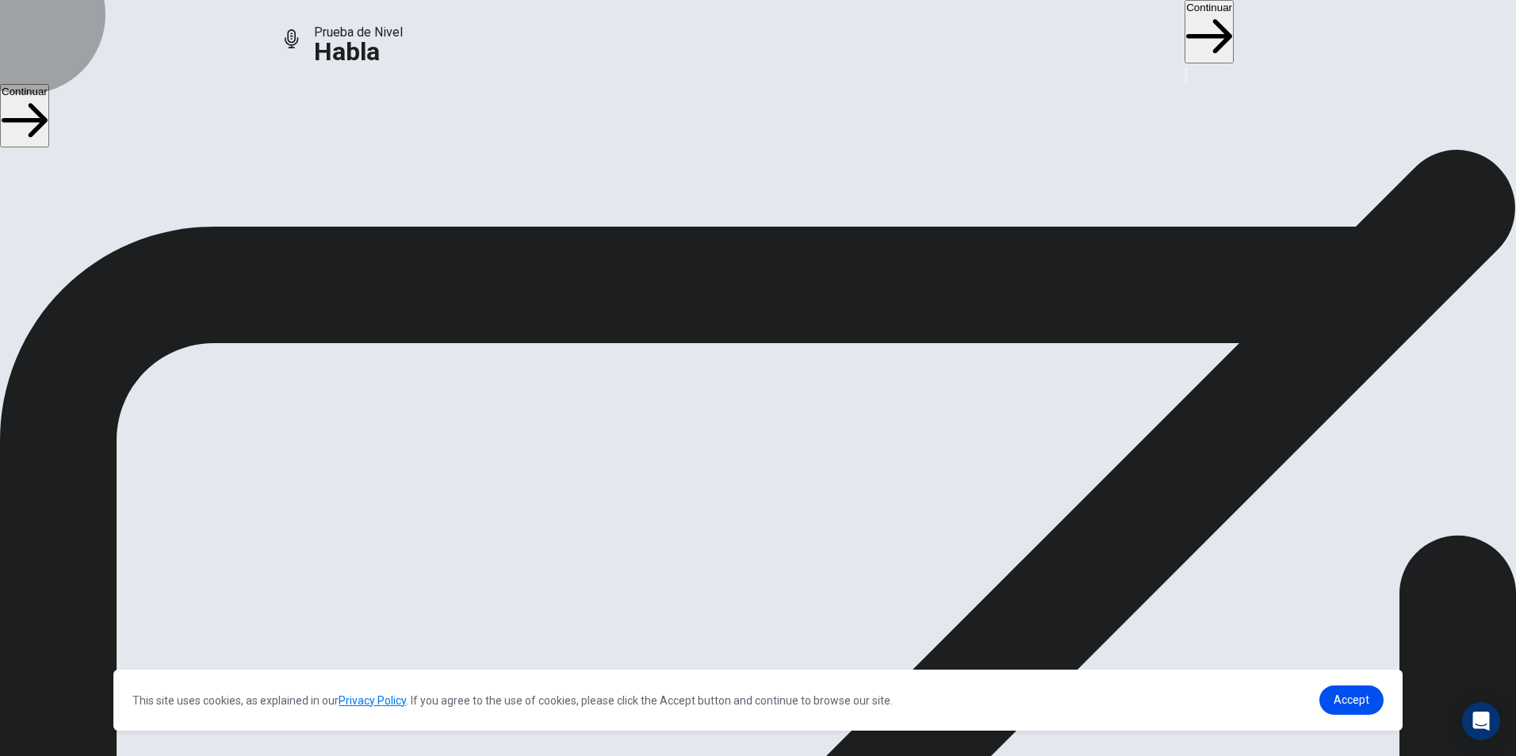
click at [1185, 25] on button "Continuar" at bounding box center [1209, 31] width 49 height 63
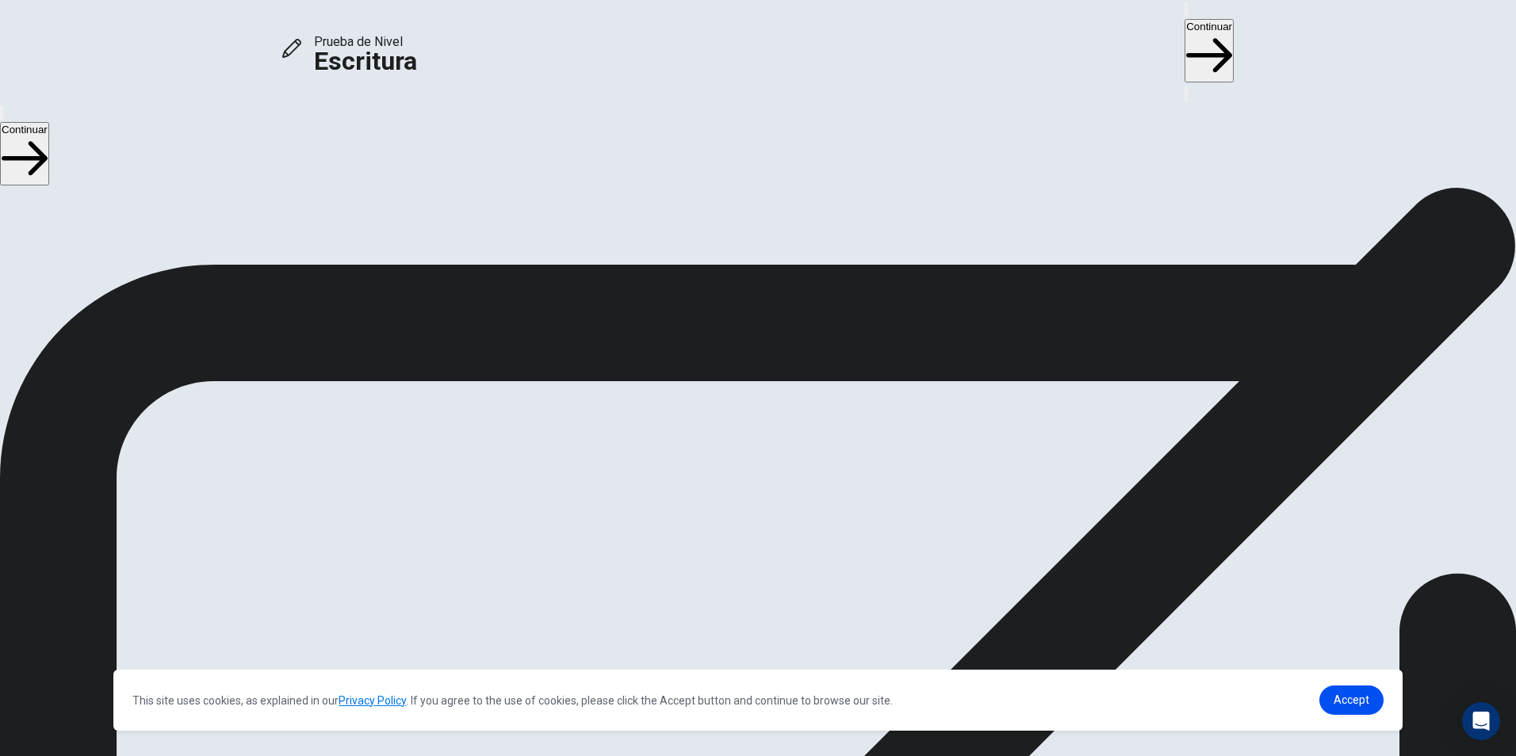
click at [1185, 29] on button "Continuar" at bounding box center [1209, 50] width 49 height 63
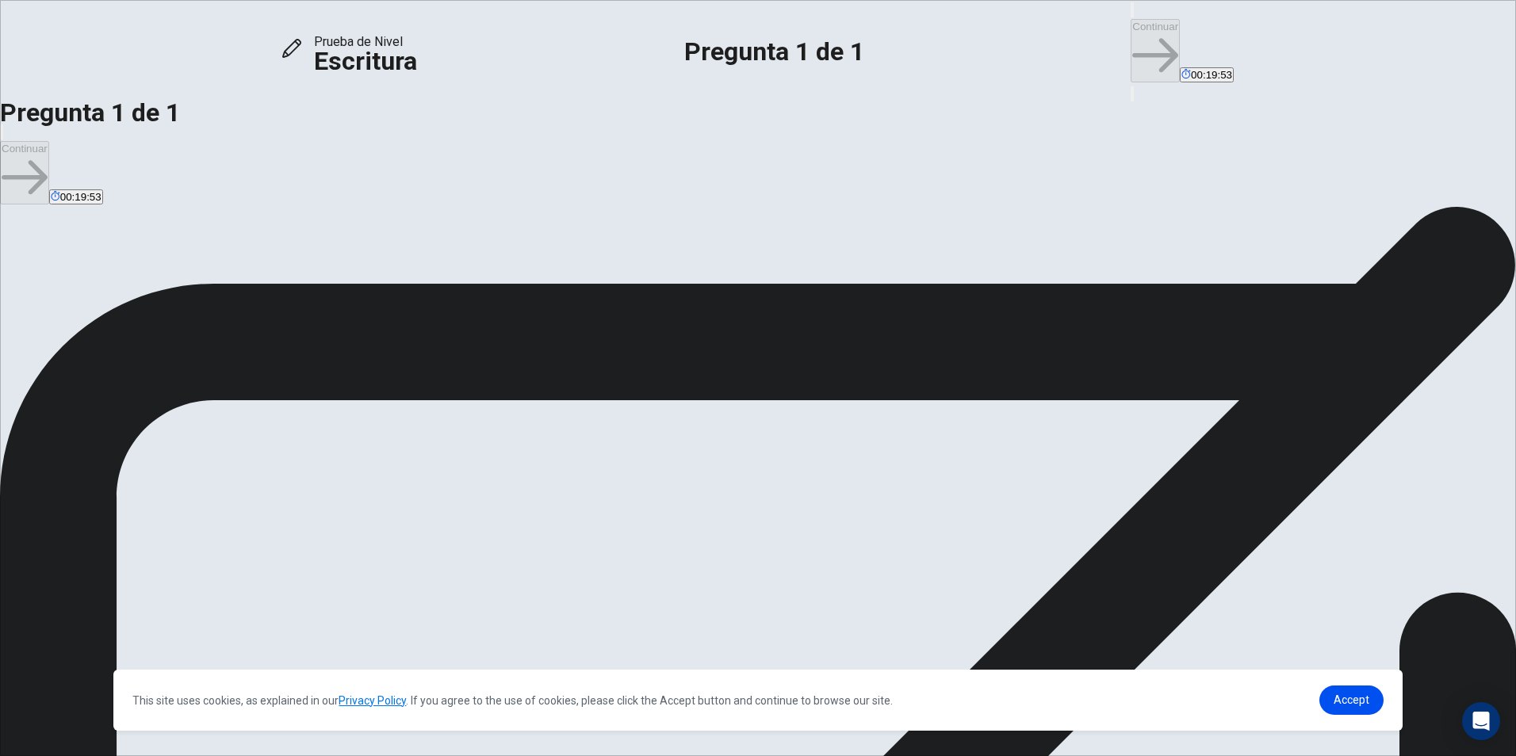
type textarea "*"
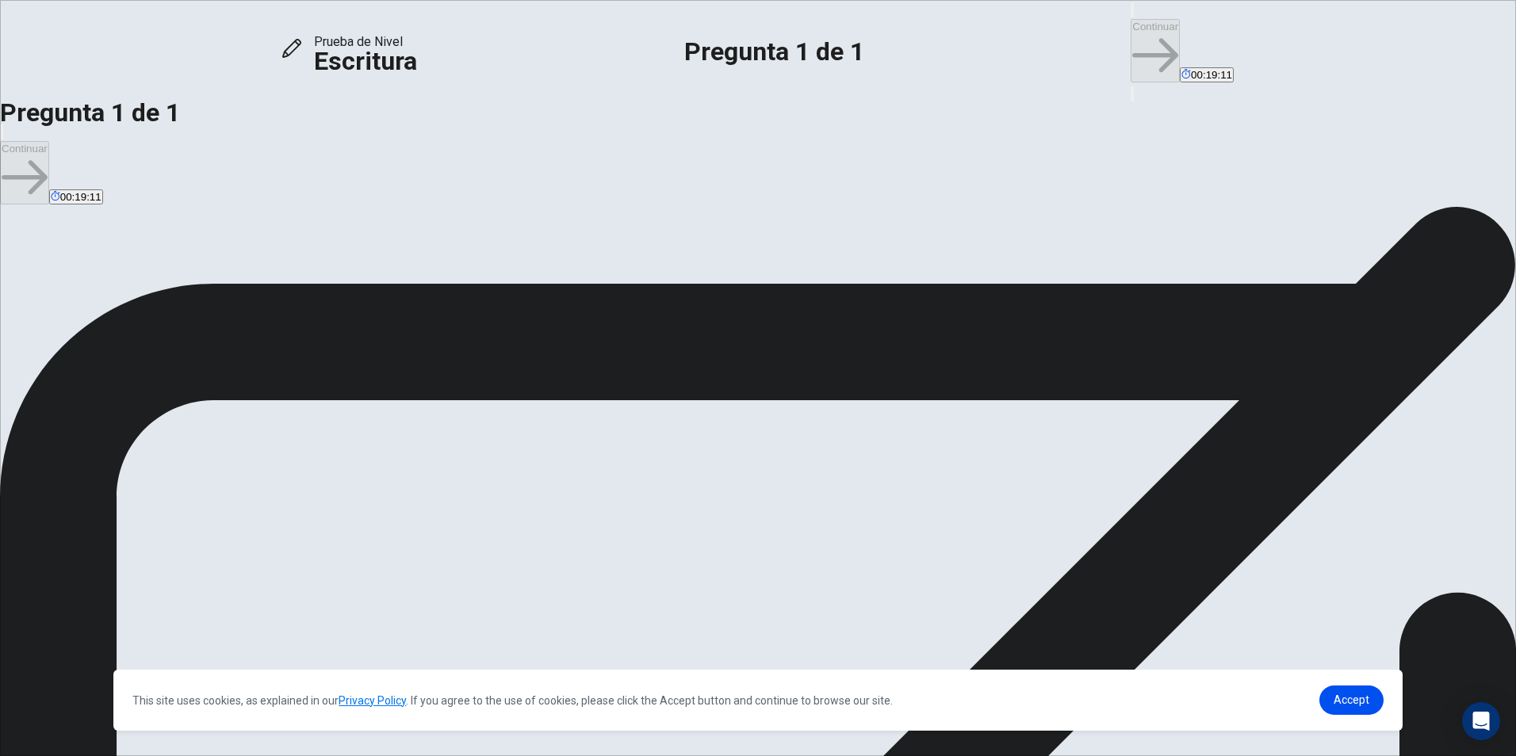
type textarea "*"
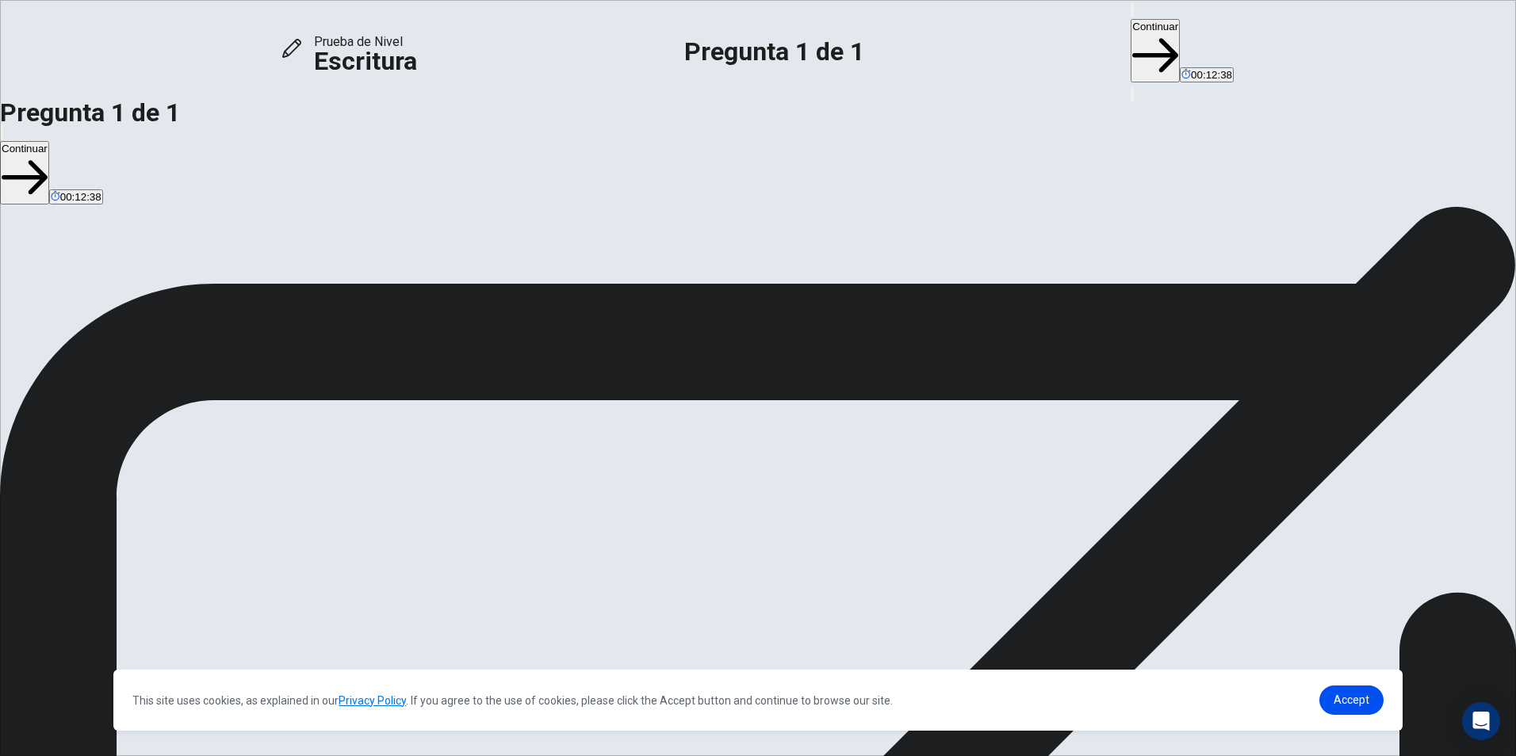
drag, startPoint x: 916, startPoint y: 270, endPoint x: 787, endPoint y: 272, distance: 129.3
drag, startPoint x: 914, startPoint y: 268, endPoint x: 779, endPoint y: 262, distance: 134.9
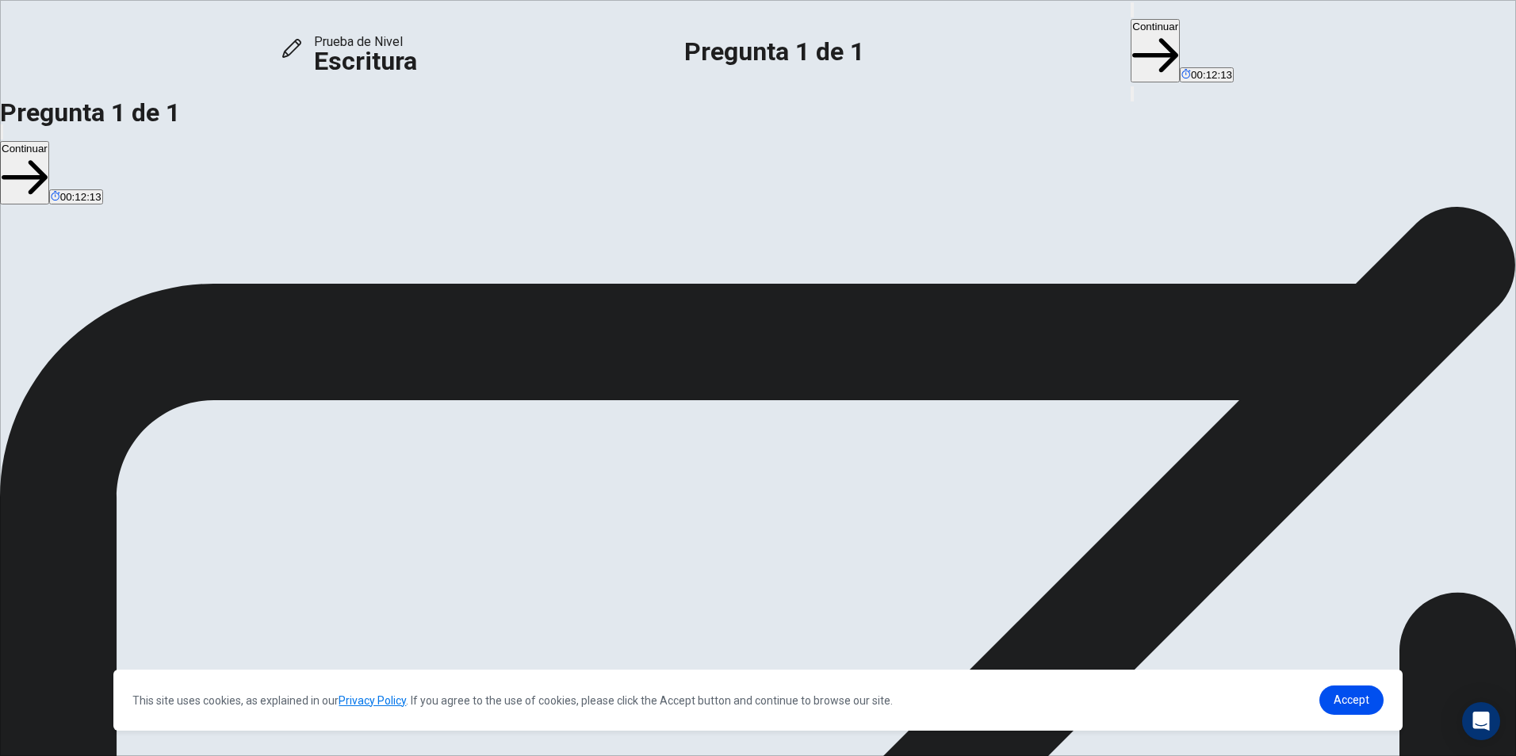
drag, startPoint x: 944, startPoint y: 197, endPoint x: 934, endPoint y: 197, distance: 10.3
drag, startPoint x: 951, startPoint y: 192, endPoint x: 930, endPoint y: 195, distance: 20.9
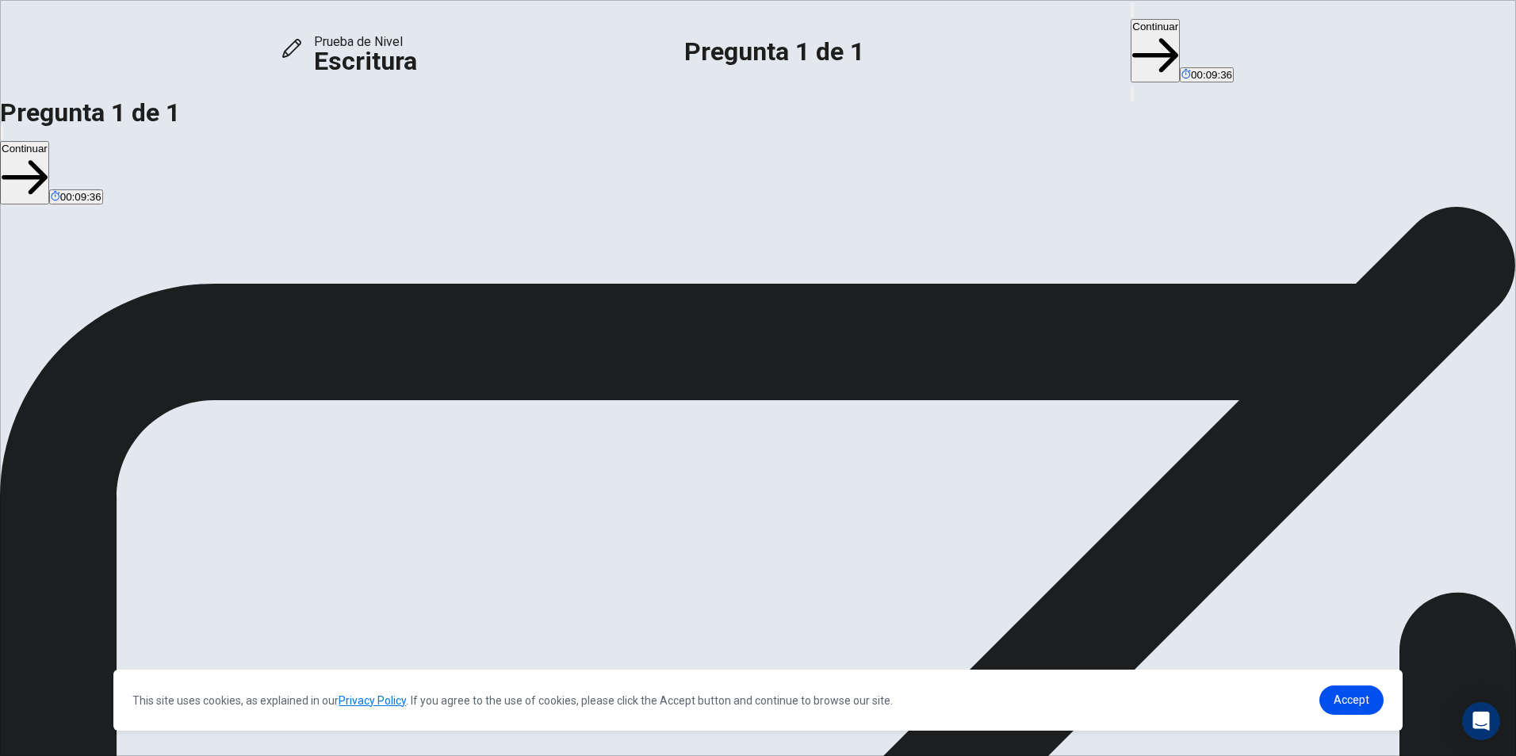
type textarea "**********"
click at [1131, 28] on button "Continuar" at bounding box center [1155, 50] width 49 height 63
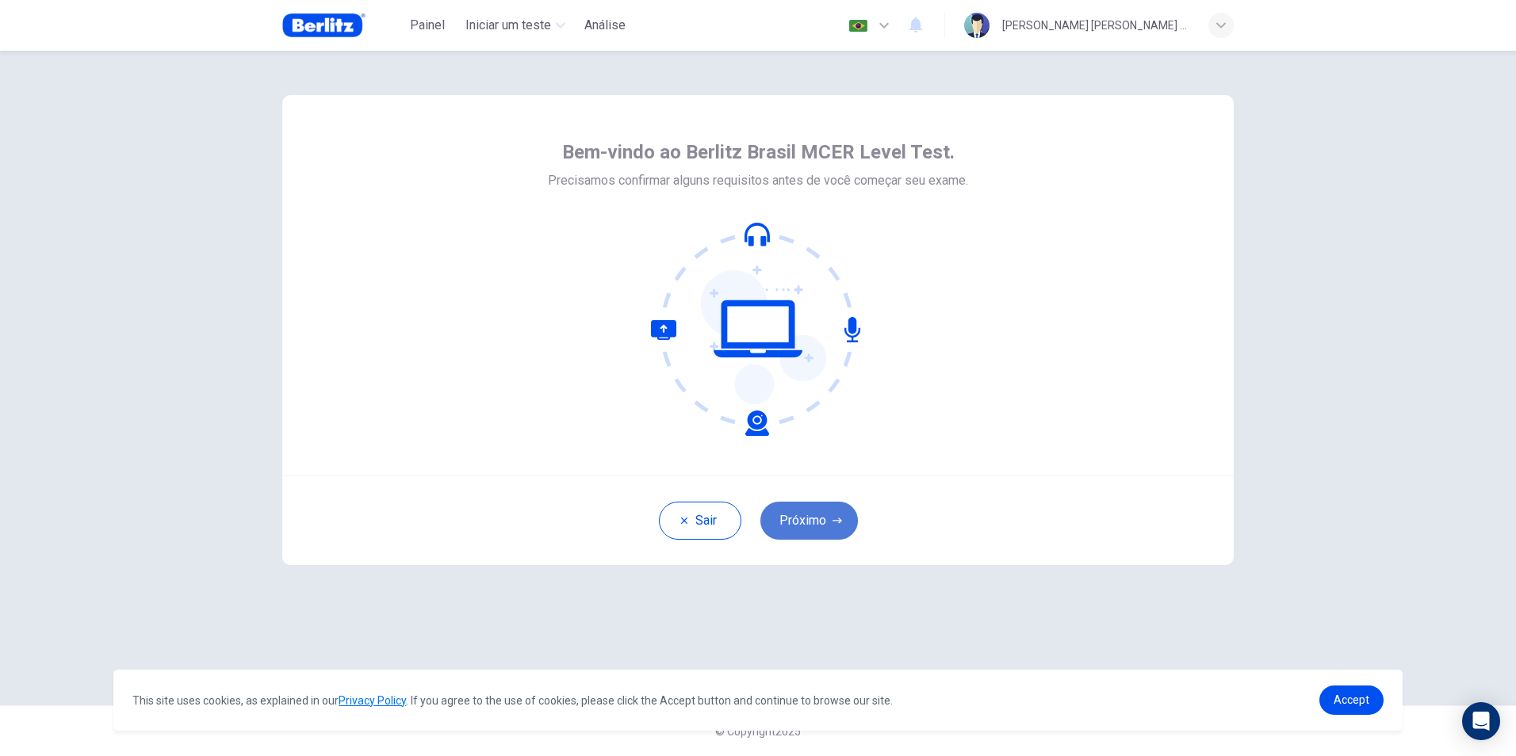
click at [814, 509] on button "Próximo" at bounding box center [809, 521] width 98 height 38
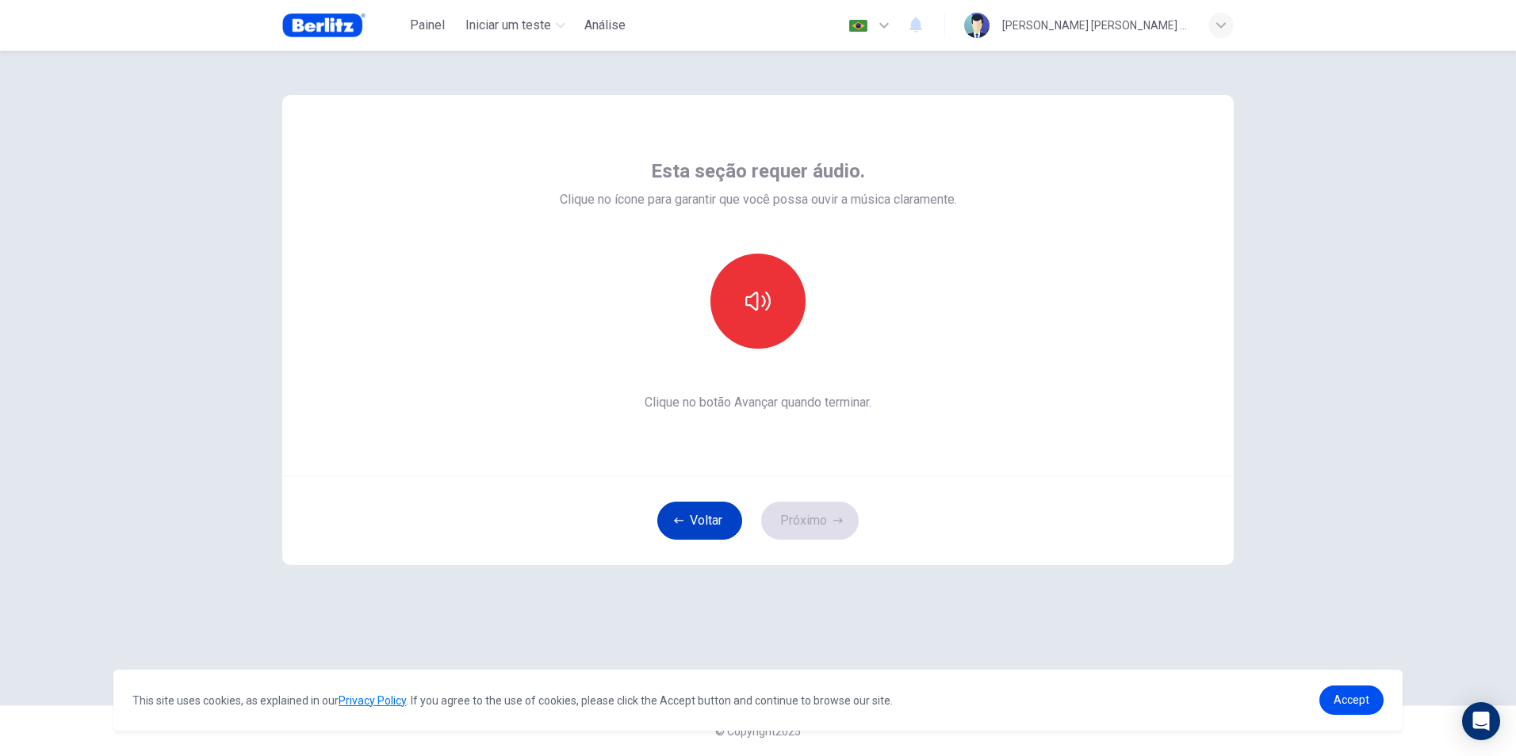
click at [723, 518] on button "Voltar" at bounding box center [699, 521] width 85 height 38
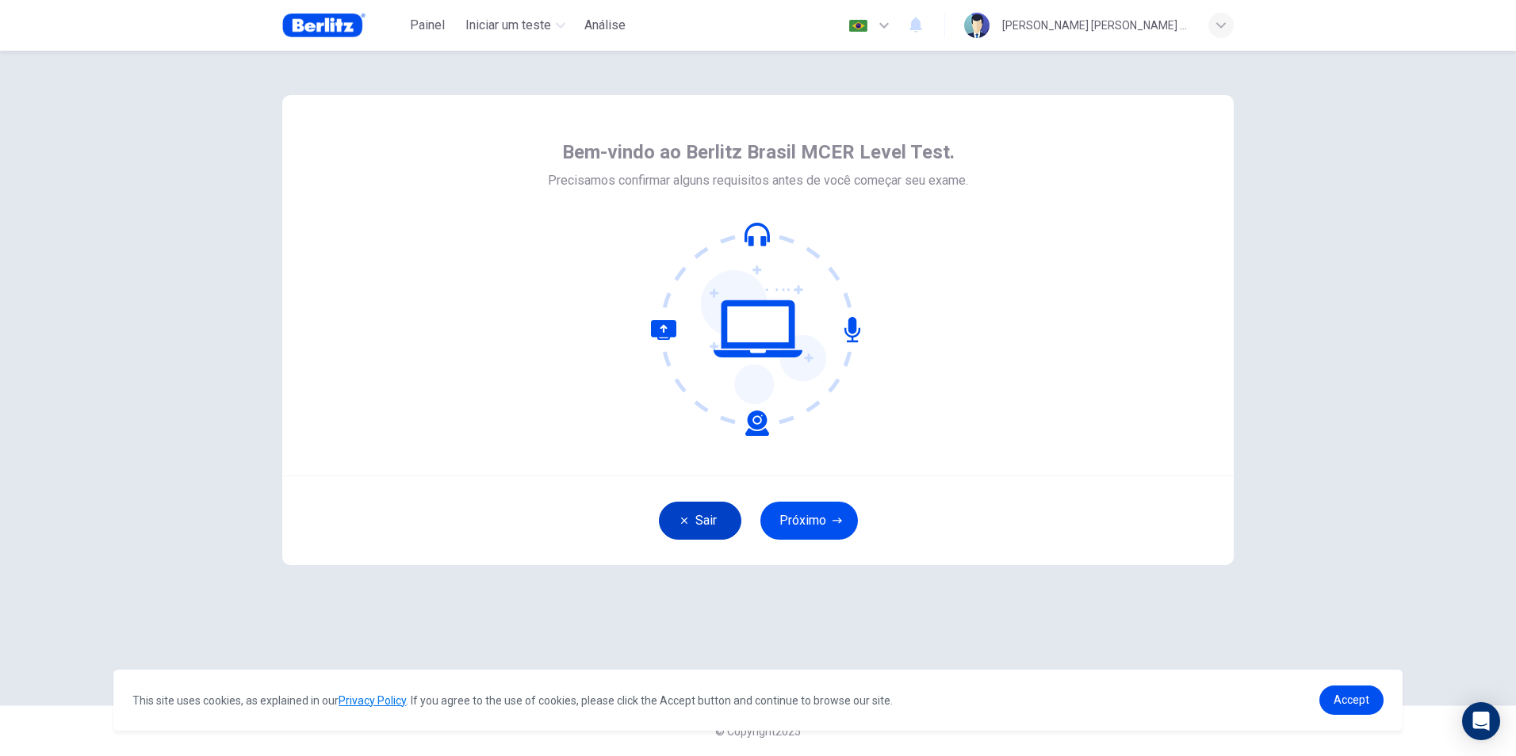
click at [714, 520] on button "Sair" at bounding box center [700, 521] width 82 height 38
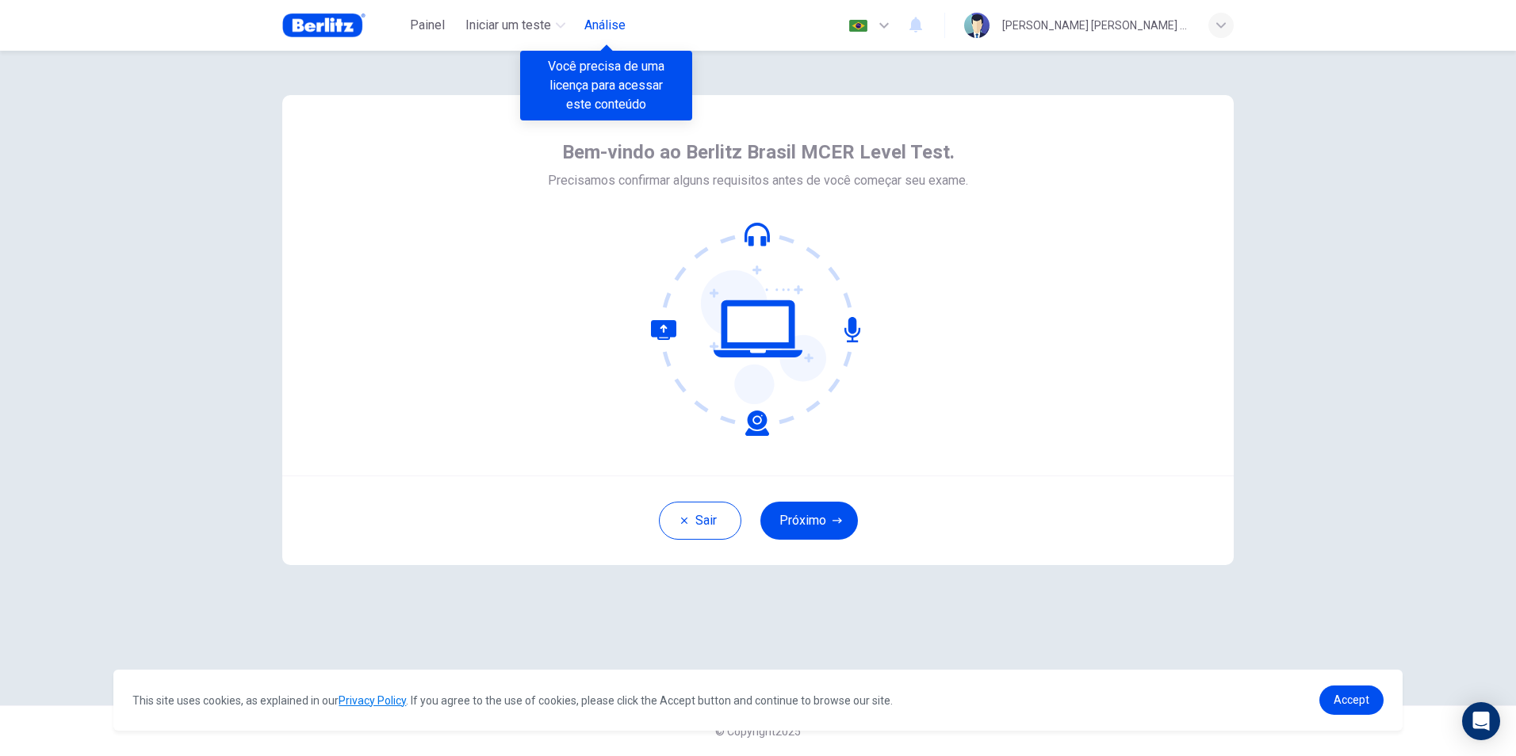
click at [601, 22] on span "Análise" at bounding box center [604, 25] width 41 height 19
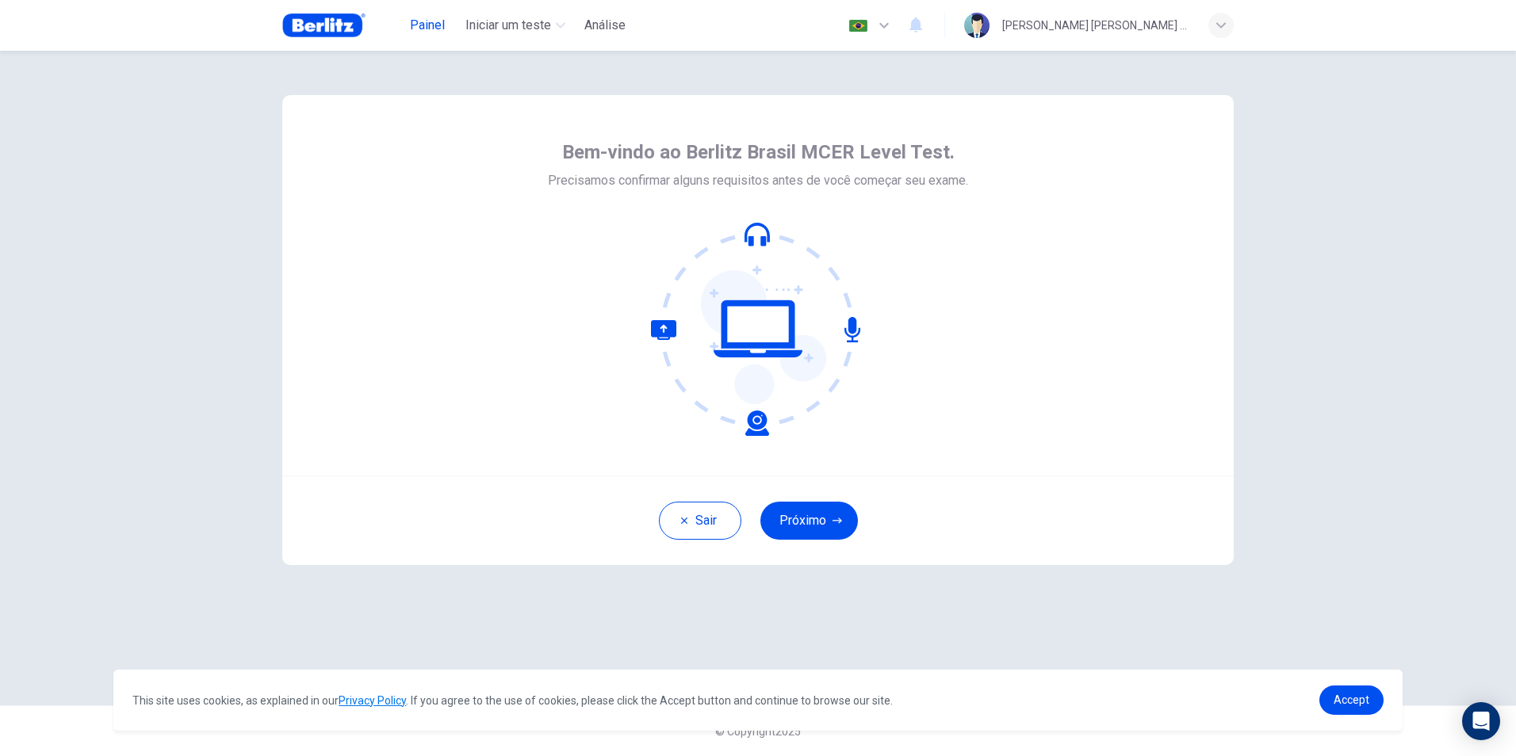
click at [403, 17] on button "Painel" at bounding box center [427, 25] width 51 height 29
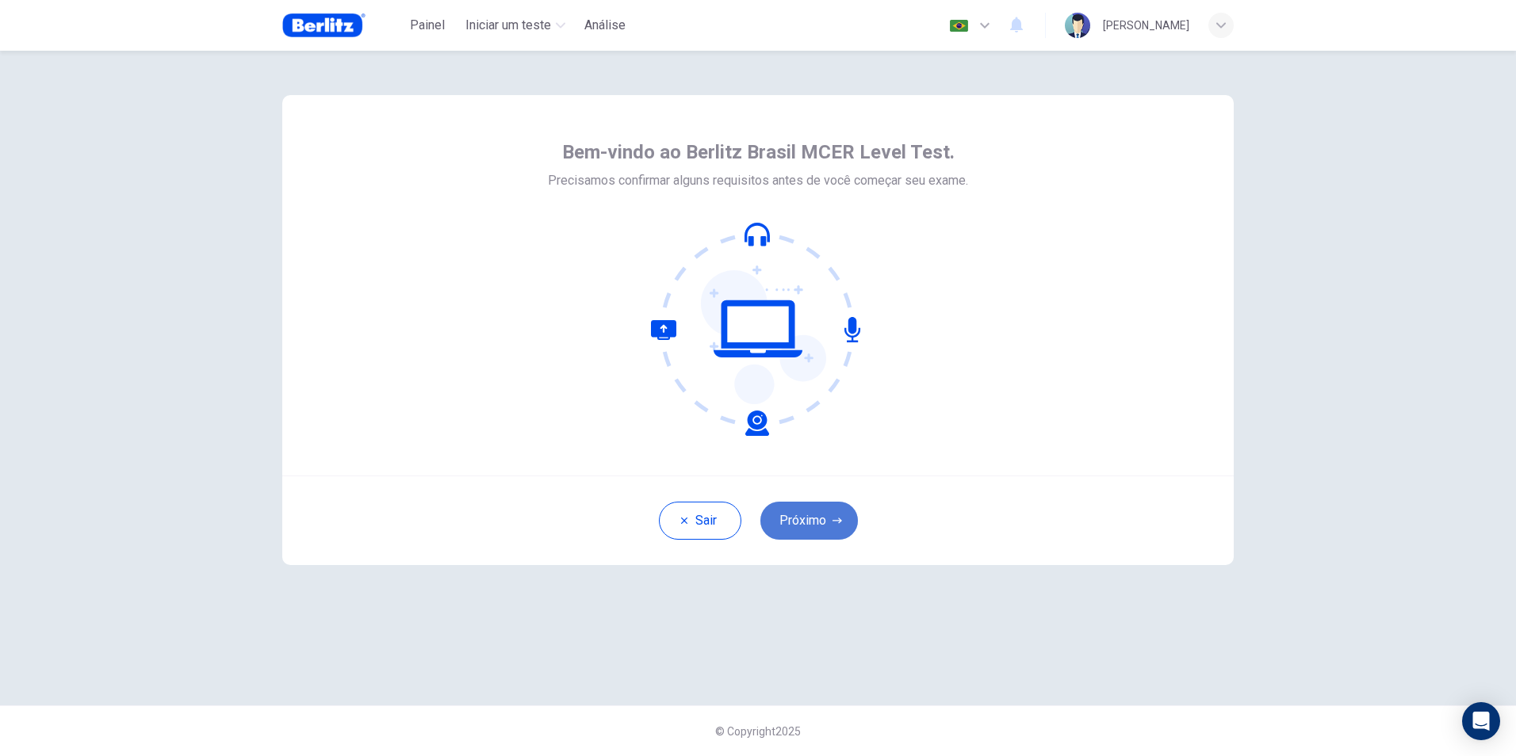
click at [811, 534] on button "Próximo" at bounding box center [809, 521] width 98 height 38
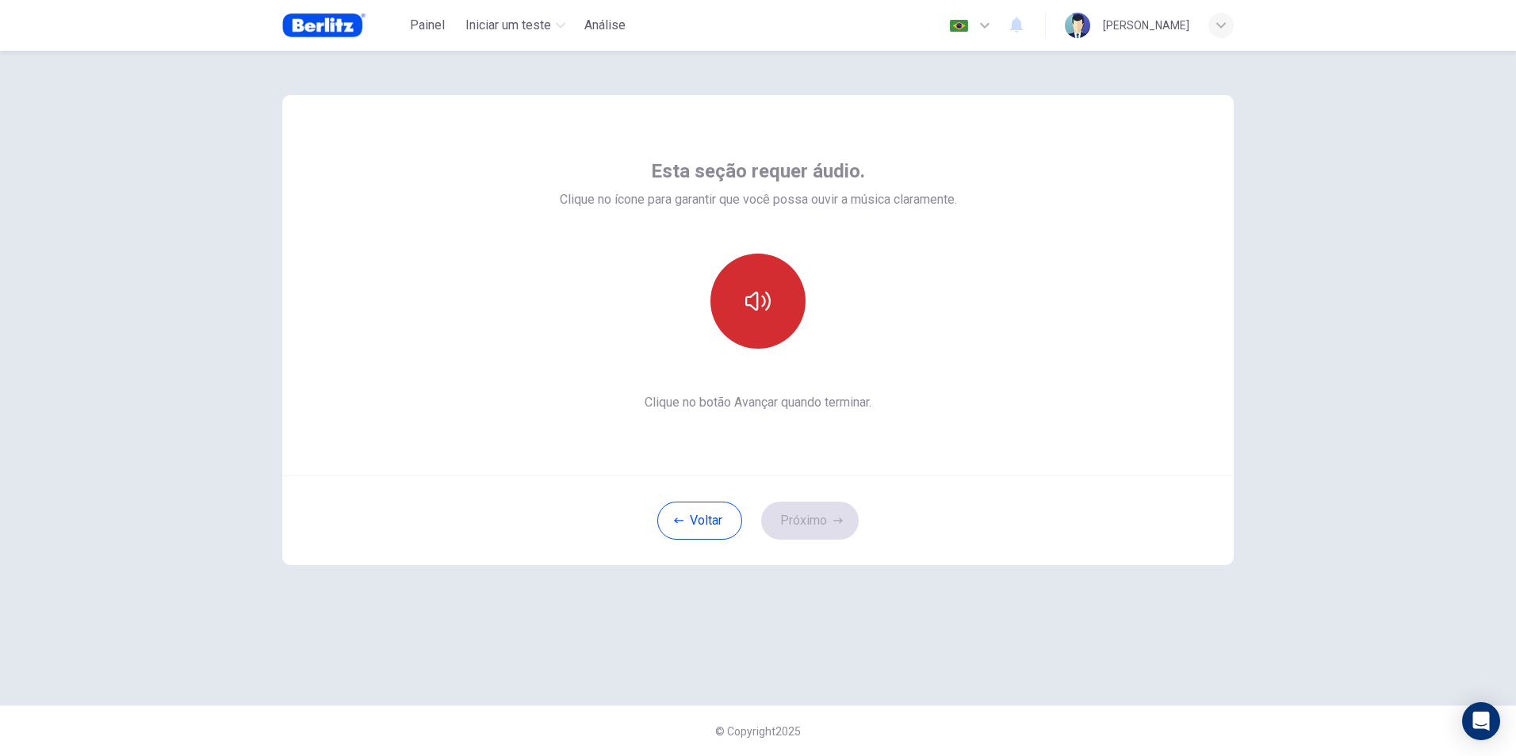
click at [760, 303] on icon "button" at bounding box center [757, 301] width 25 height 25
click at [798, 527] on button "Próximo" at bounding box center [810, 521] width 98 height 38
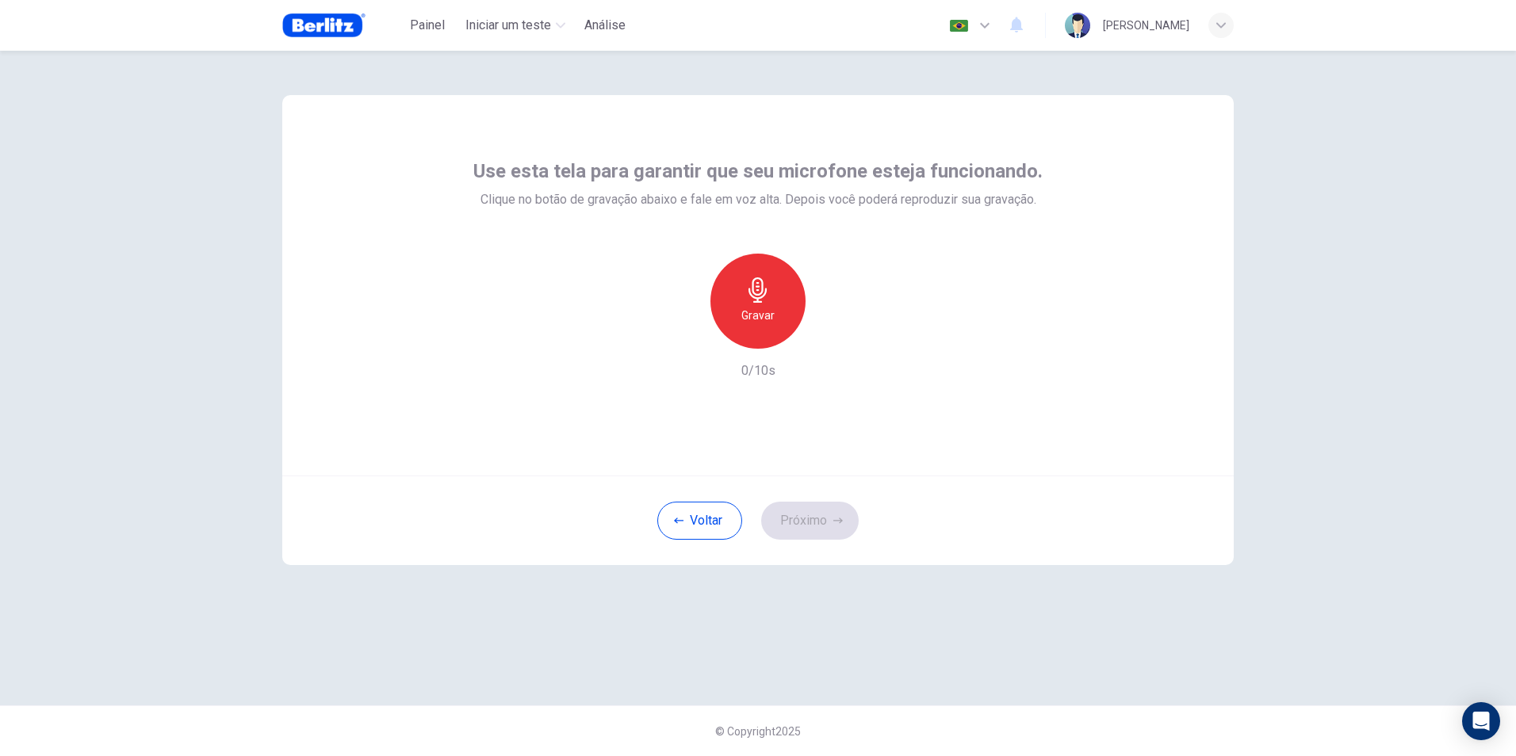
drag, startPoint x: 756, startPoint y: 266, endPoint x: 748, endPoint y: 274, distance: 10.1
click at [752, 263] on div "Gravar" at bounding box center [757, 301] width 95 height 95
click at [816, 521] on button "Próximo" at bounding box center [810, 521] width 98 height 38
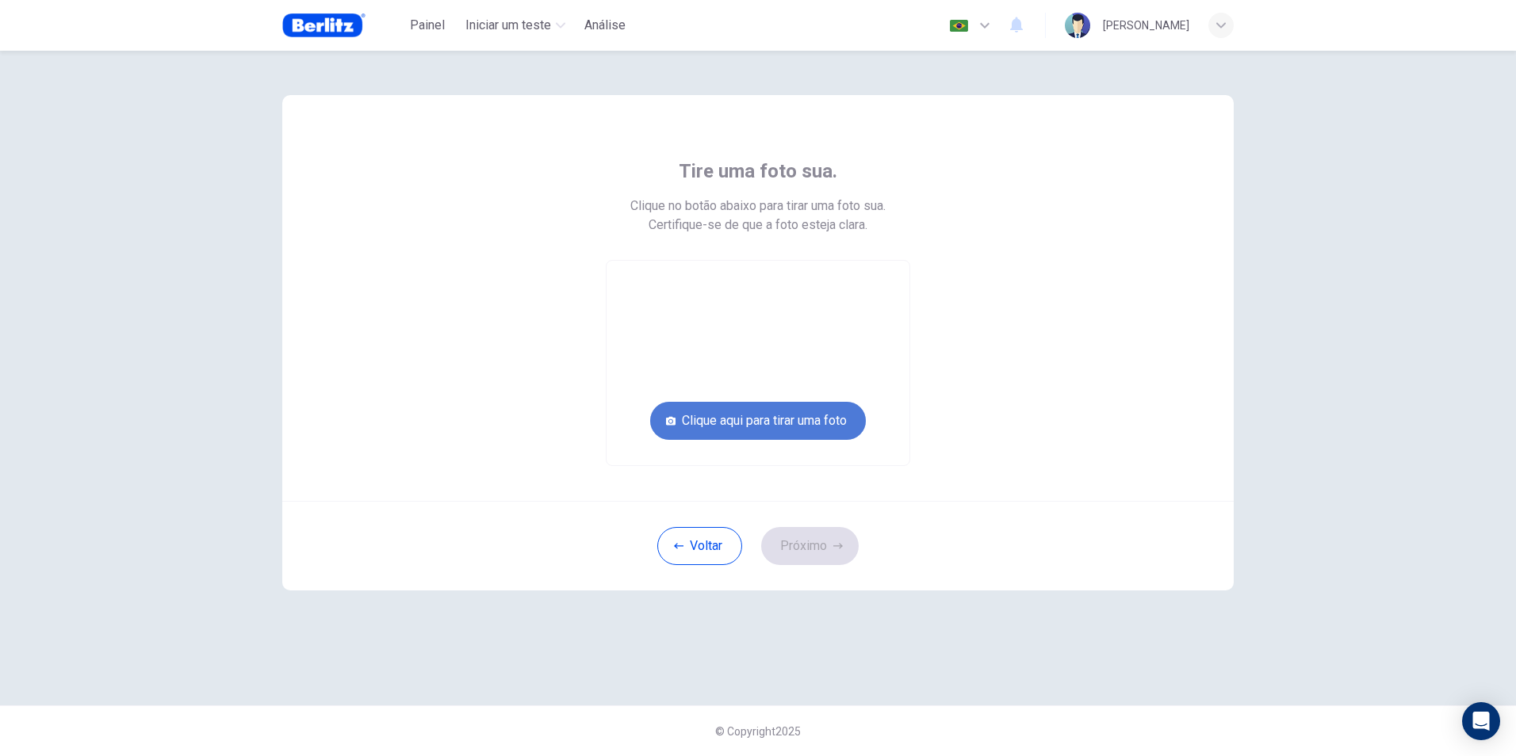
click at [798, 419] on button "Clique aqui para tirar uma foto" at bounding box center [758, 421] width 216 height 38
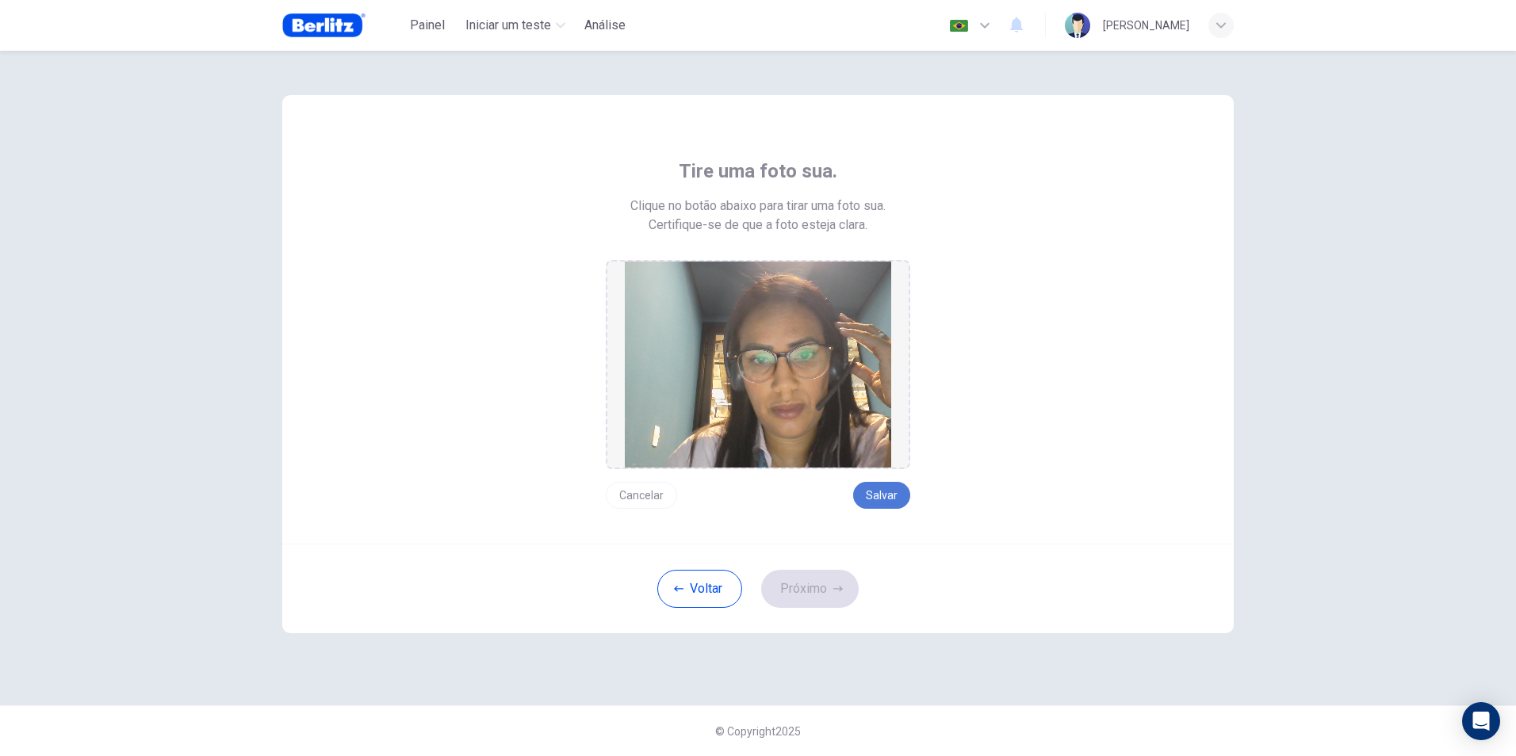
click at [897, 498] on button "Salvar" at bounding box center [881, 495] width 57 height 27
click at [887, 503] on button "Salvar" at bounding box center [881, 495] width 57 height 27
click at [633, 490] on button "Cancelar" at bounding box center [641, 495] width 71 height 27
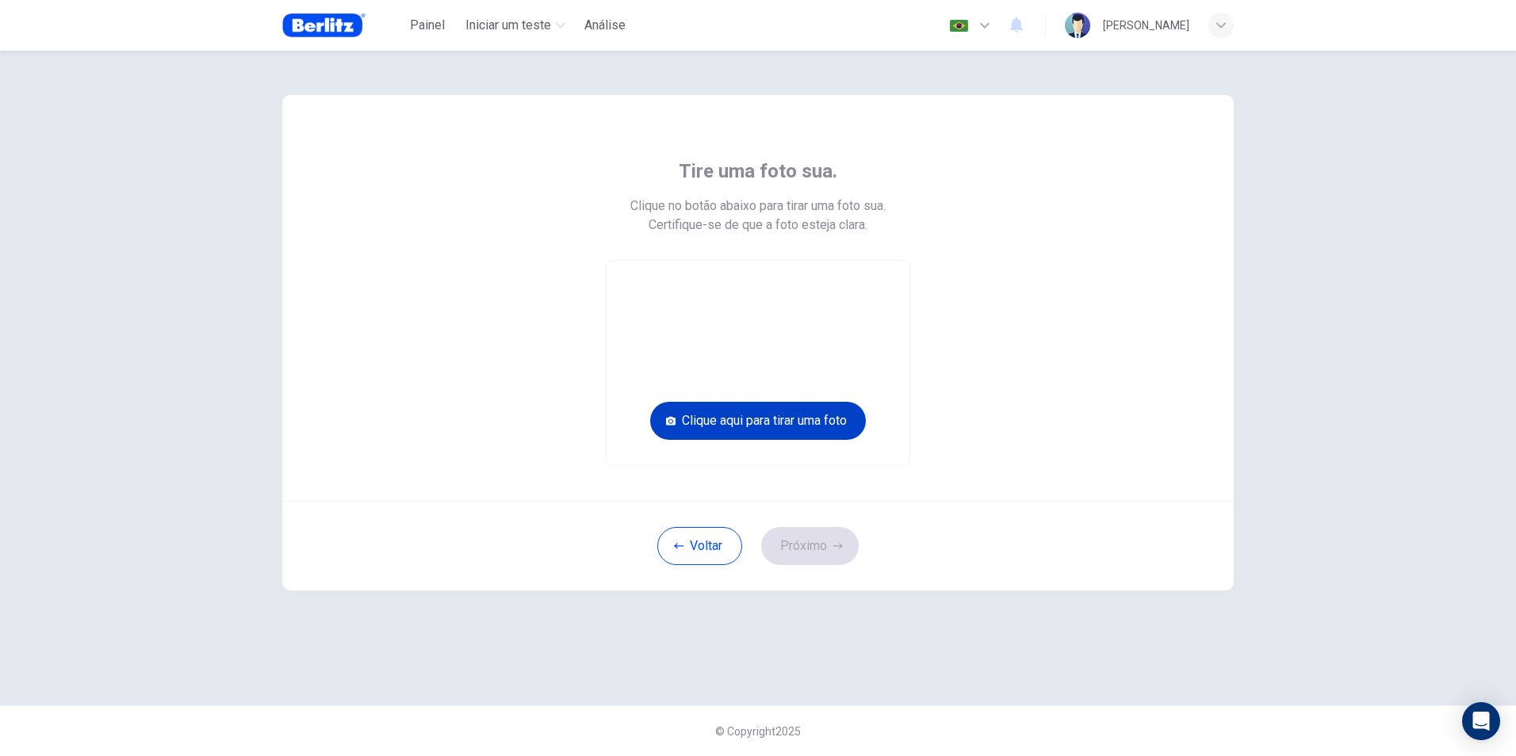
click at [727, 434] on button "Clique aqui para tirar uma foto" at bounding box center [758, 421] width 216 height 38
click at [715, 419] on button "Clique aqui para tirar uma foto" at bounding box center [758, 421] width 216 height 38
click at [709, 418] on button "Clique aqui para tirar uma foto" at bounding box center [758, 421] width 216 height 38
click at [689, 547] on button "Voltar" at bounding box center [699, 546] width 85 height 38
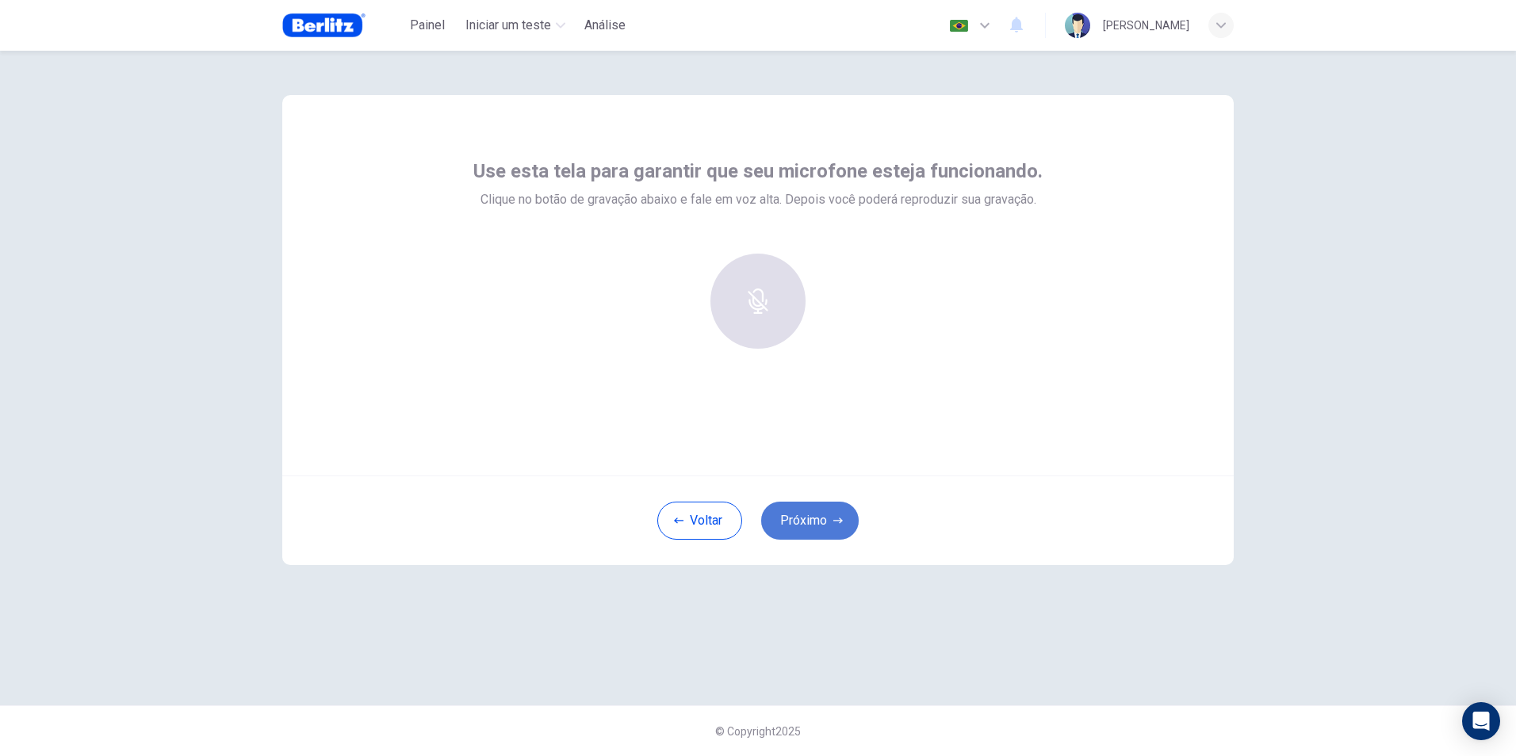
click at [806, 519] on button "Próximo" at bounding box center [810, 521] width 98 height 38
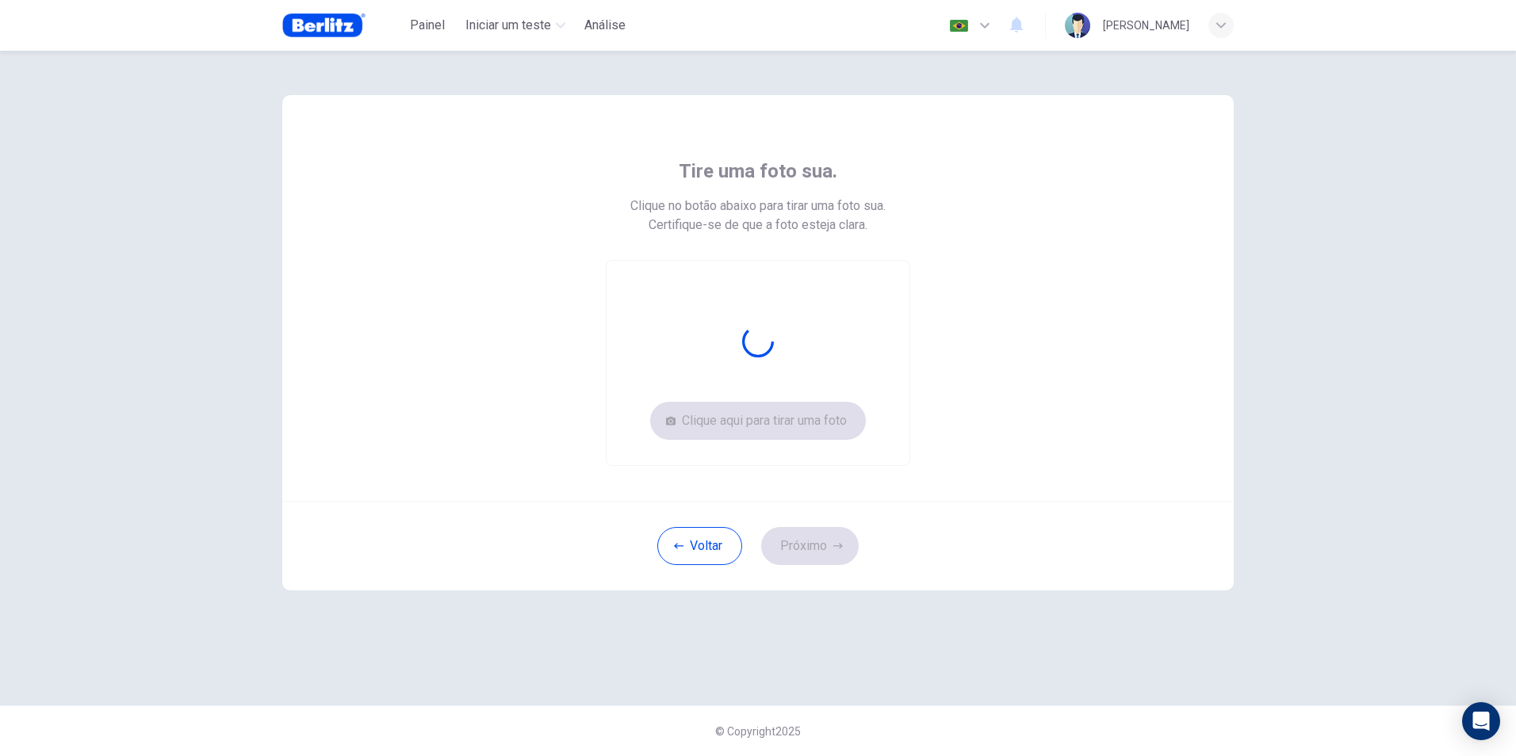
click at [1221, 25] on icon "button" at bounding box center [1221, 26] width 10 height 10
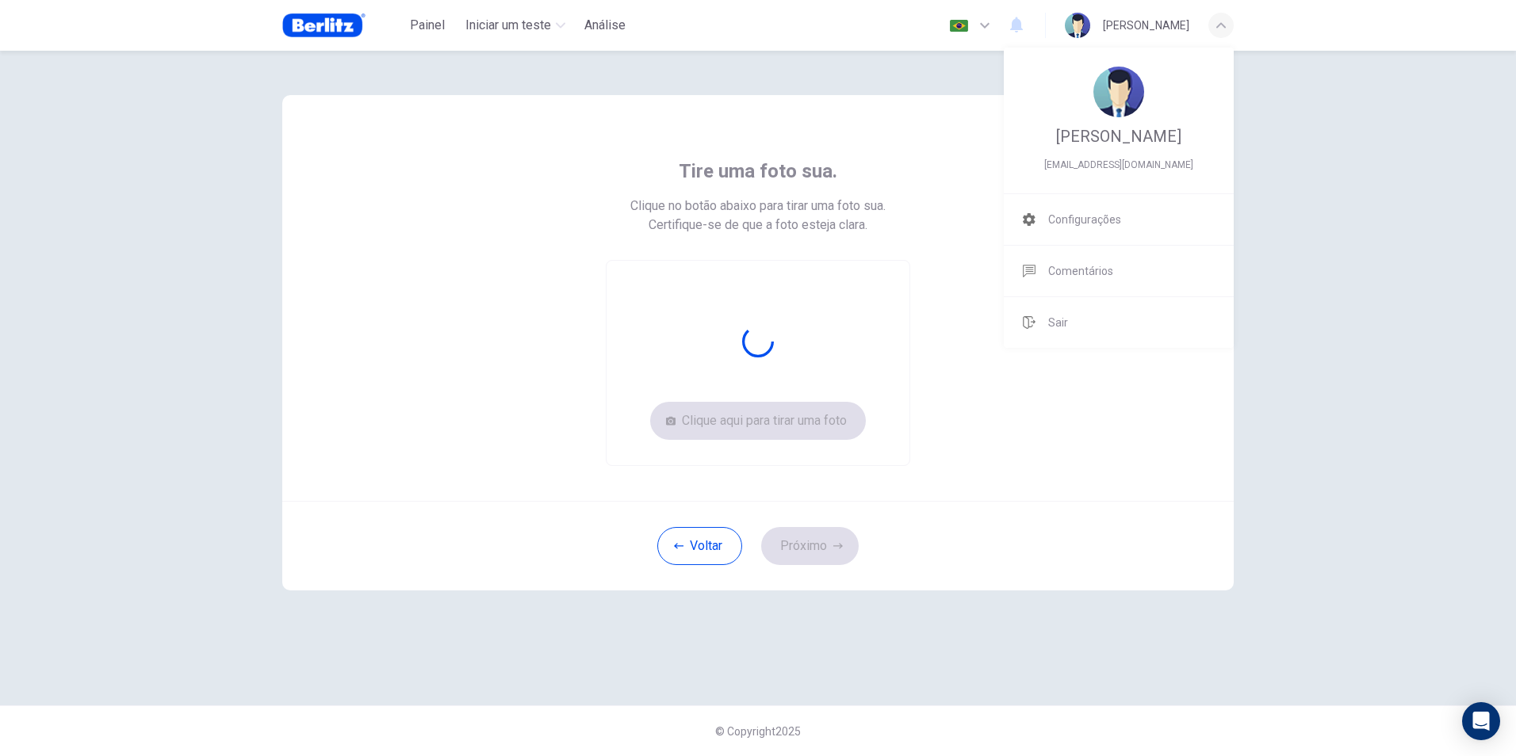
click at [715, 538] on div at bounding box center [758, 378] width 1516 height 756
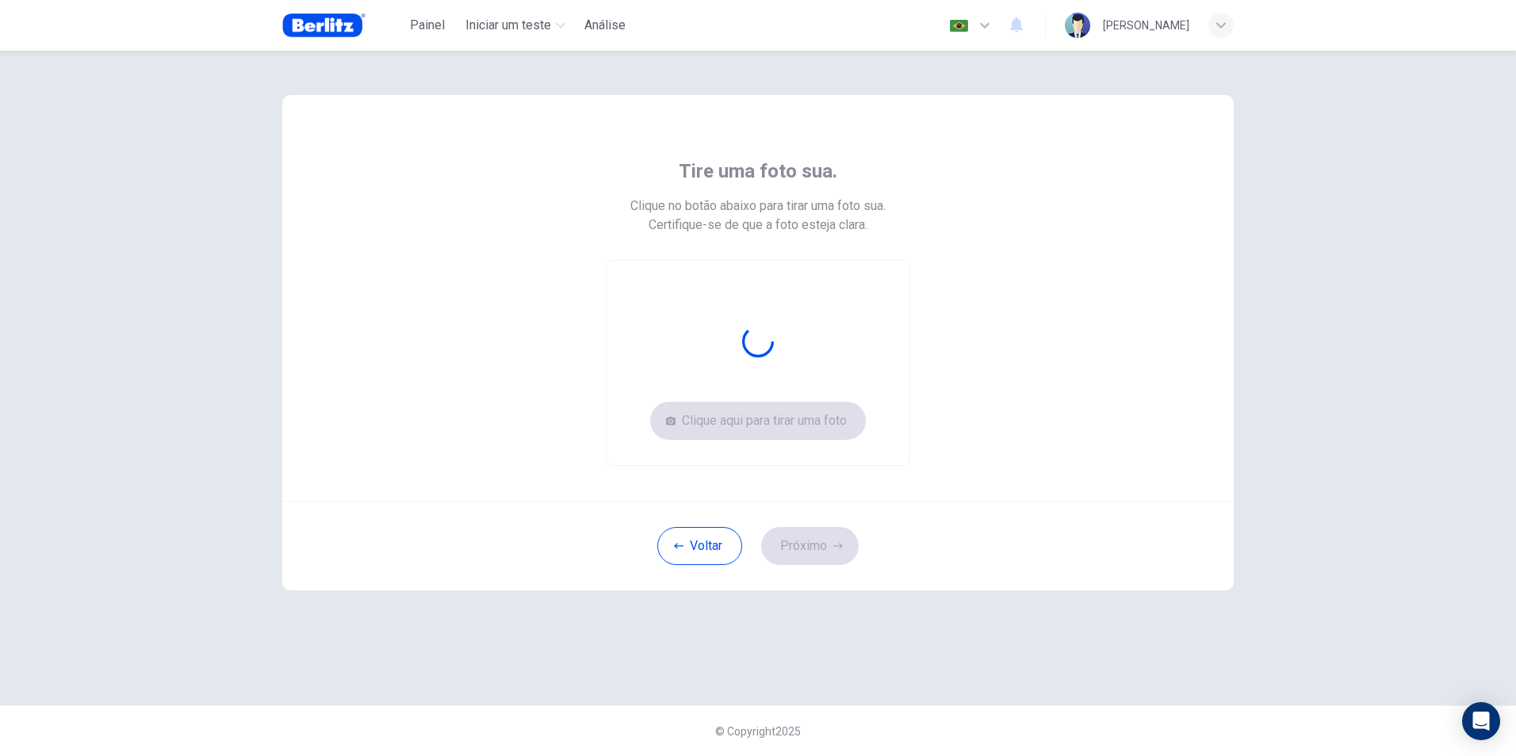
click at [319, 34] on img at bounding box center [323, 26] width 83 height 32
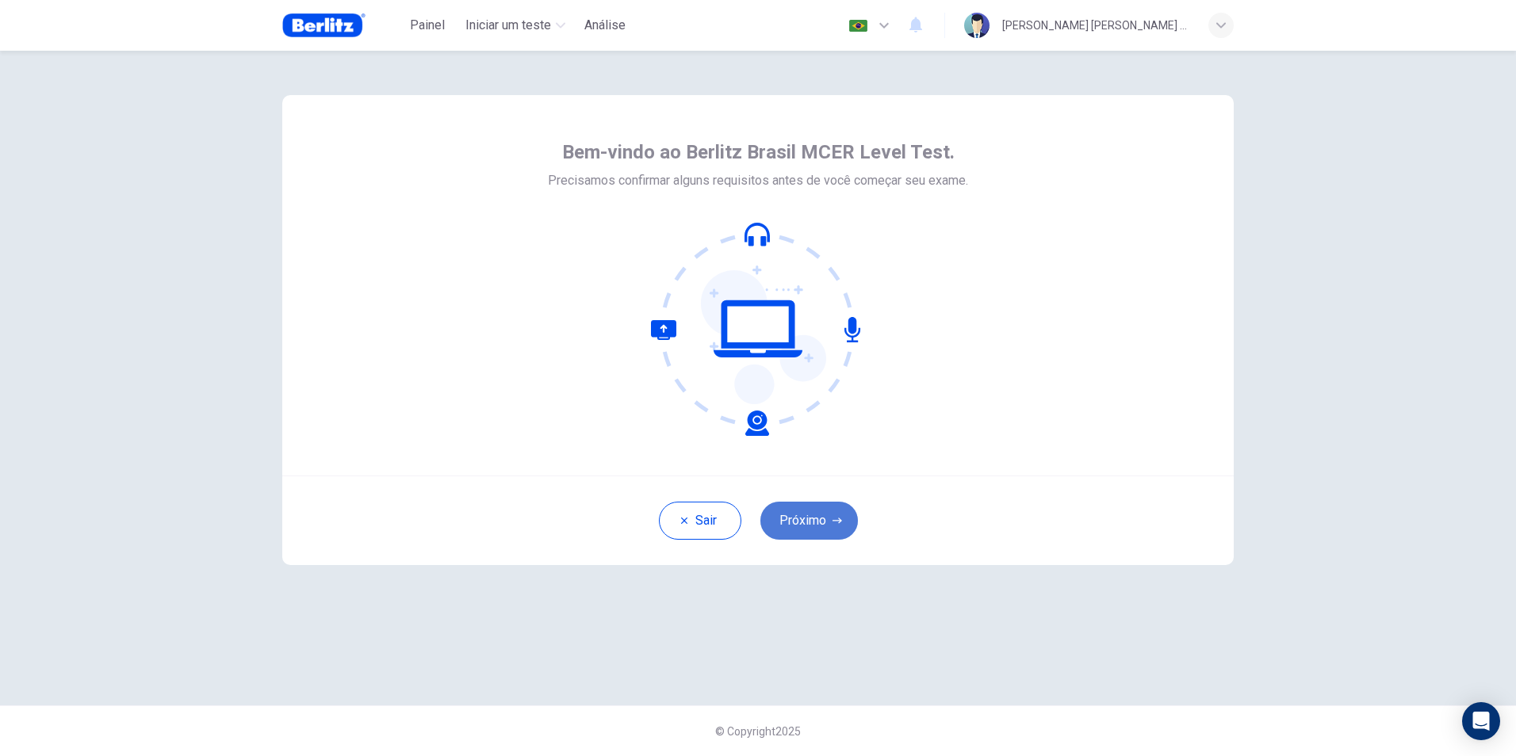
click at [819, 519] on button "Próximo" at bounding box center [809, 521] width 98 height 38
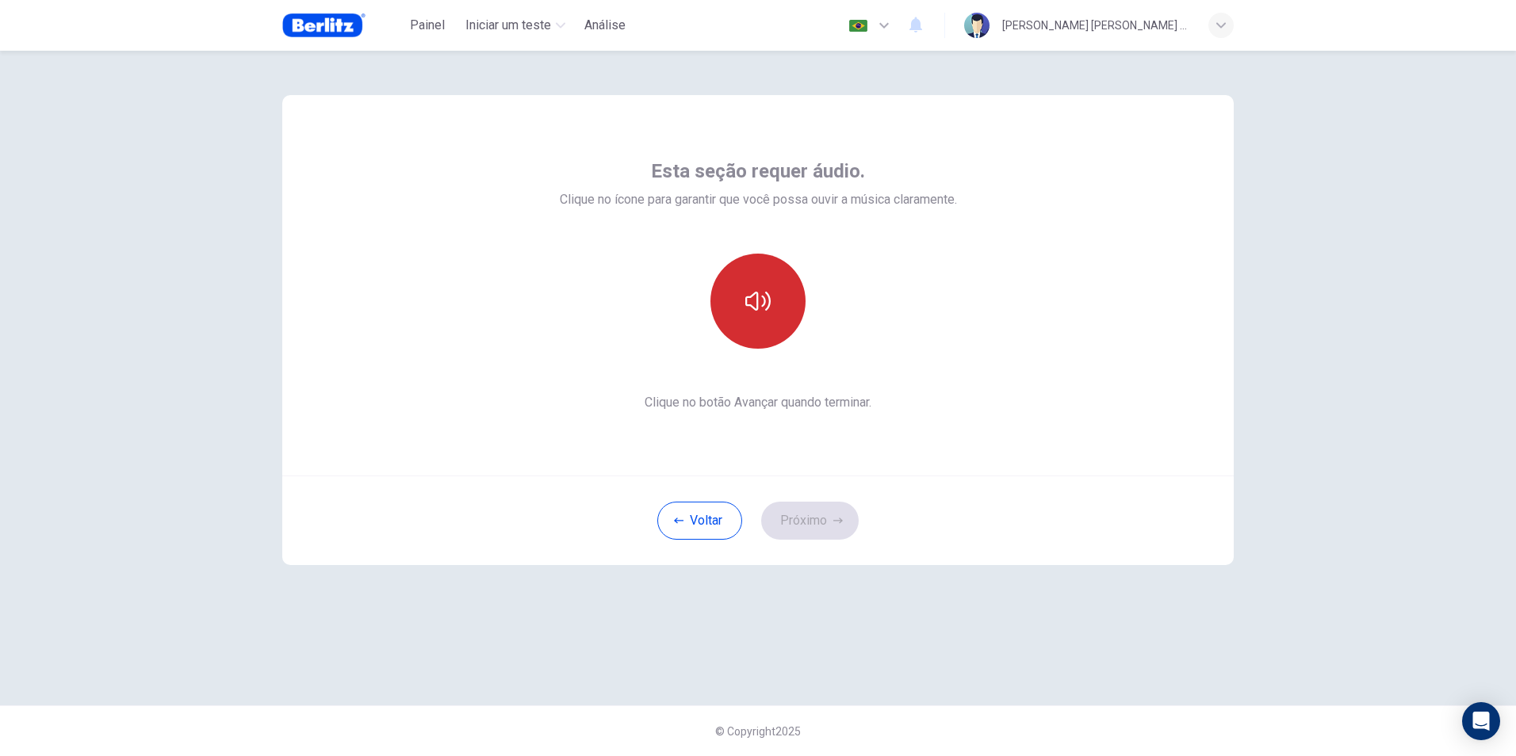
click at [749, 297] on icon "button" at bounding box center [757, 301] width 25 height 19
click at [813, 520] on button "Próximo" at bounding box center [810, 521] width 98 height 38
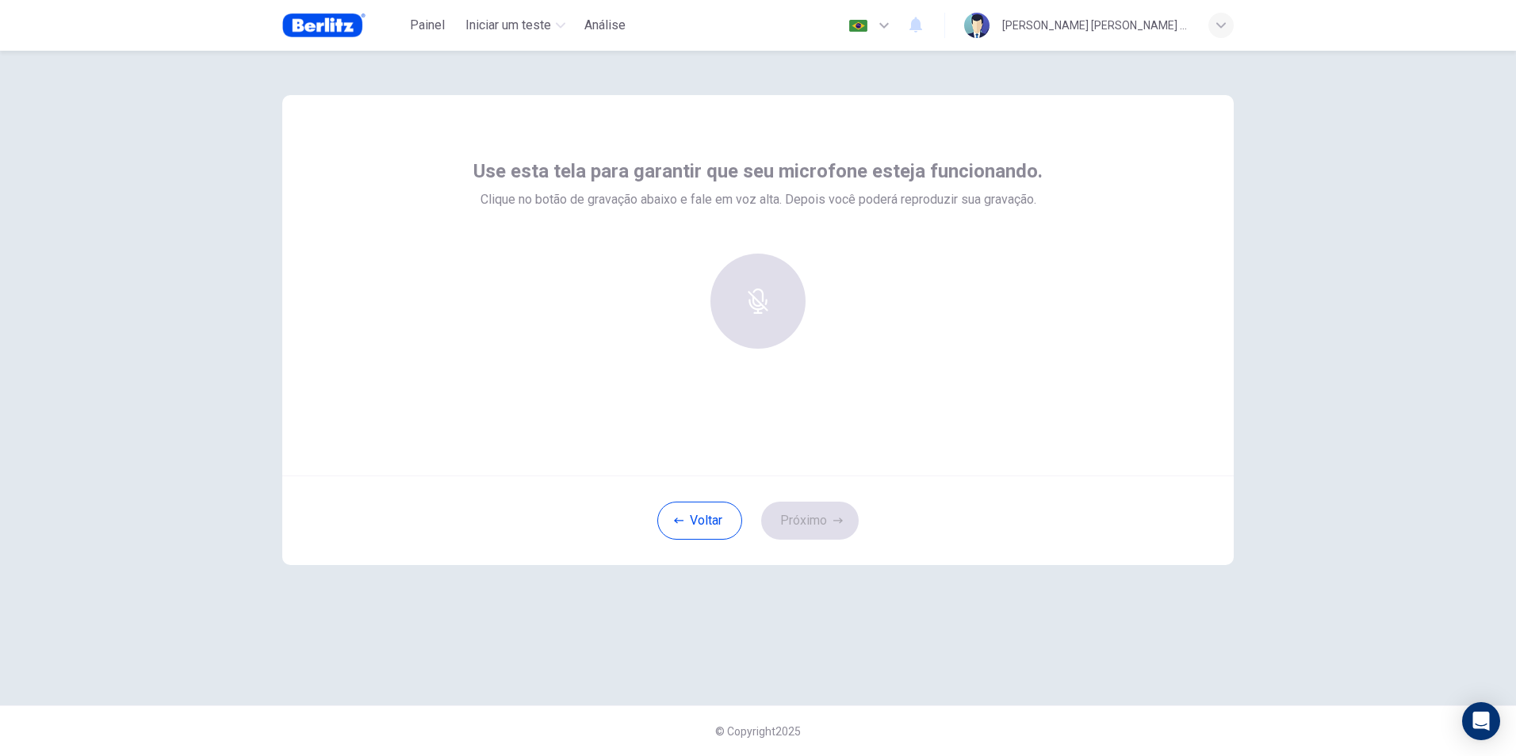
click at [807, 293] on div at bounding box center [757, 301] width 171 height 95
click at [816, 535] on div "Voltar Próximo" at bounding box center [757, 521] width 951 height 90
click at [813, 519] on div "Voltar Próximo" at bounding box center [757, 521] width 951 height 90
click at [757, 349] on div at bounding box center [757, 308] width 569 height 108
click at [679, 546] on div "Voltar Próximo" at bounding box center [757, 521] width 951 height 90
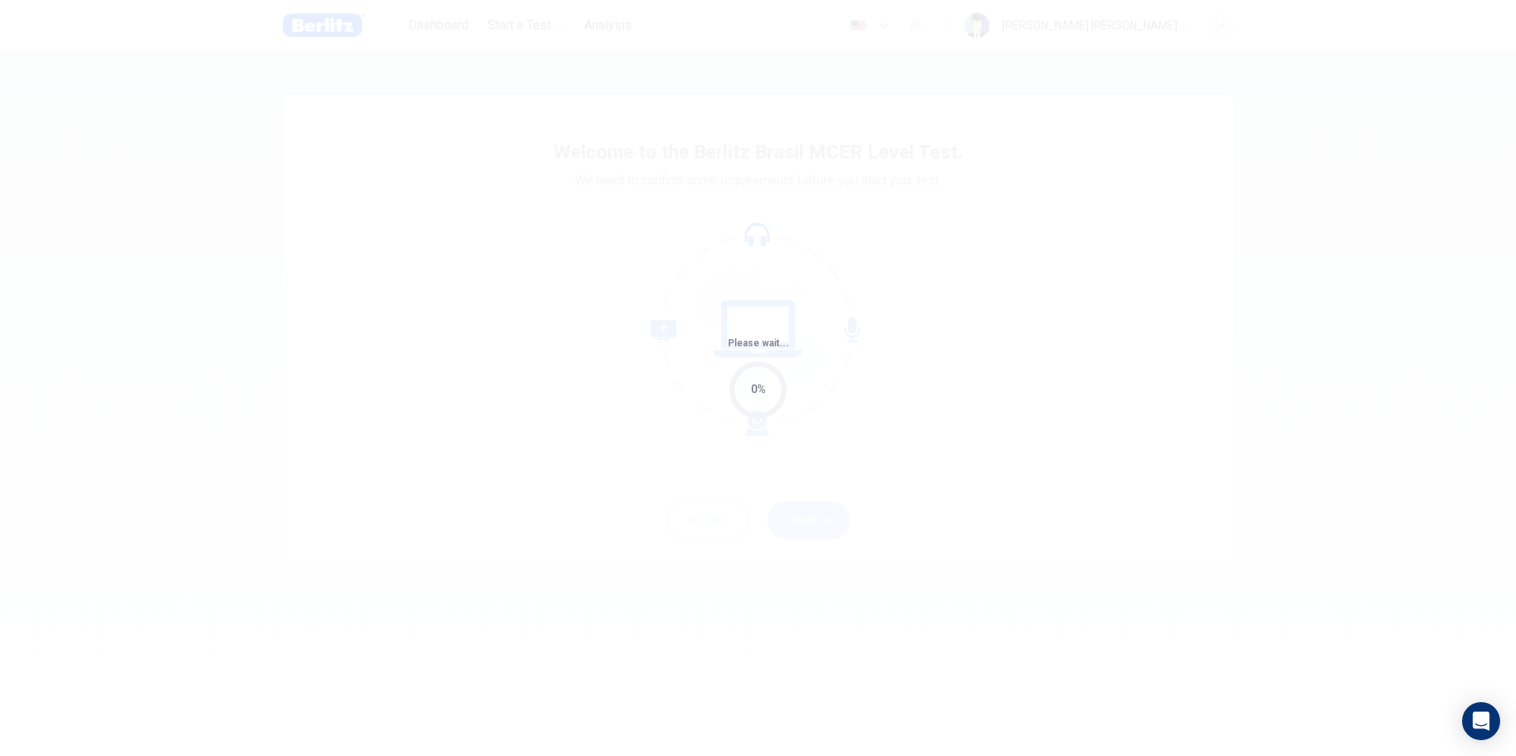
type input "**"
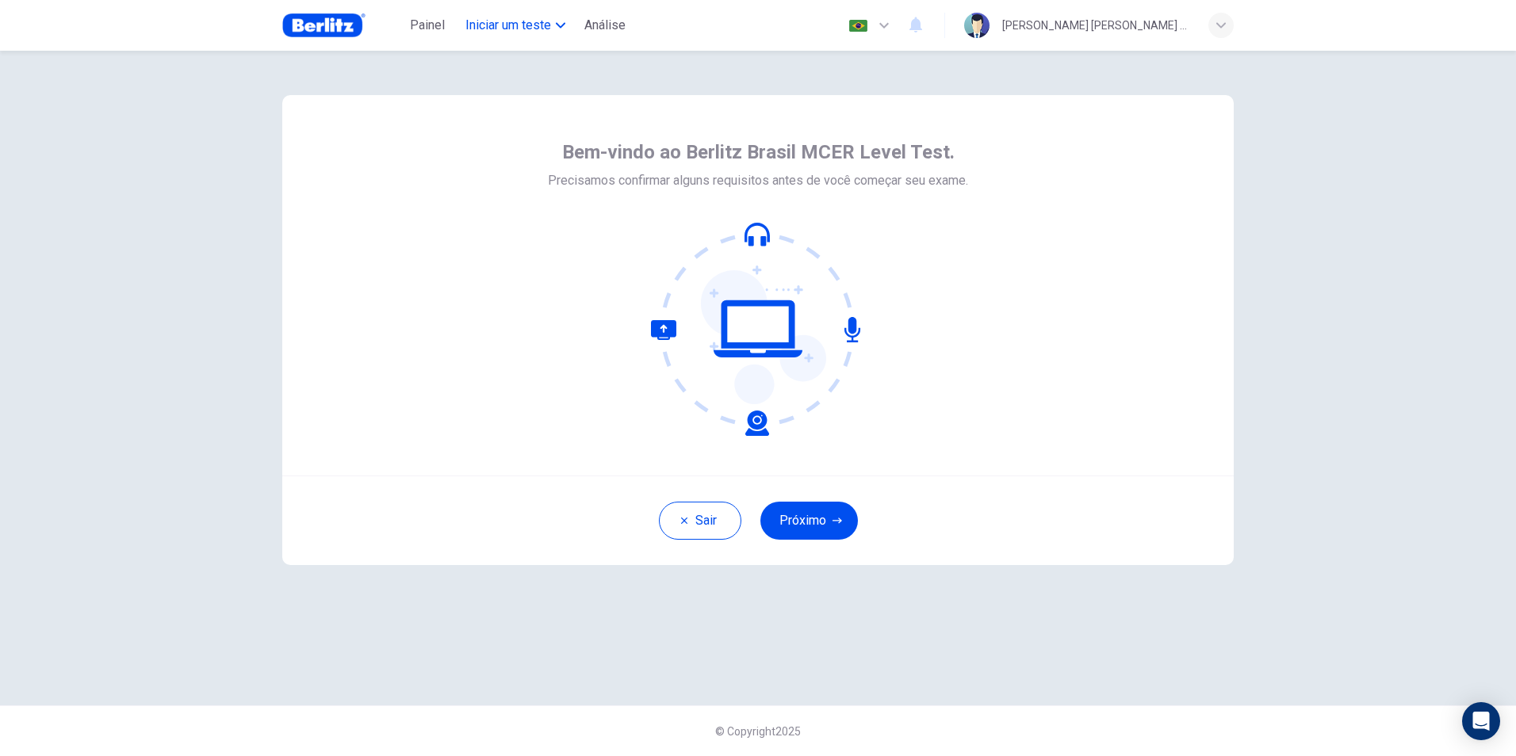
click at [475, 28] on span "Iniciar um teste" at bounding box center [508, 25] width 86 height 19
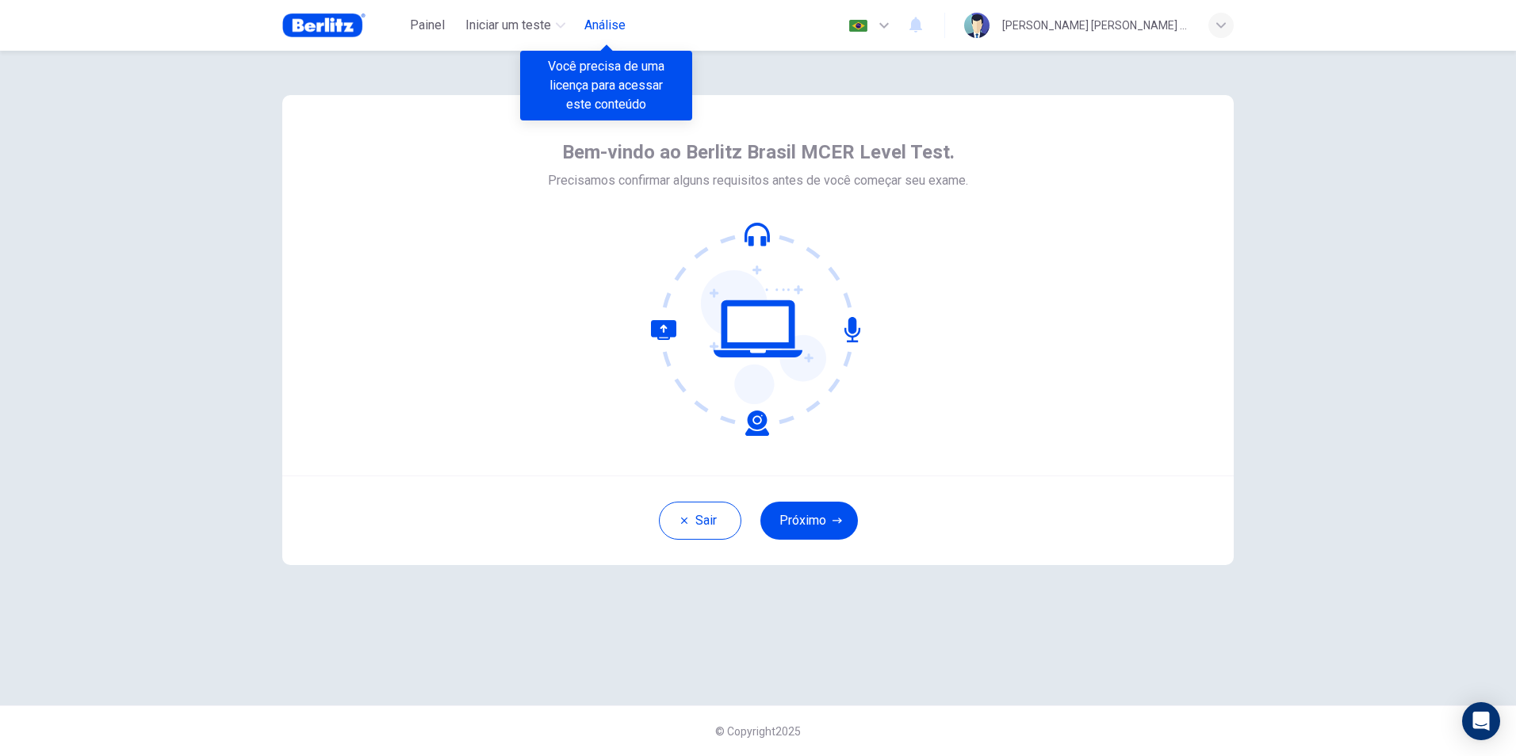
click at [597, 29] on span "Análise" at bounding box center [604, 25] width 41 height 19
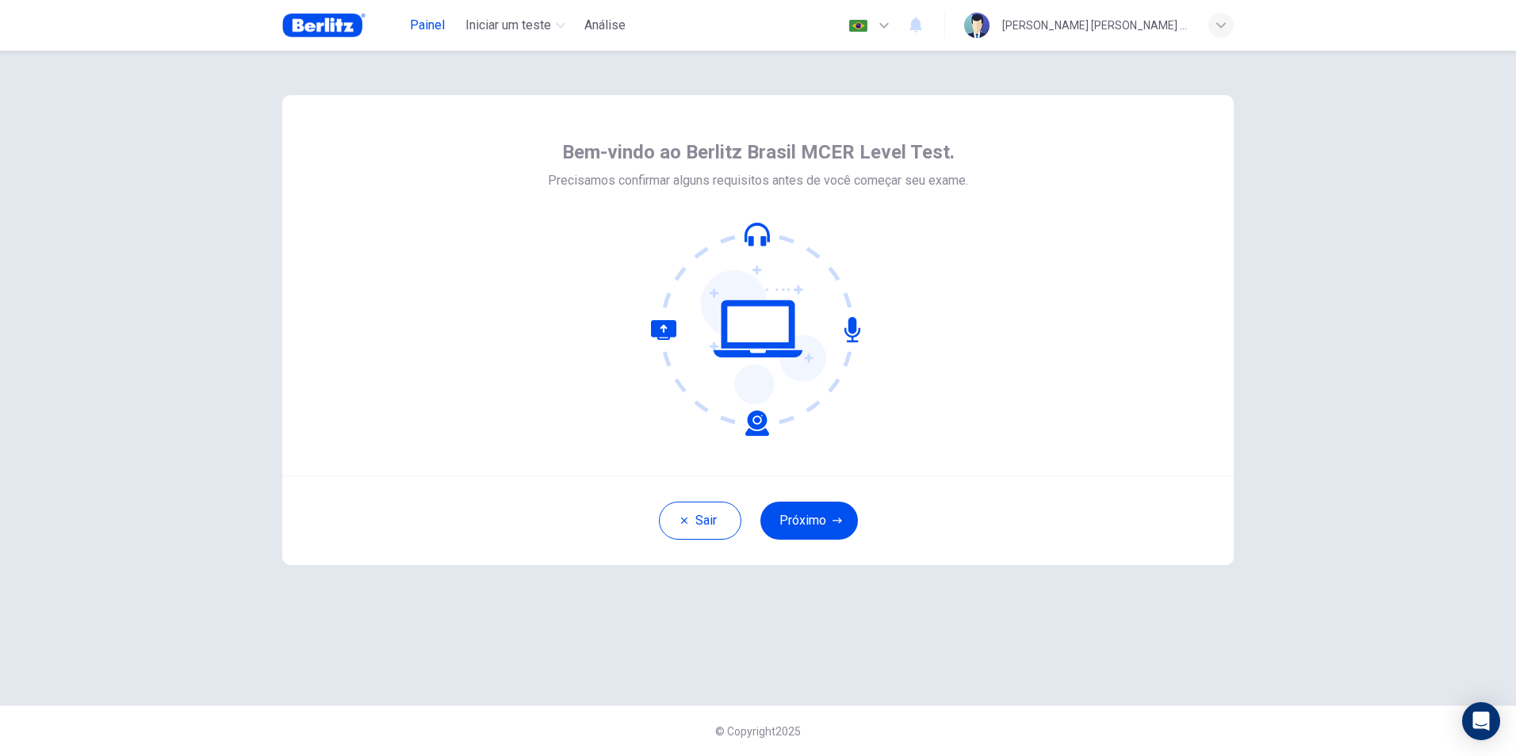
click at [430, 25] on span "Painel" at bounding box center [427, 25] width 35 height 19
